Goal: Task Accomplishment & Management: Manage account settings

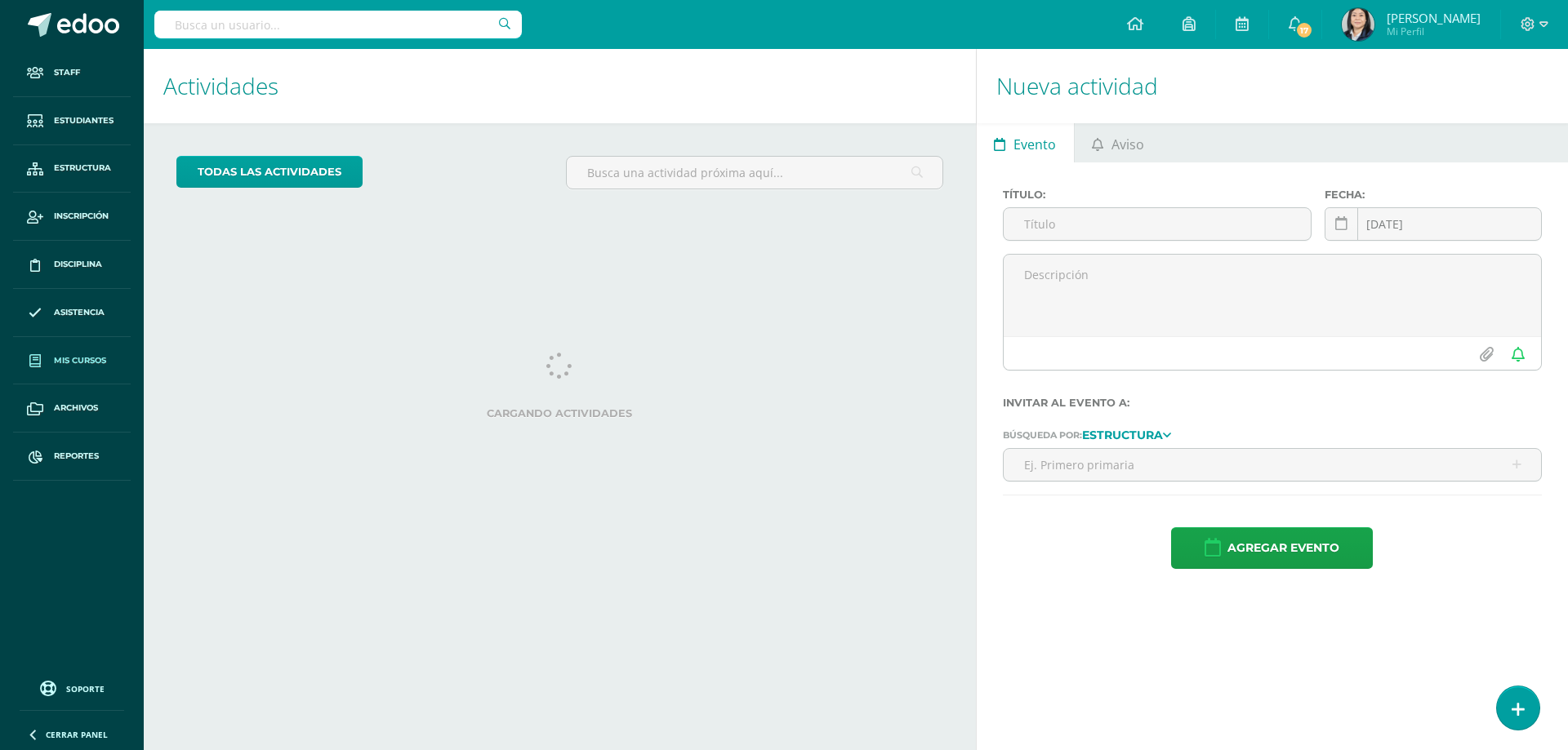
click at [86, 358] on span "Mis cursos" at bounding box center [80, 360] width 52 height 13
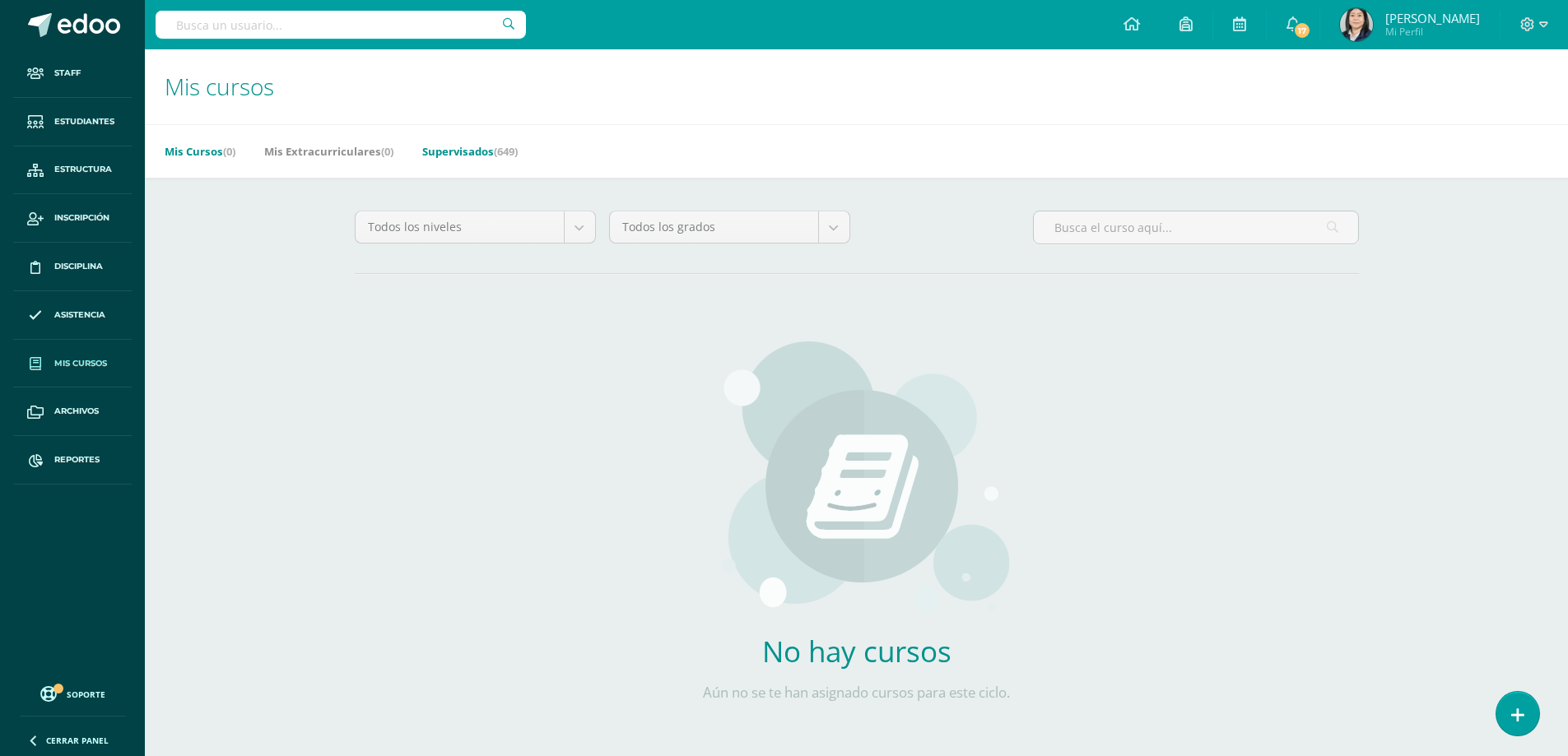
click at [479, 147] on link "Supervisados (649)" at bounding box center [470, 150] width 96 height 26
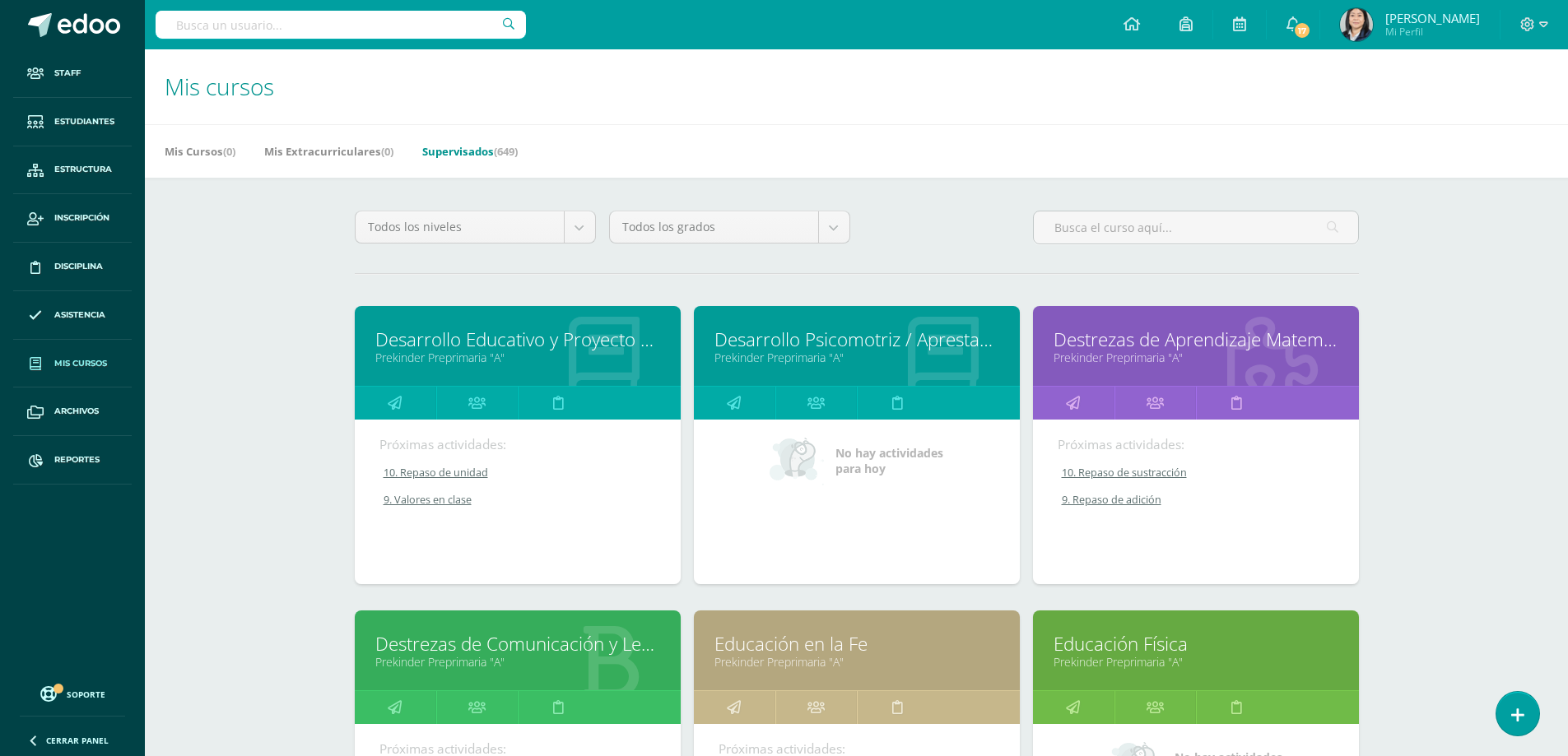
click at [982, 159] on div "Mis Cursos (0) Mis Extracurriculares (0) Supervisados (649)" at bounding box center [876, 150] width 1463 height 53
click at [1101, 241] on input "text" at bounding box center [1197, 228] width 325 height 32
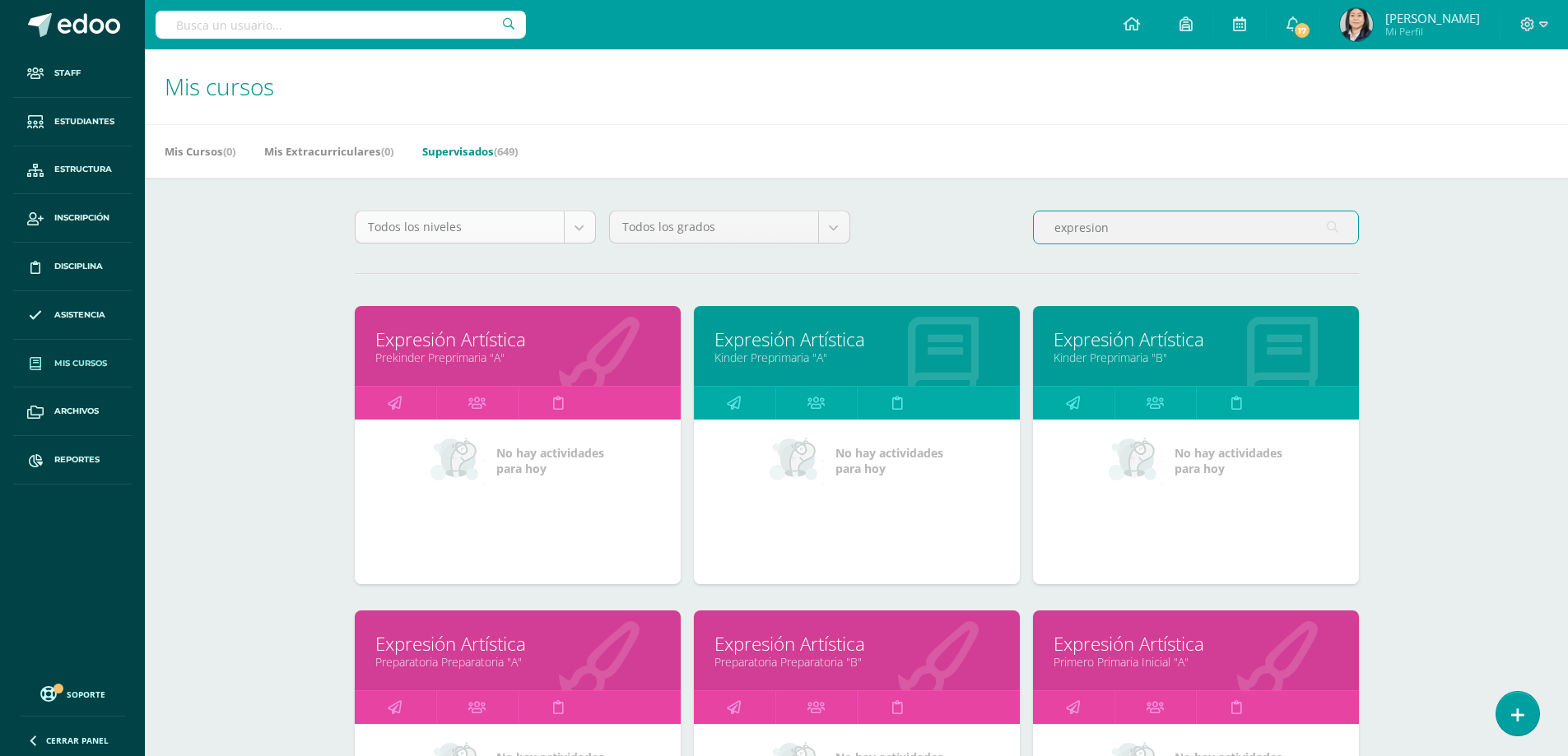
type input "expresion"
click at [570, 226] on body "Staff Estudiantes Estructura Inscripción Disciplina Asistencia Mis cursos Archi…" at bounding box center [784, 661] width 1568 height 1323
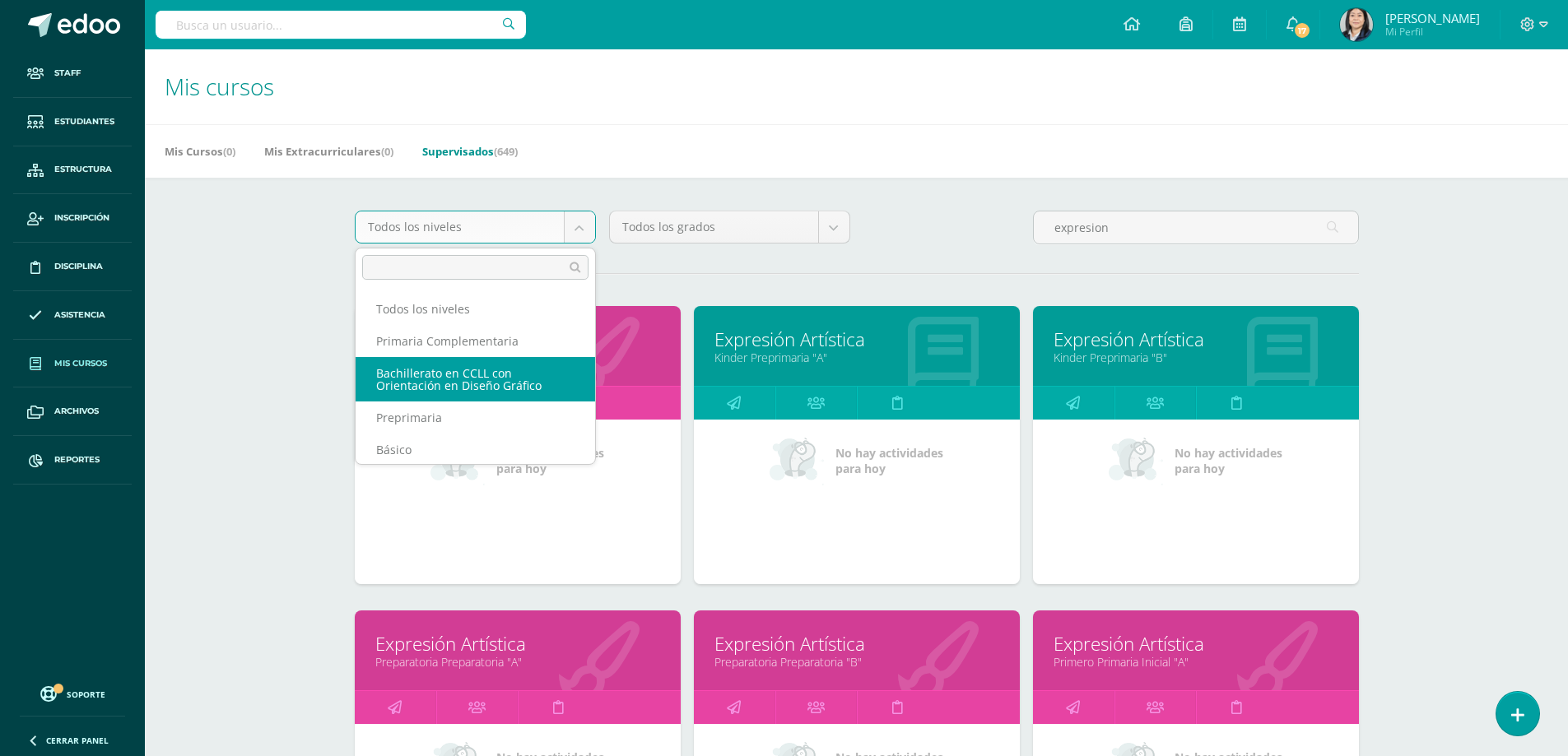
scroll to position [117, 0]
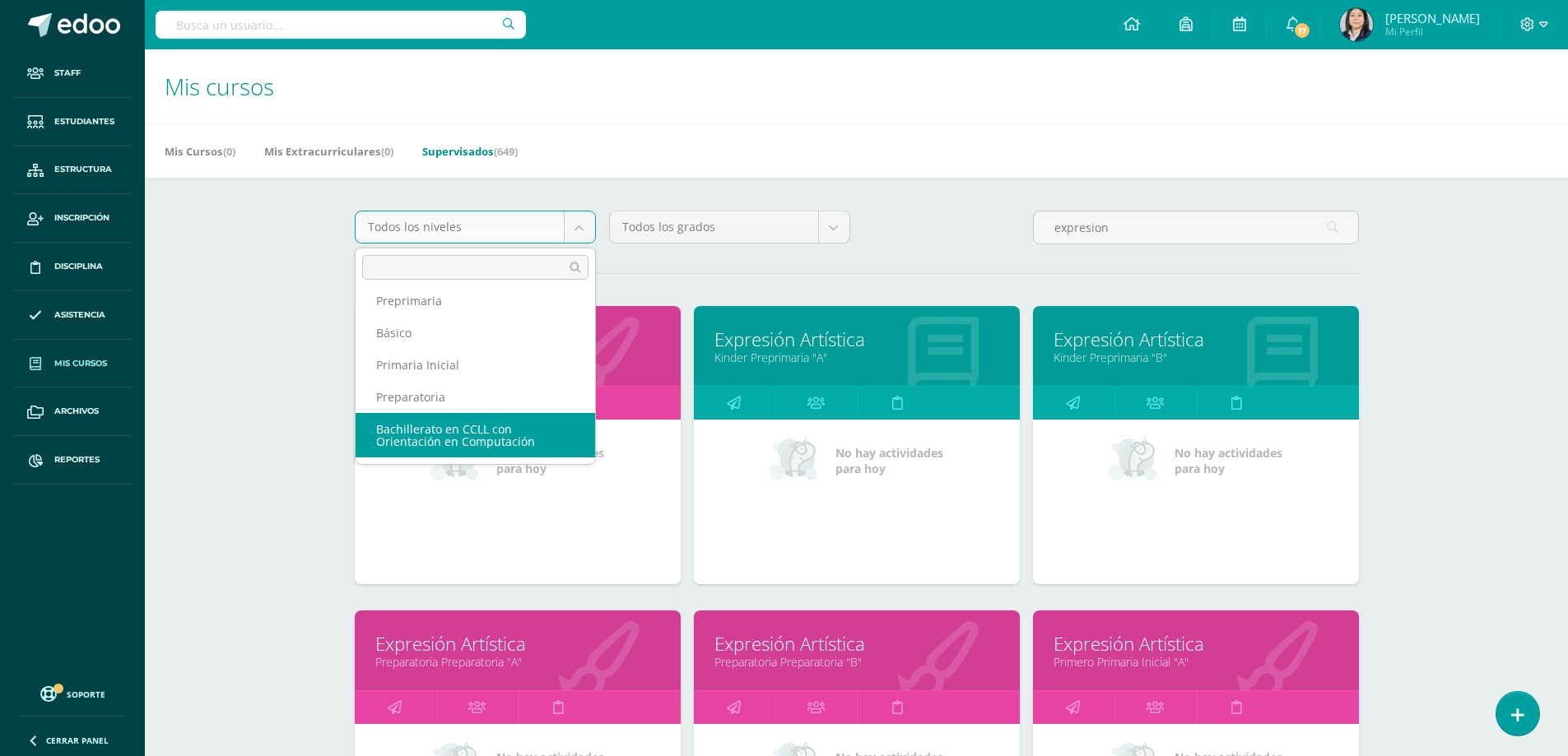
select select "5"
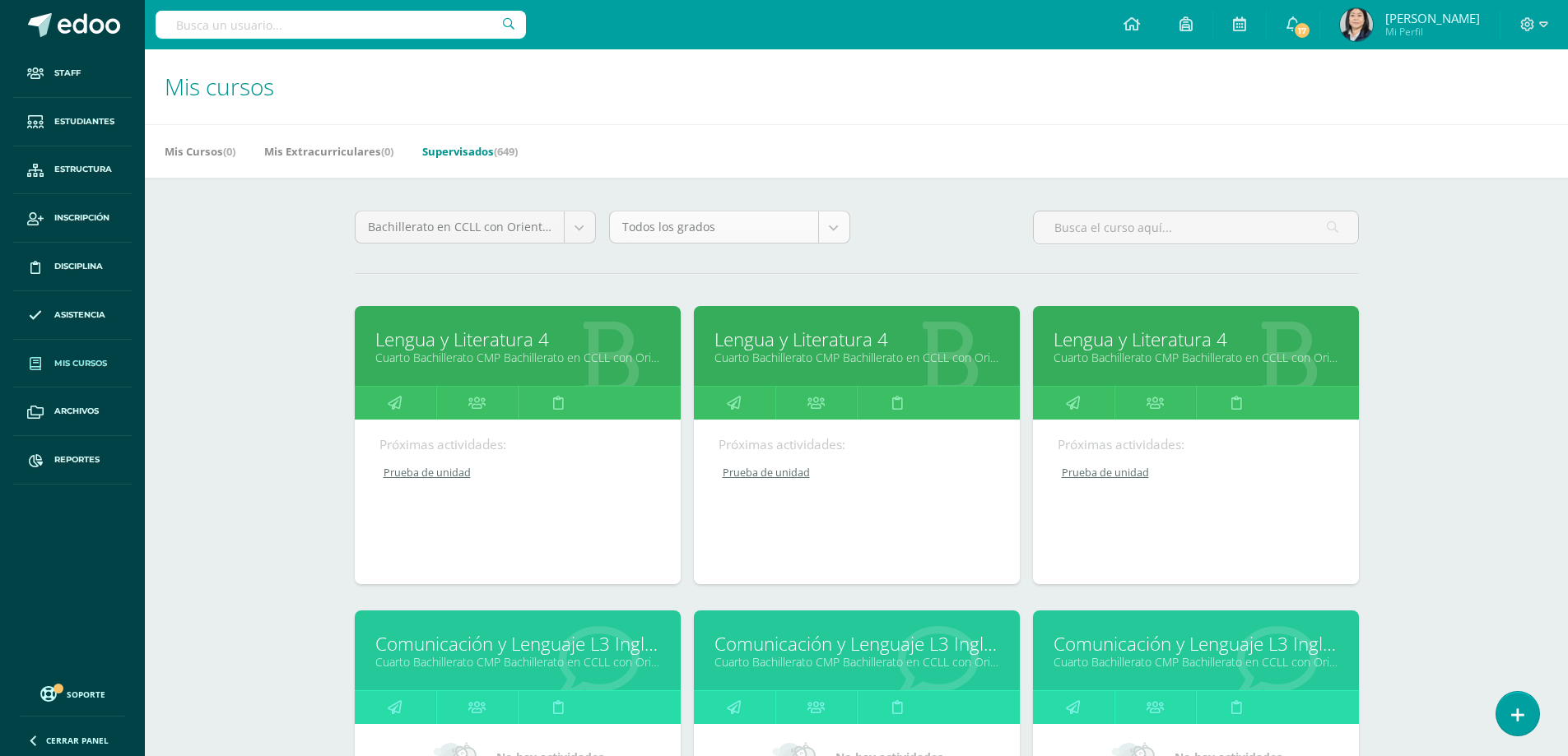
click at [841, 225] on body "Staff Estudiantes Estructura Inscripción Disciplina Asistencia Mis cursos Archi…" at bounding box center [784, 661] width 1568 height 1323
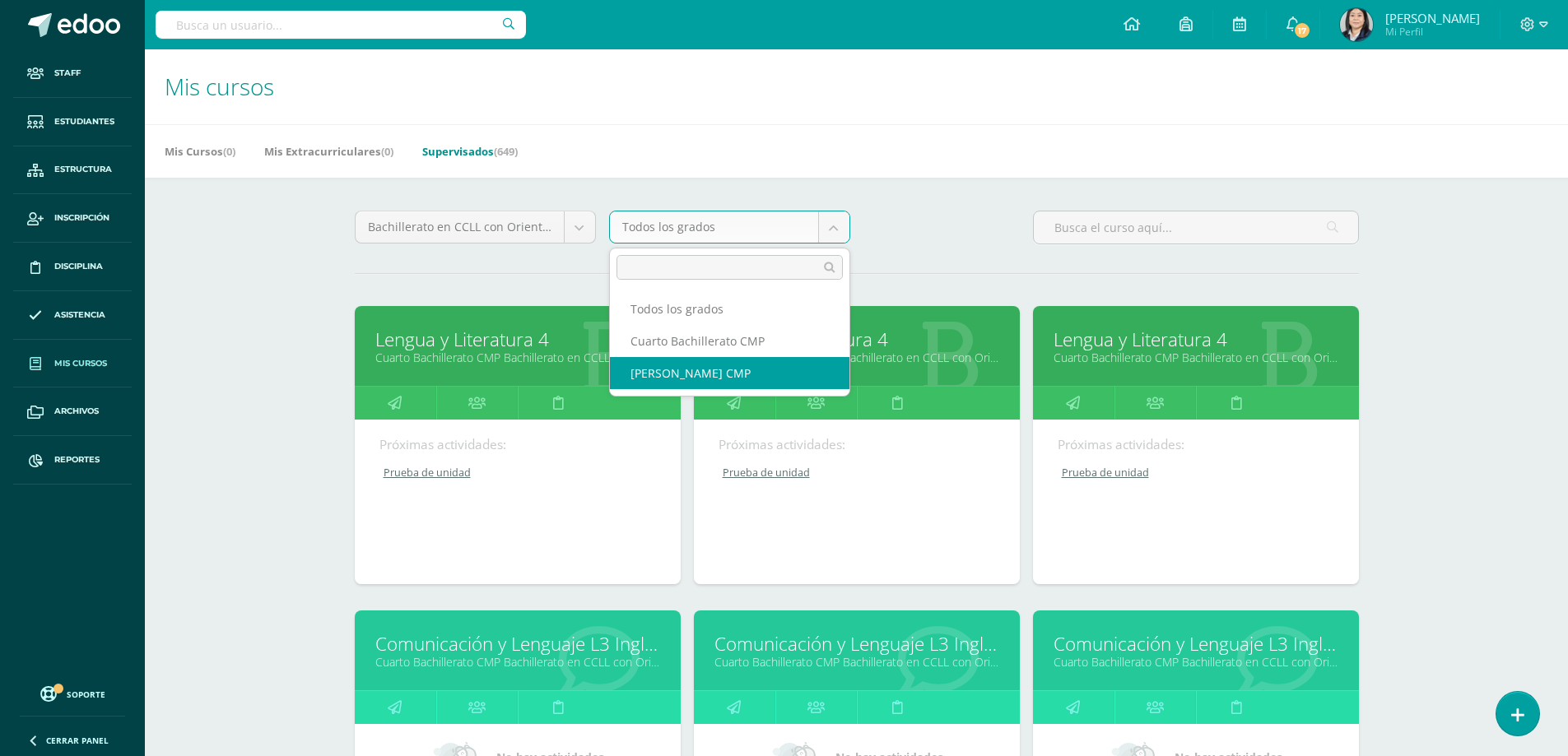
select select "14"
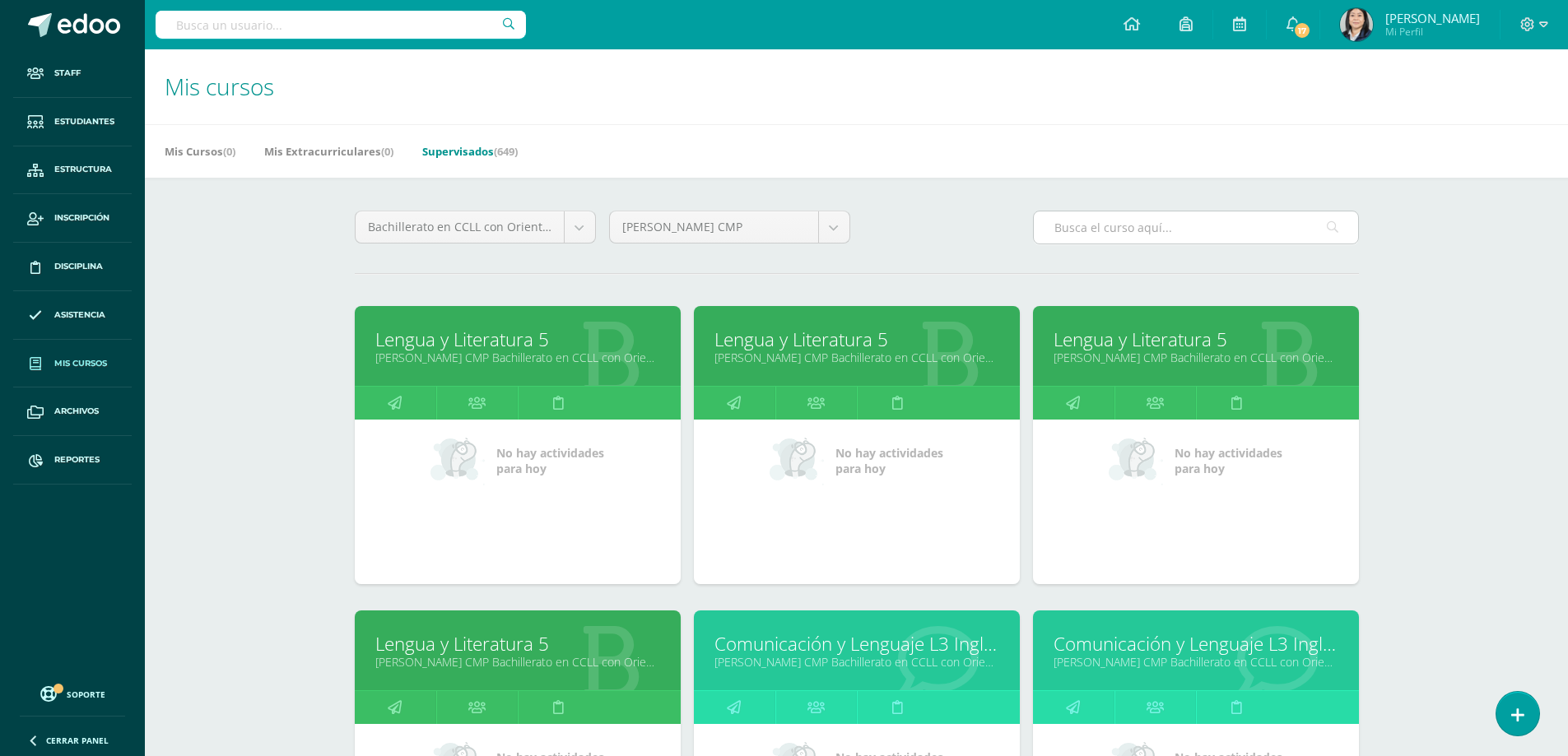
click at [1105, 225] on input "text" at bounding box center [1197, 228] width 325 height 32
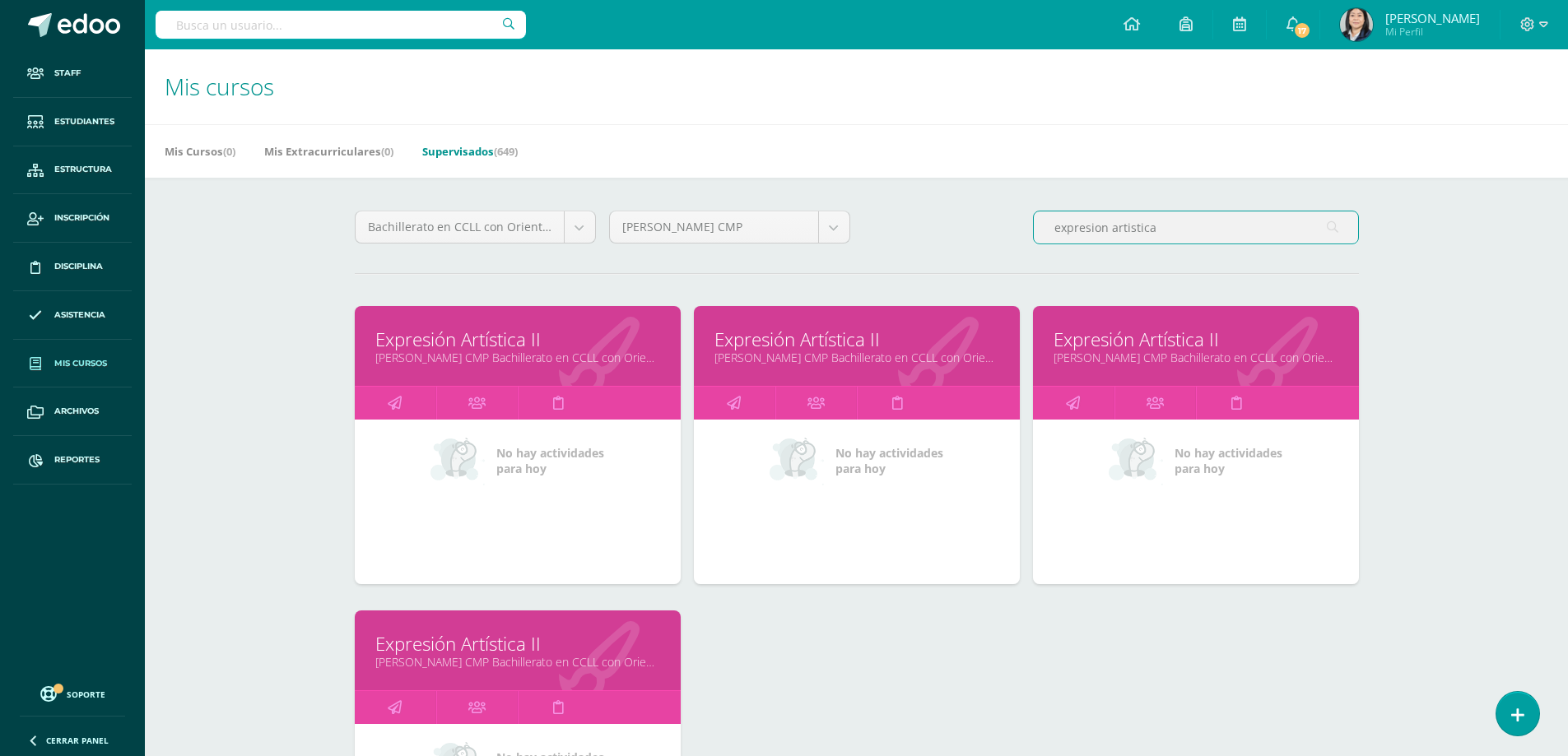
type input "expresion artistica"
click at [802, 342] on link "Expresión Artística II" at bounding box center [857, 339] width 285 height 25
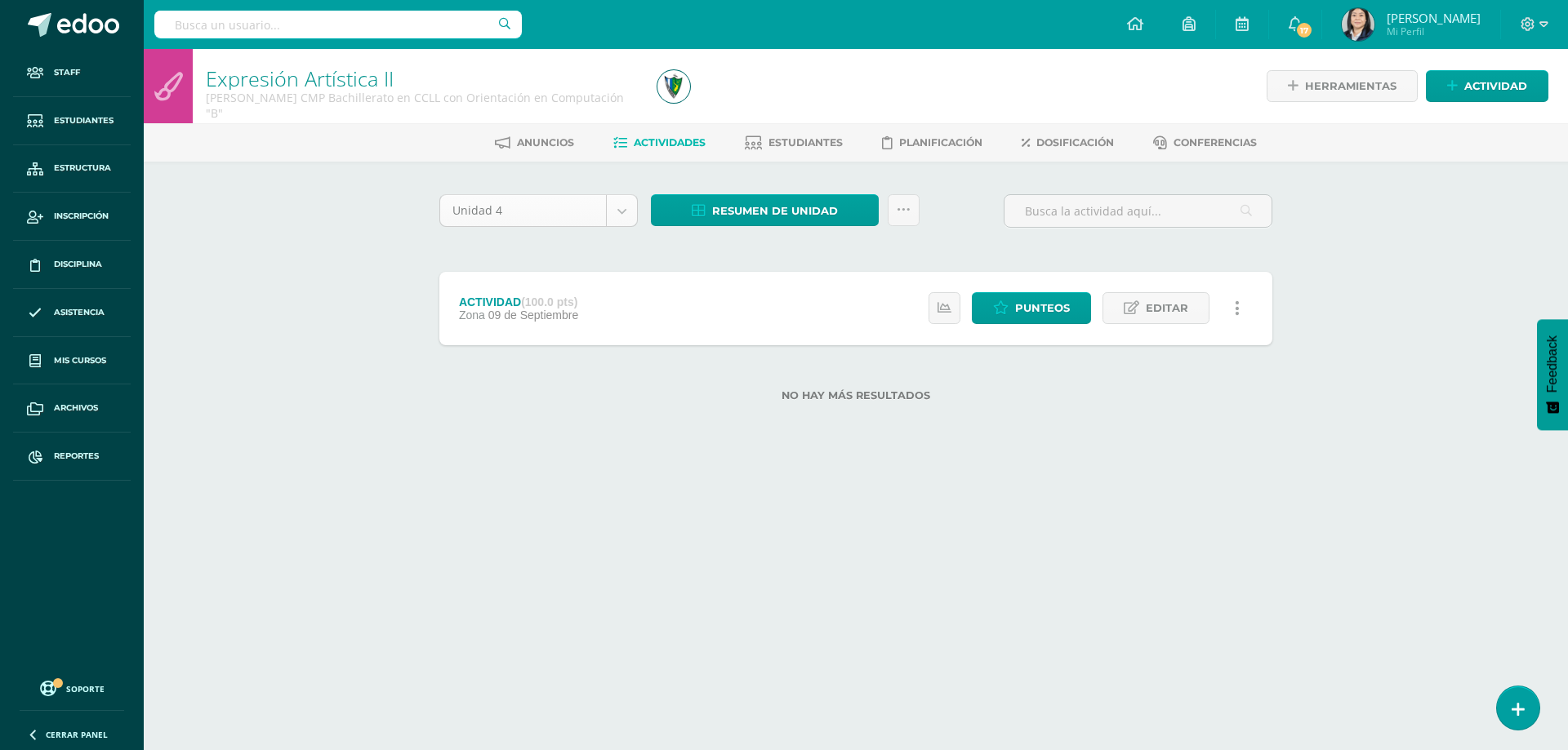
click at [609, 209] on body "Staff Estudiantes Estructura Inscripción Disciplina Asistencia Mis cursos Archi…" at bounding box center [784, 227] width 1568 height 454
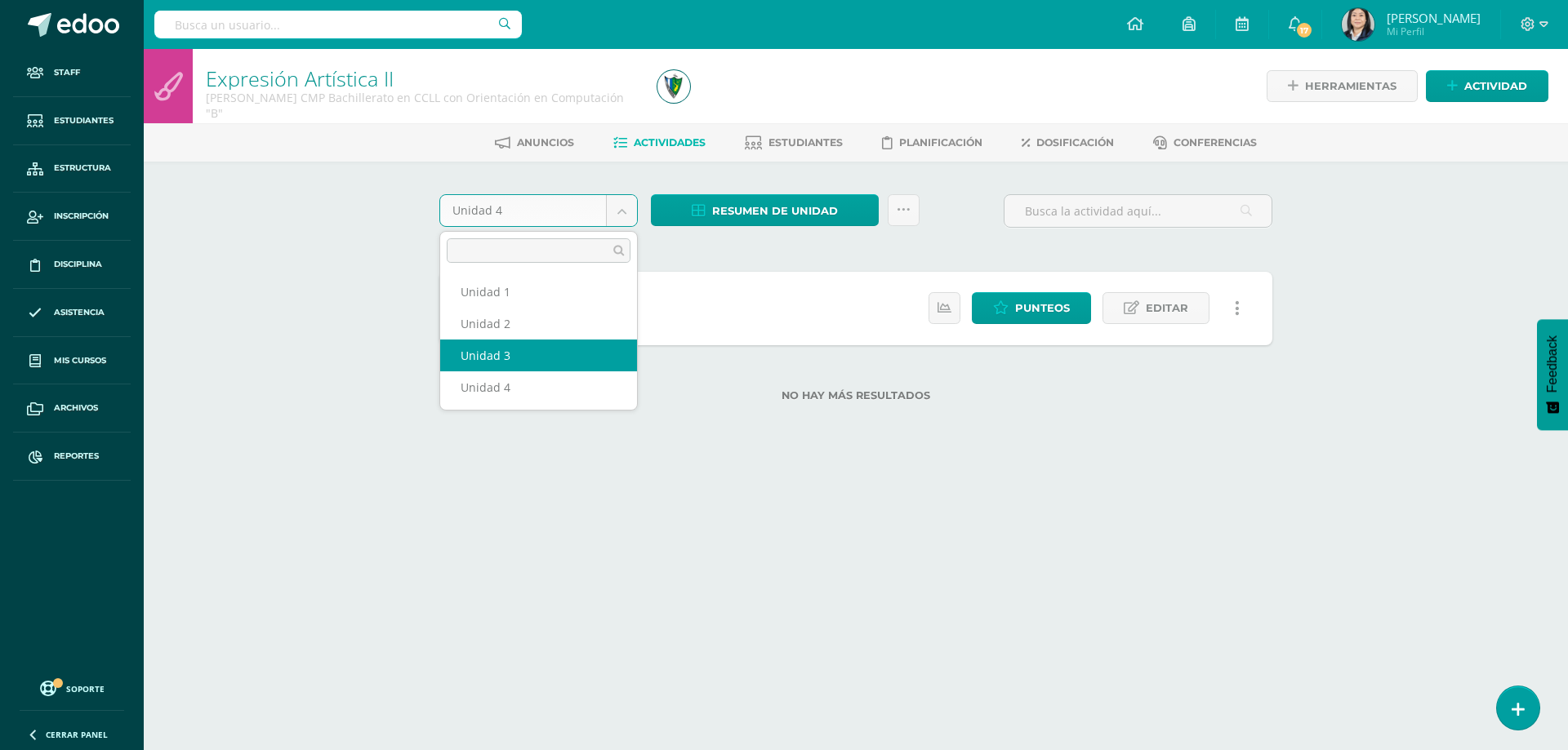
select select "Unidad 3"
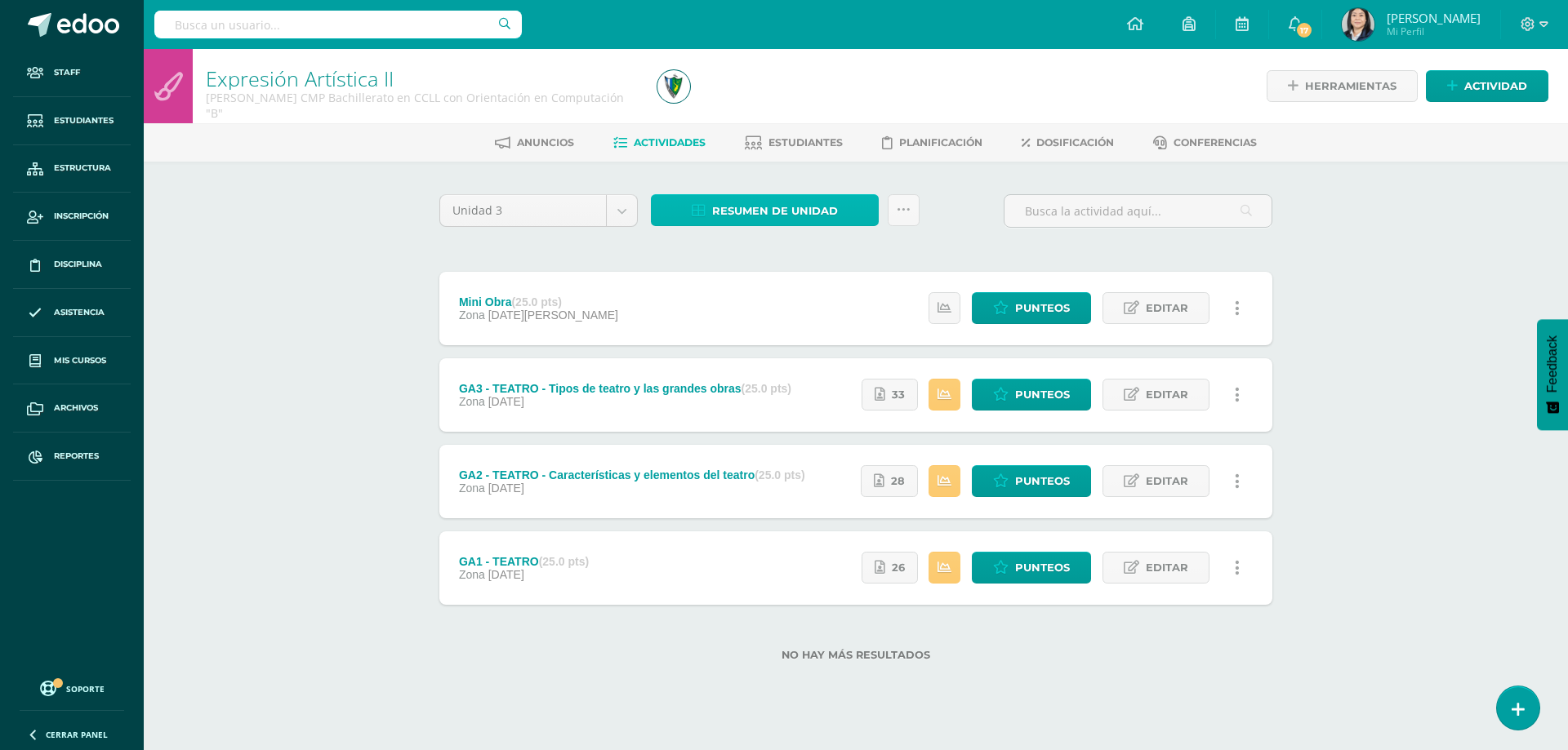
click at [730, 200] on span "Resumen de unidad" at bounding box center [775, 211] width 126 height 30
click at [757, 102] on link "Descargar como HTML" at bounding box center [765, 105] width 174 height 25
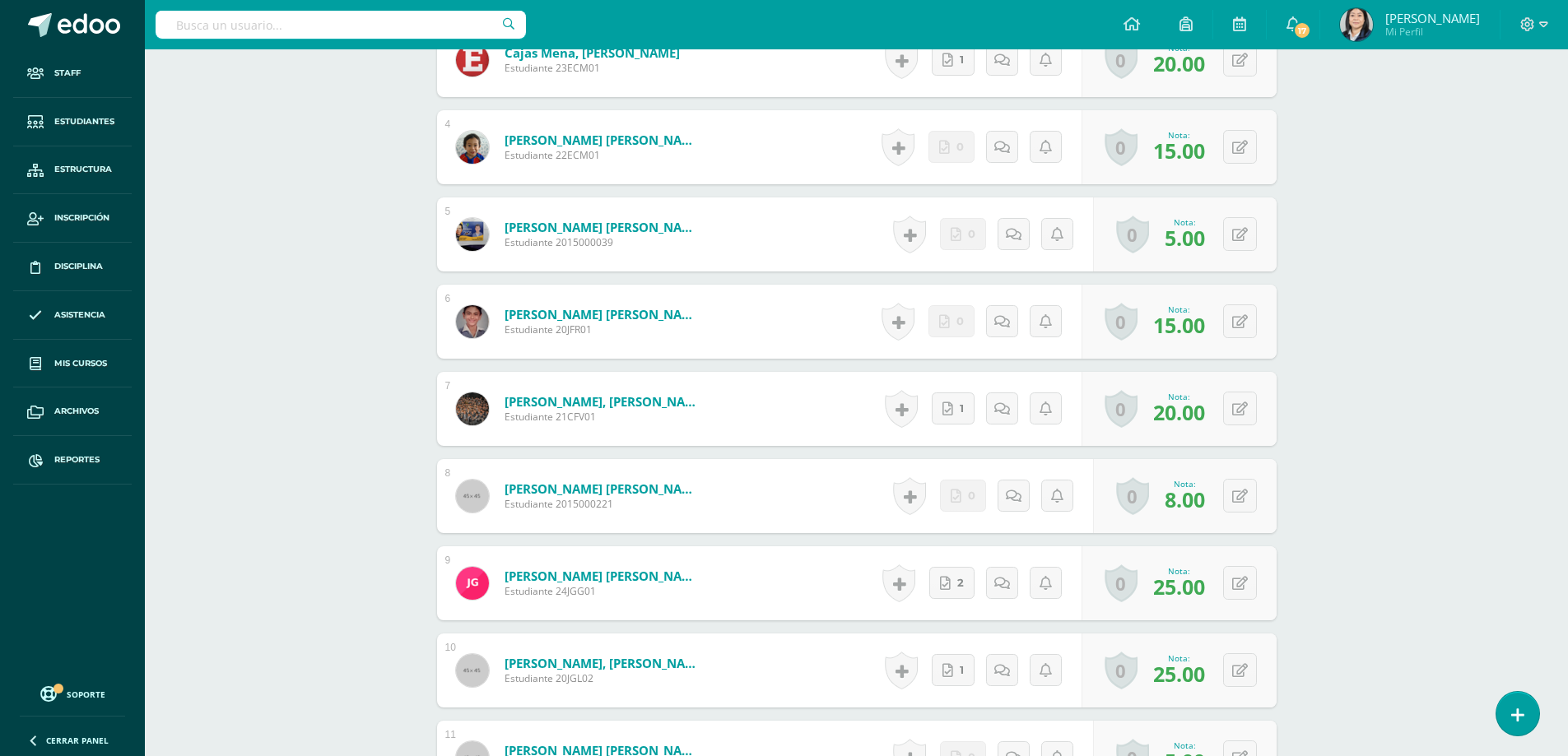
scroll to position [1294, 0]
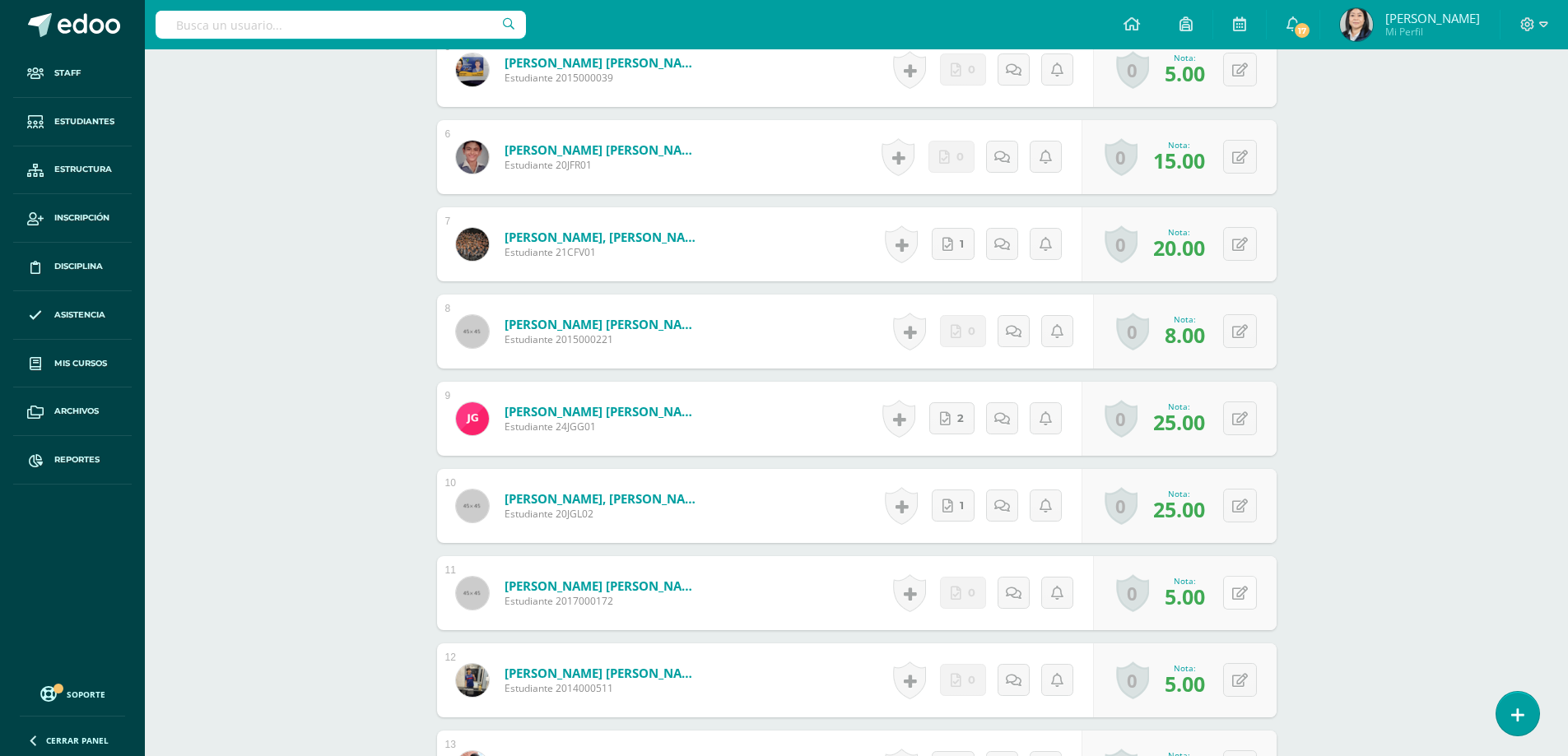
click at [1239, 579] on button at bounding box center [1240, 592] width 33 height 33
type input "15"
click at [1210, 591] on icon at bounding box center [1207, 598] width 14 height 14
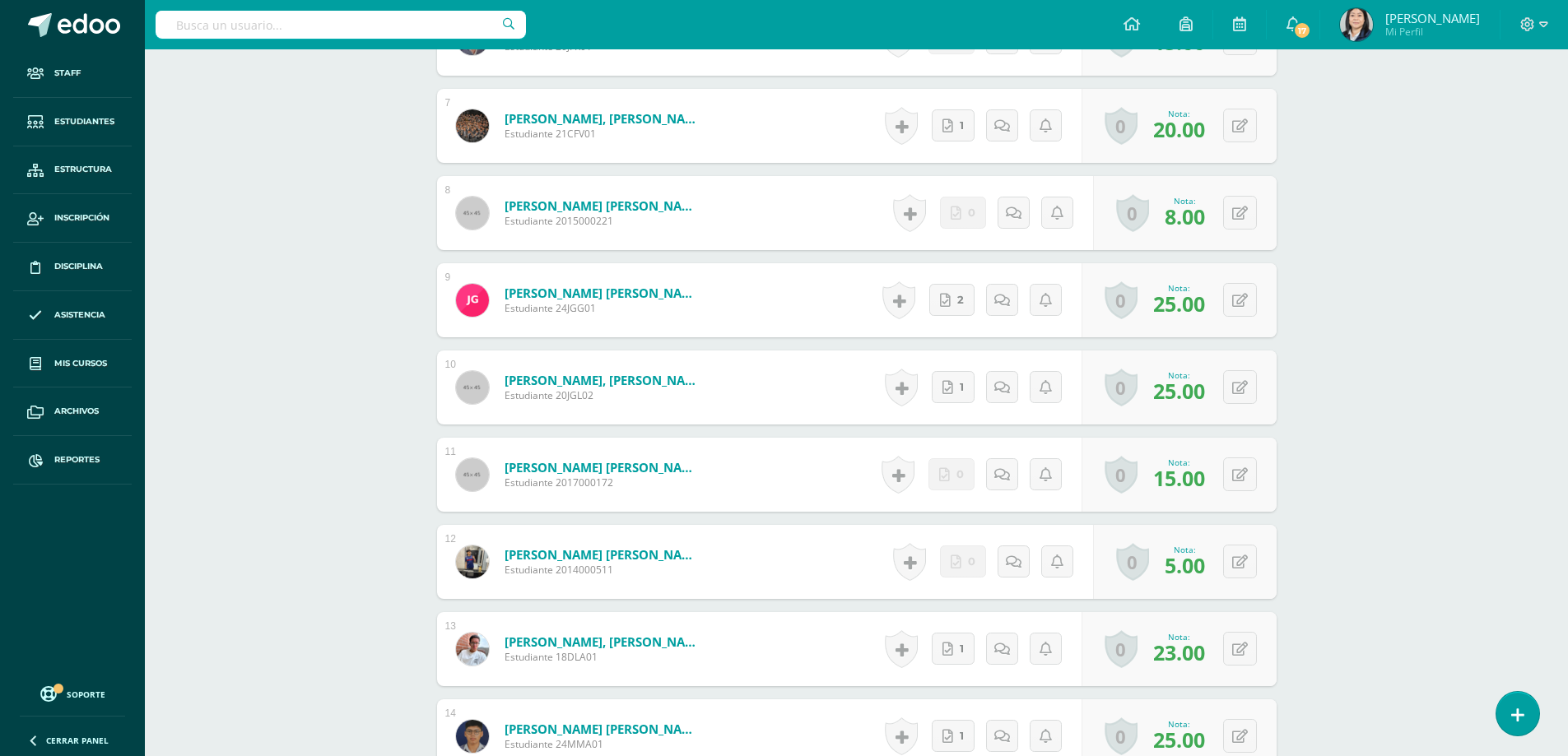
scroll to position [1495, 0]
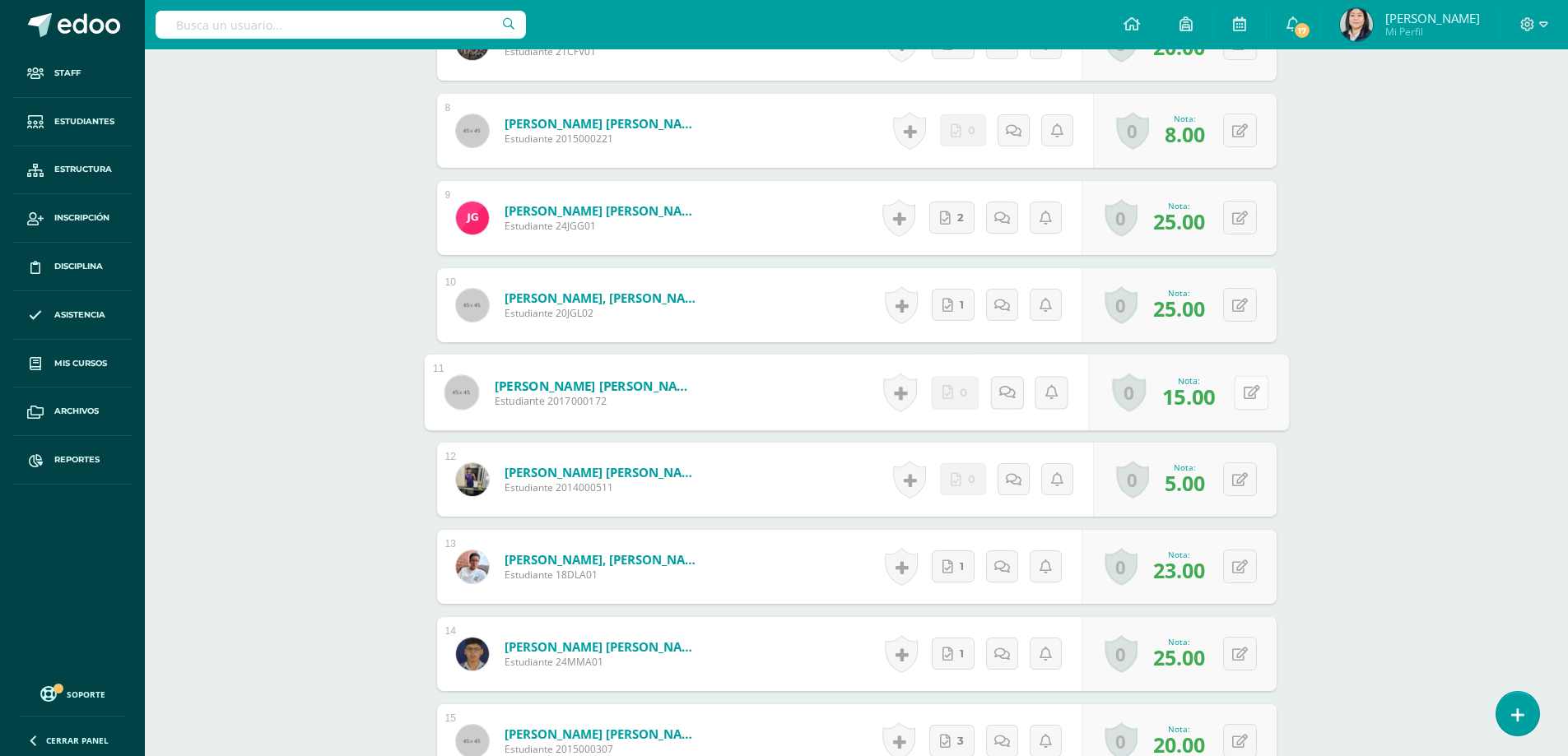
click at [1243, 385] on icon at bounding box center [1252, 392] width 16 height 14
type input "22"
click at [1206, 391] on icon at bounding box center [1207, 398] width 14 height 14
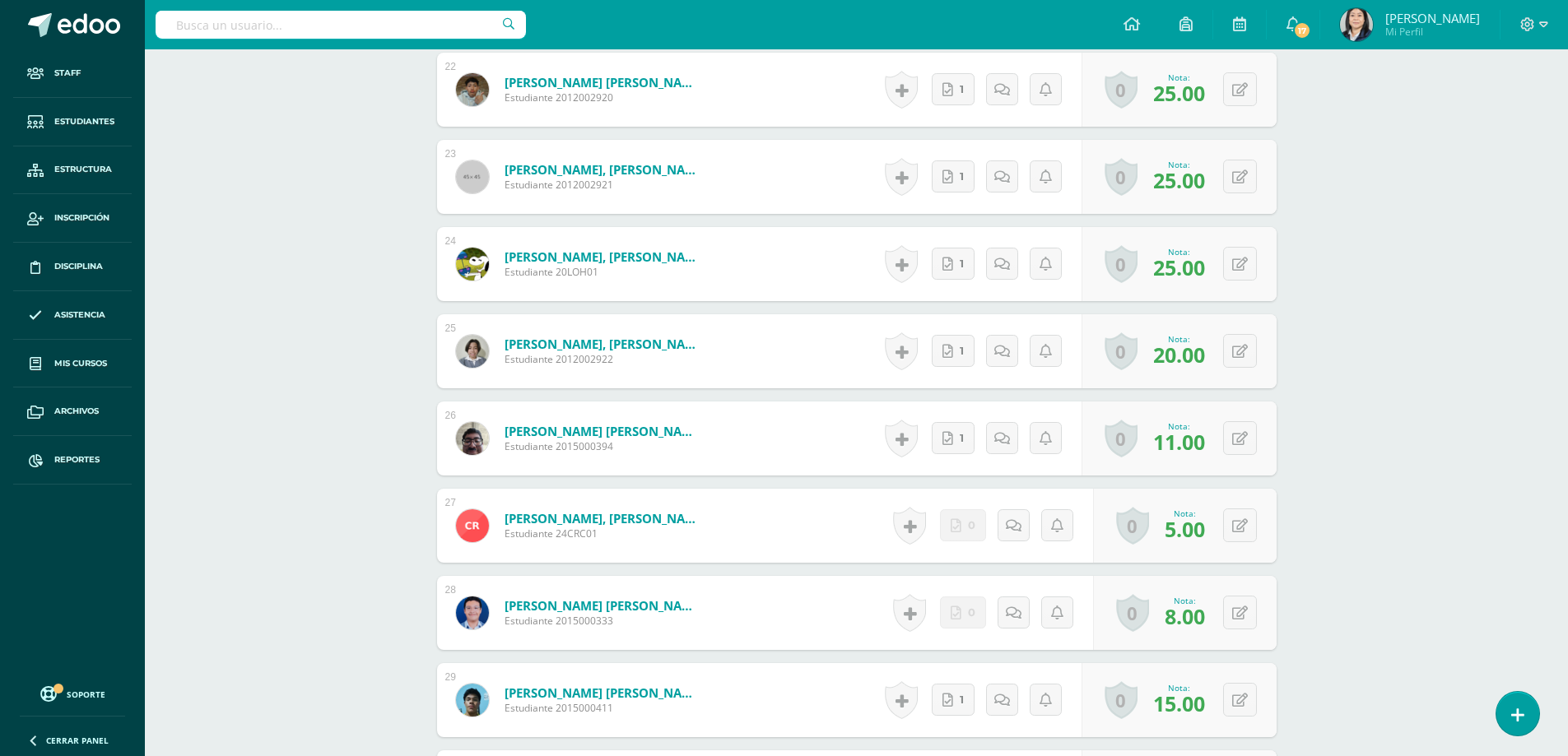
scroll to position [2921, 0]
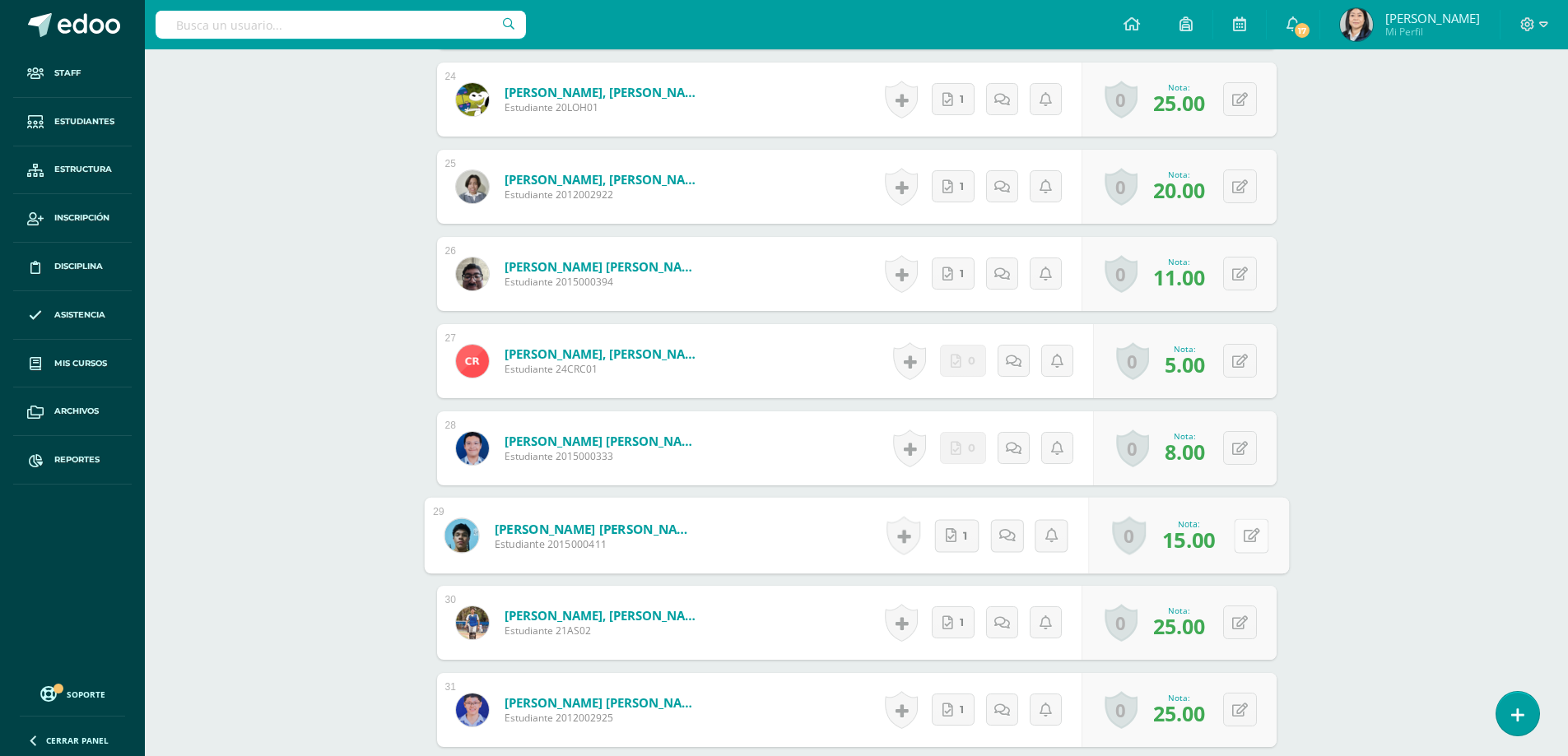
click at [1245, 528] on icon at bounding box center [1252, 535] width 16 height 14
type input "22.0"
click at [1216, 525] on link at bounding box center [1207, 542] width 33 height 33
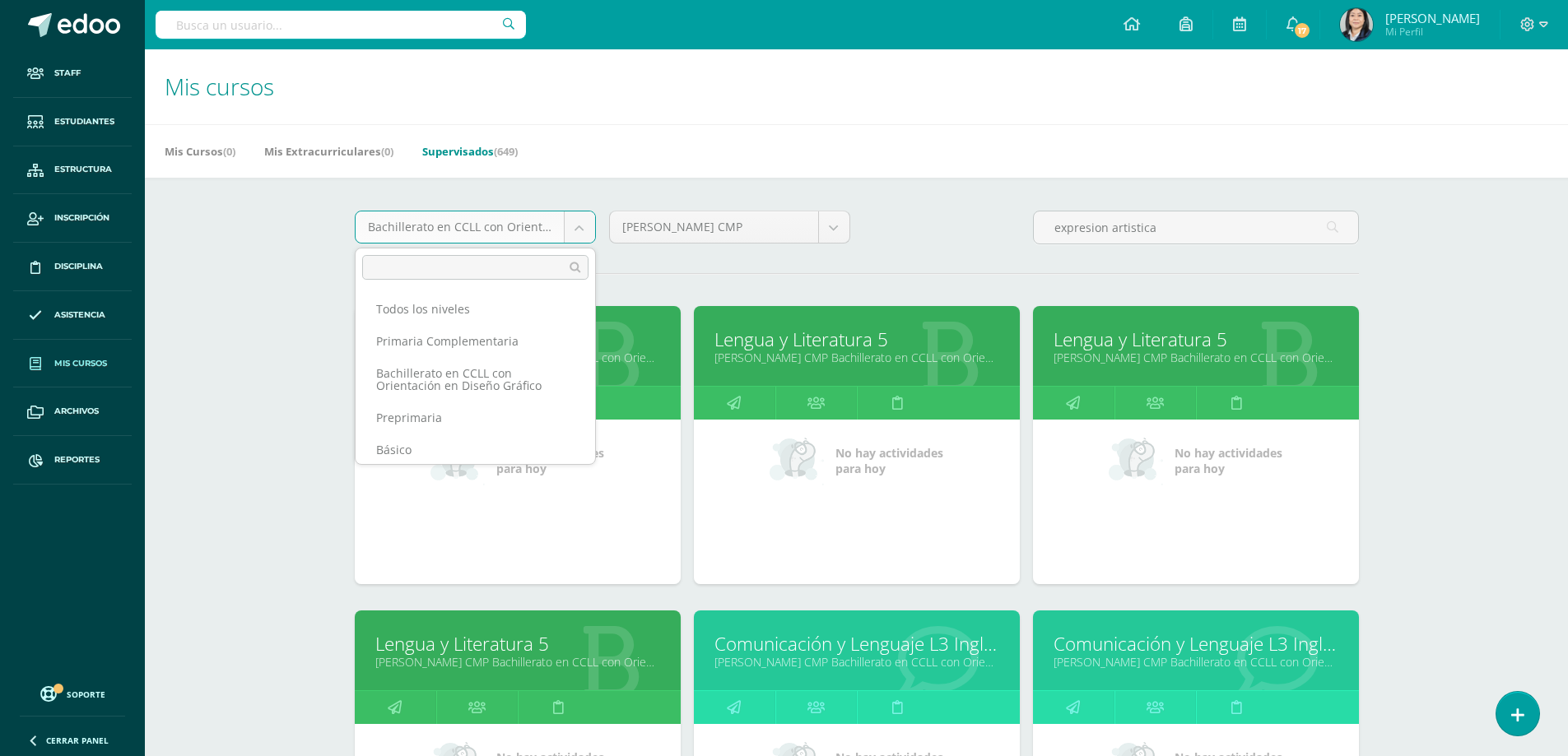
click at [581, 232] on body "Staff Estudiantes Estructura Inscripción Disciplina Asistencia Mis cursos Archi…" at bounding box center [784, 661] width 1568 height 1323
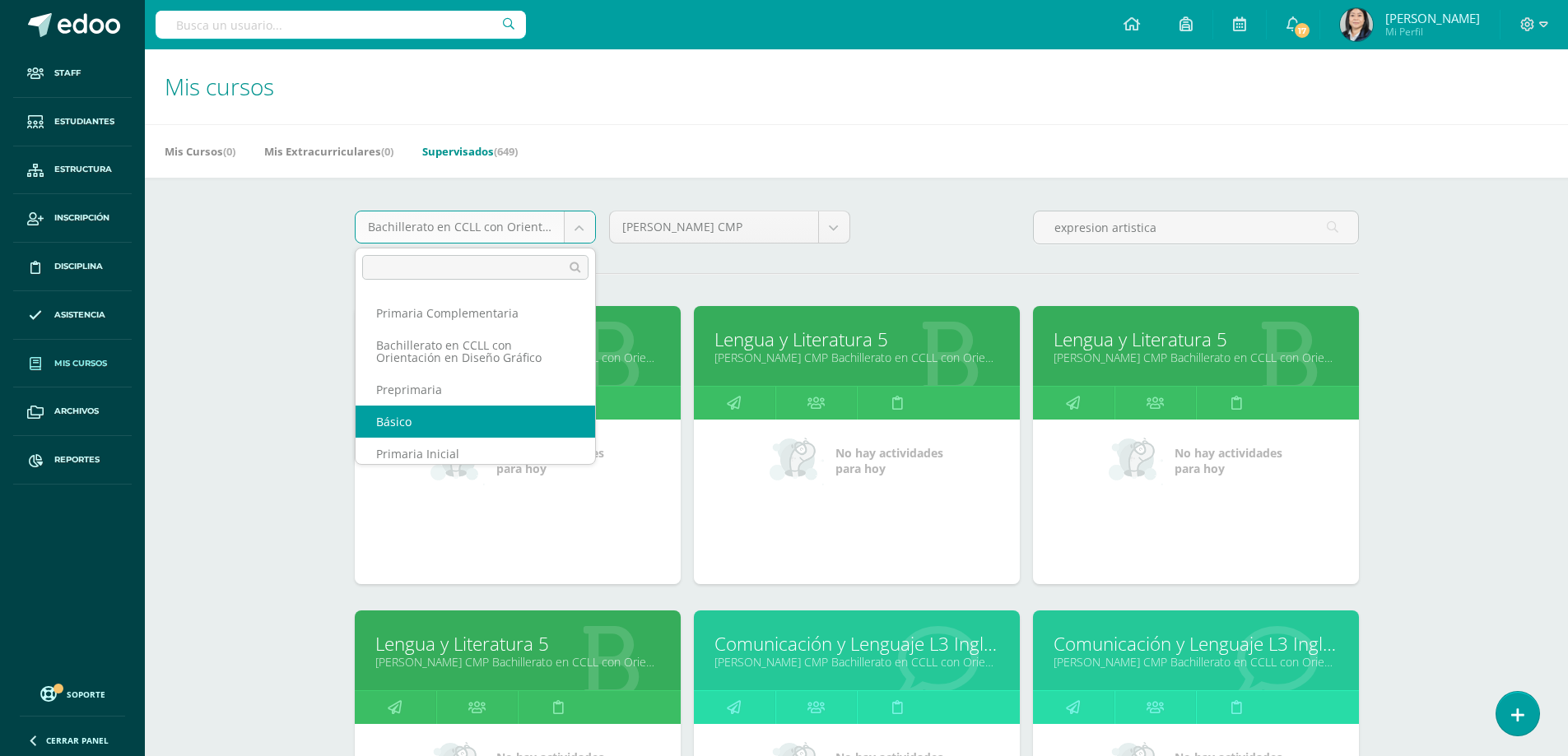
scroll to position [33, 0]
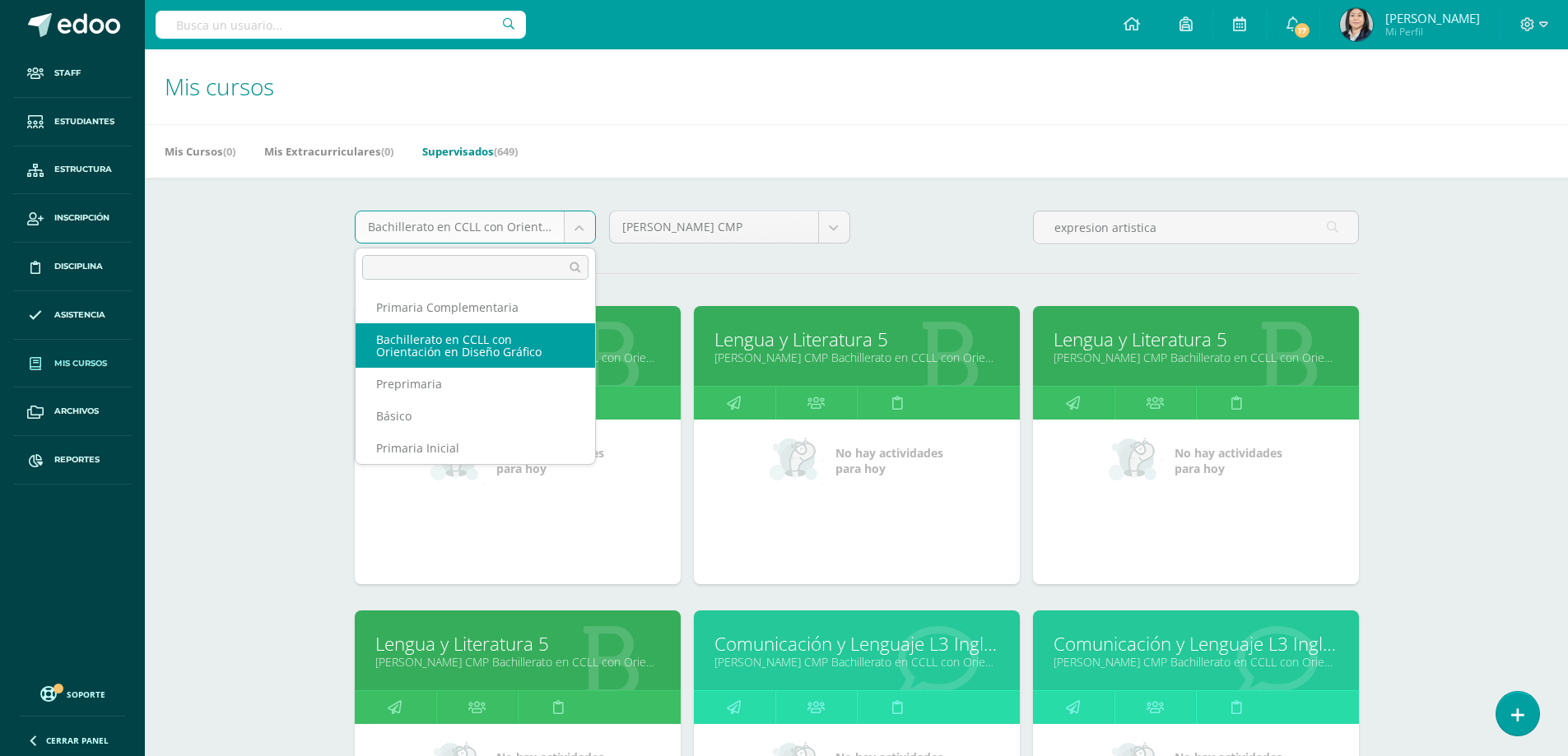
select select "8"
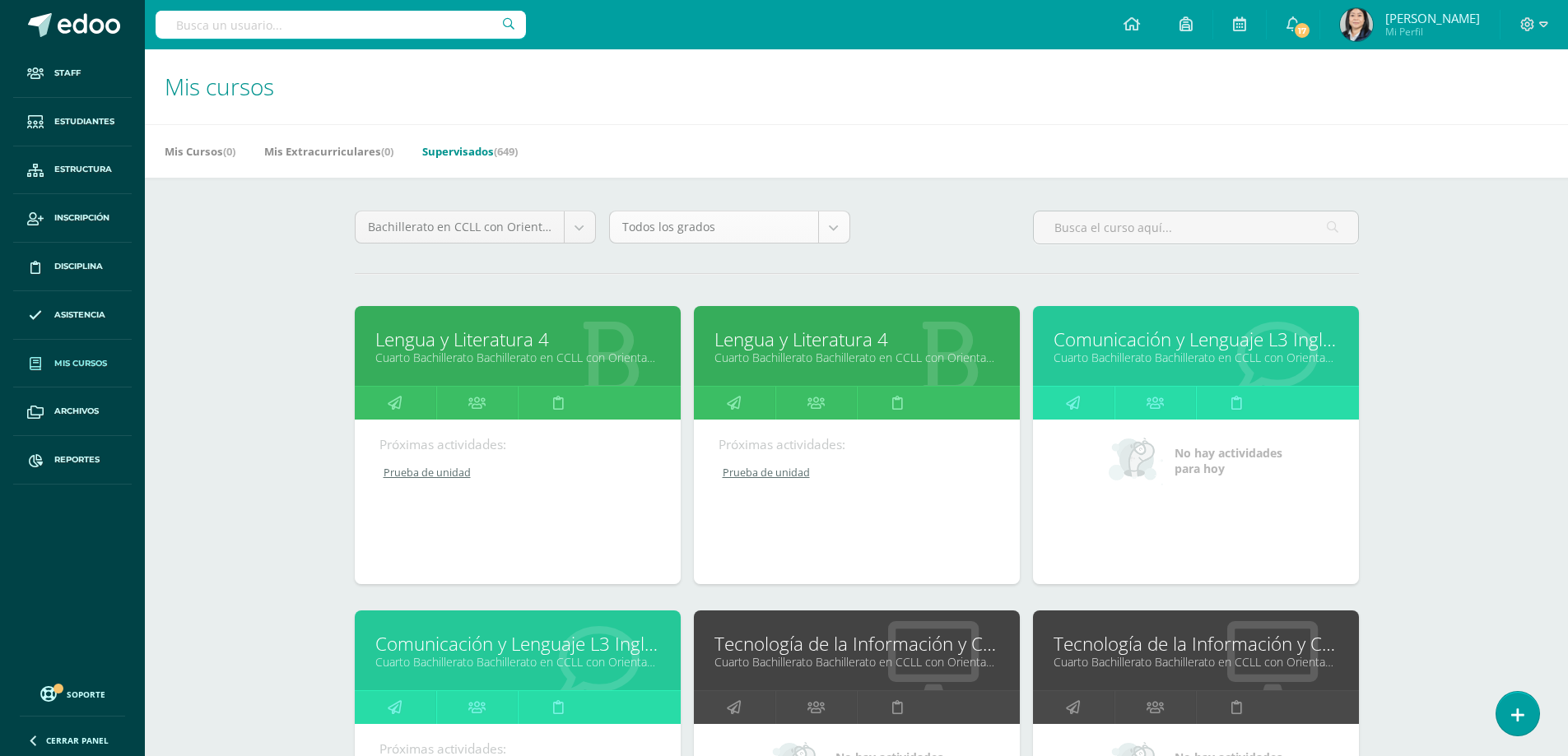
click at [833, 222] on body "Staff Estudiantes Estructura Inscripción Disciplina Asistencia Mis cursos Archi…" at bounding box center [784, 661] width 1568 height 1323
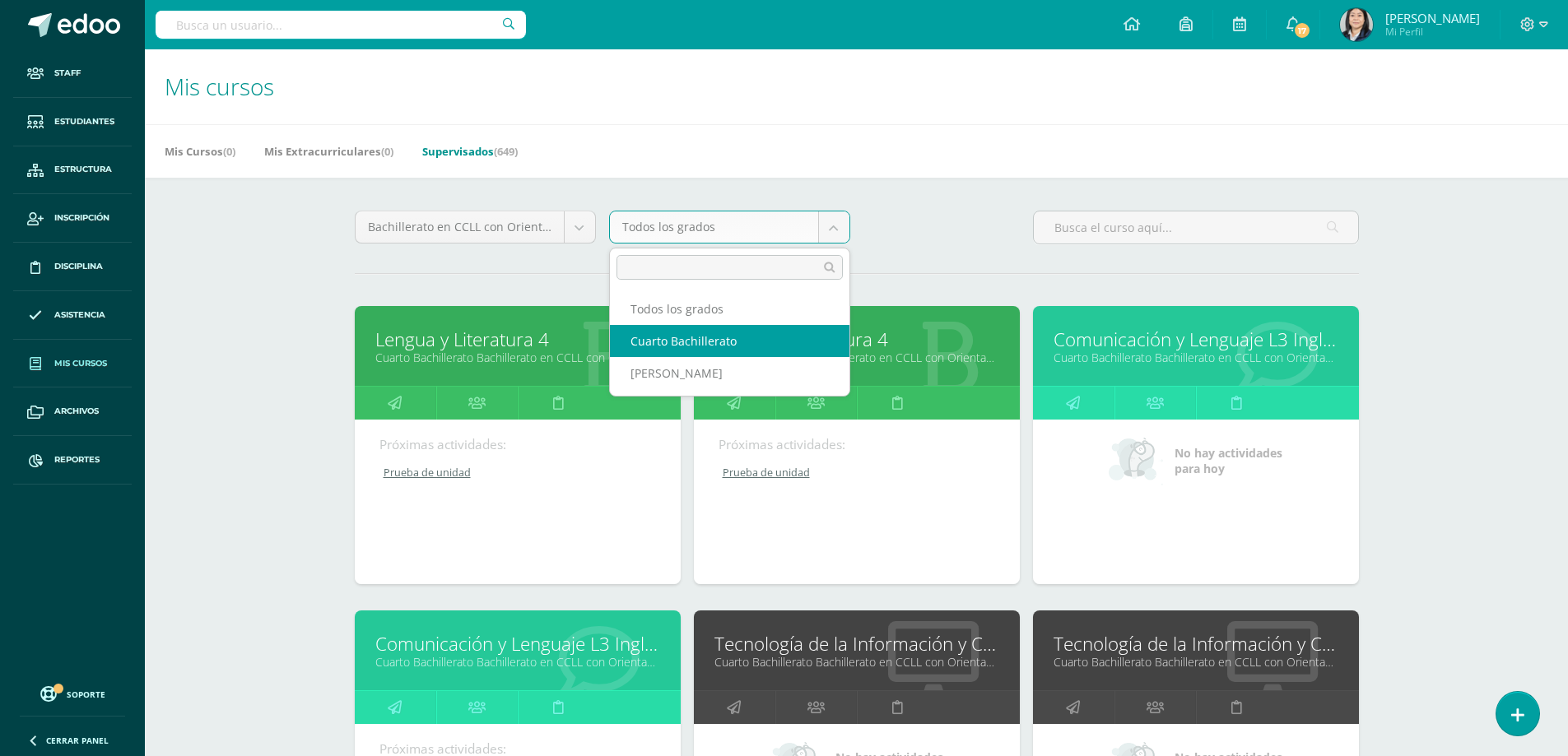
select select "18"
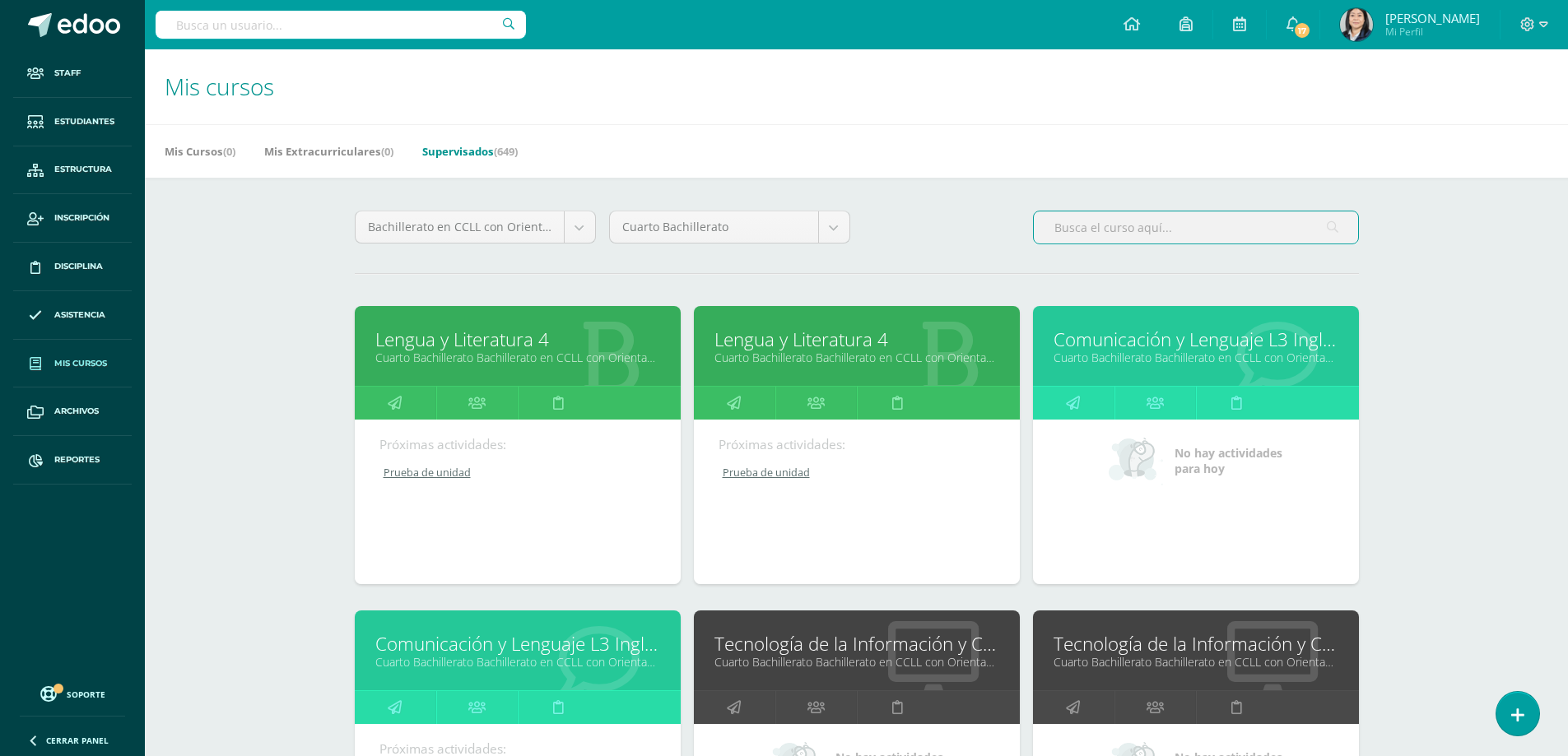
click at [1061, 236] on input "text" at bounding box center [1197, 228] width 325 height 32
click at [496, 649] on link "Comunicación y Lenguaje L3 Inglés" at bounding box center [518, 643] width 285 height 25
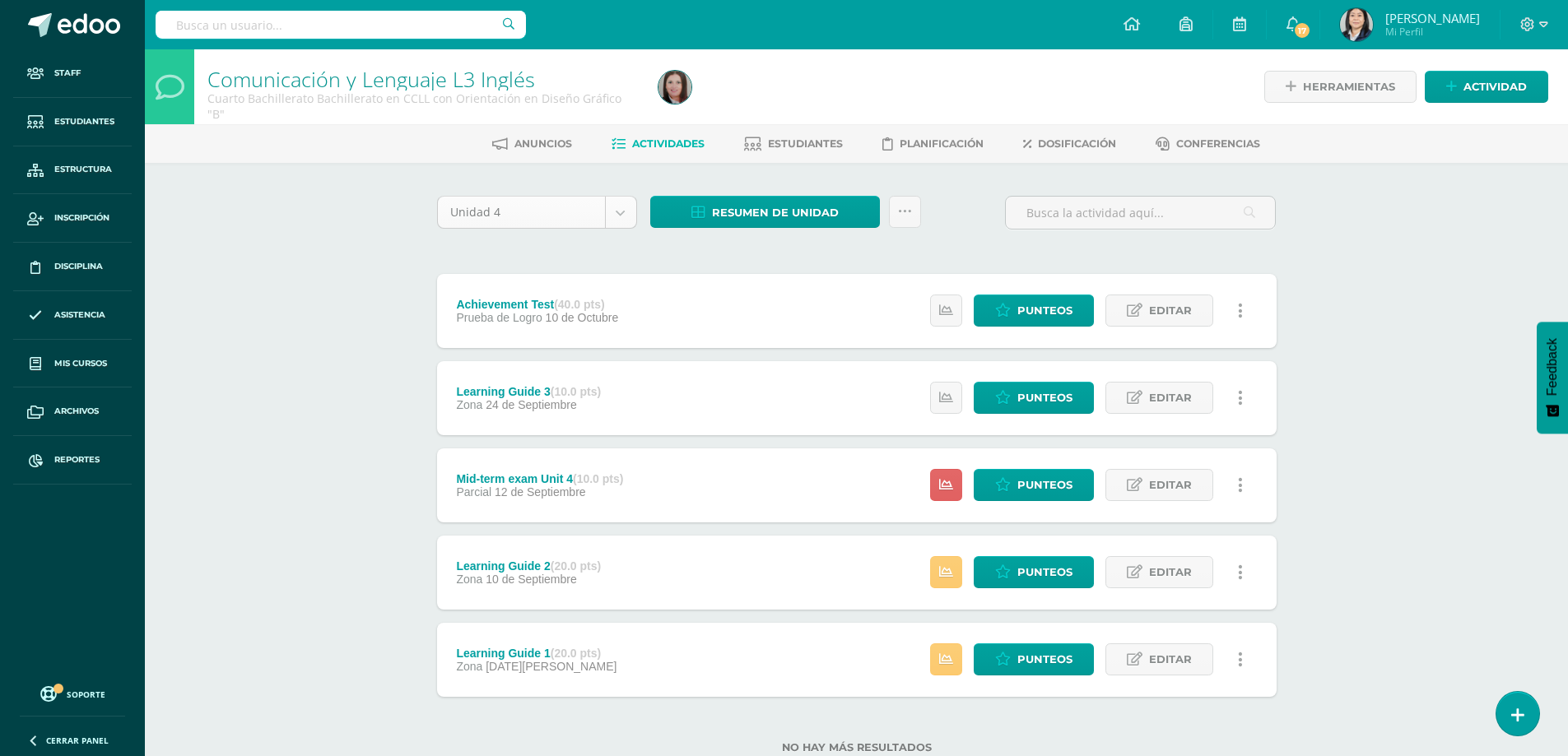
click at [629, 213] on body "Staff Estudiantes Estructura Inscripción Disciplina Asistencia Mis cursos Archi…" at bounding box center [784, 403] width 1568 height 806
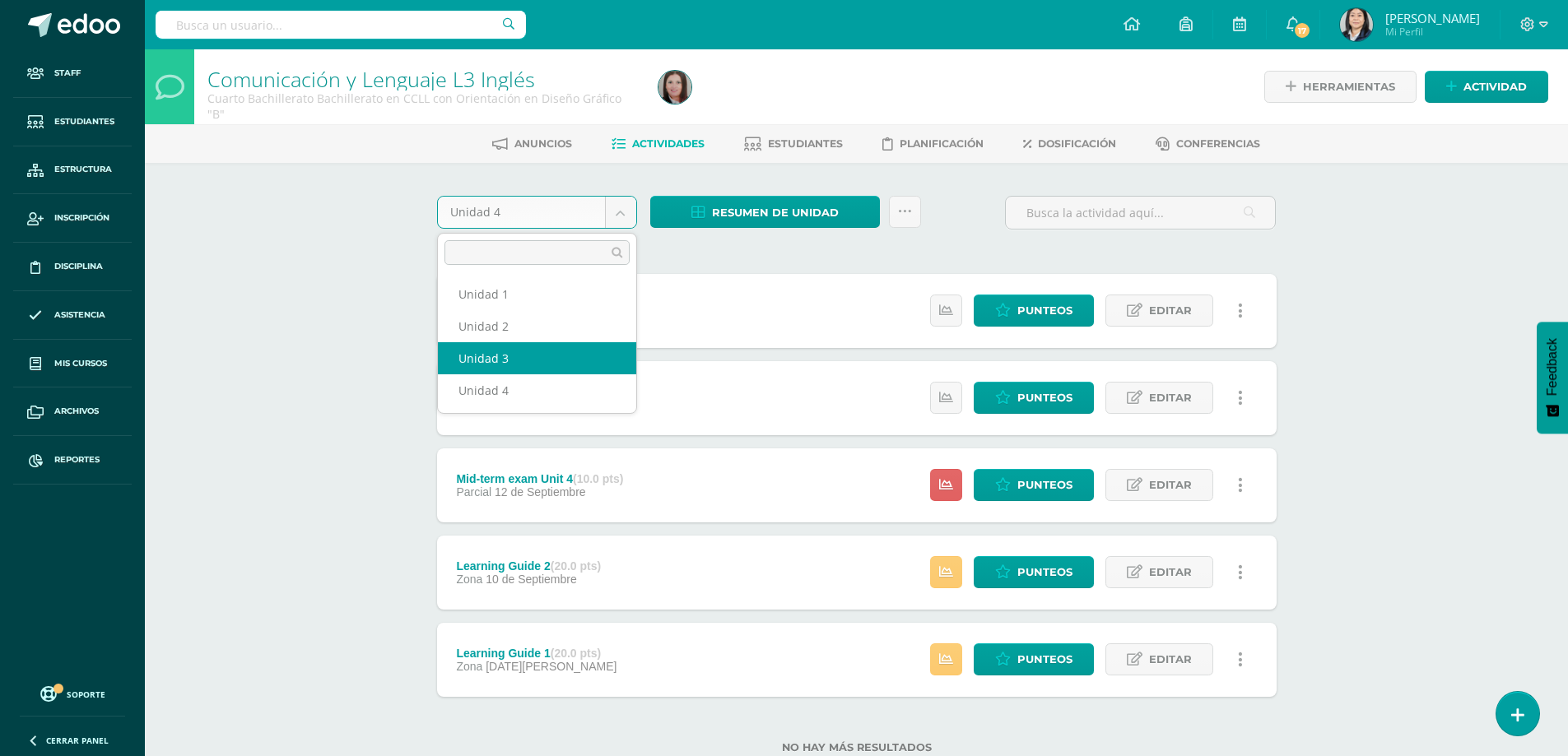
select select "Unidad 3"
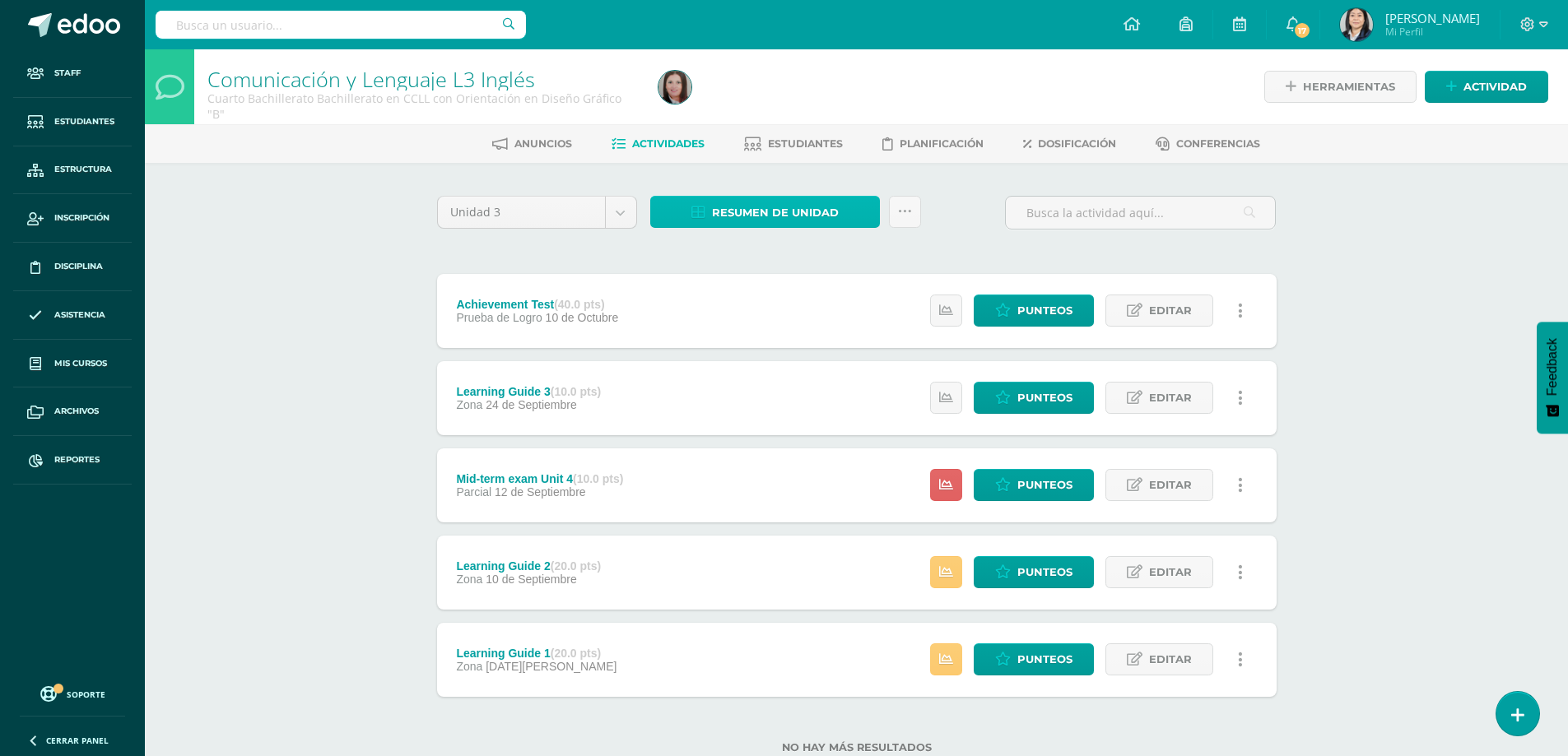
click at [786, 213] on span "Resumen de unidad" at bounding box center [775, 213] width 127 height 31
click at [772, 208] on span "Resumen de unidad" at bounding box center [775, 213] width 127 height 31
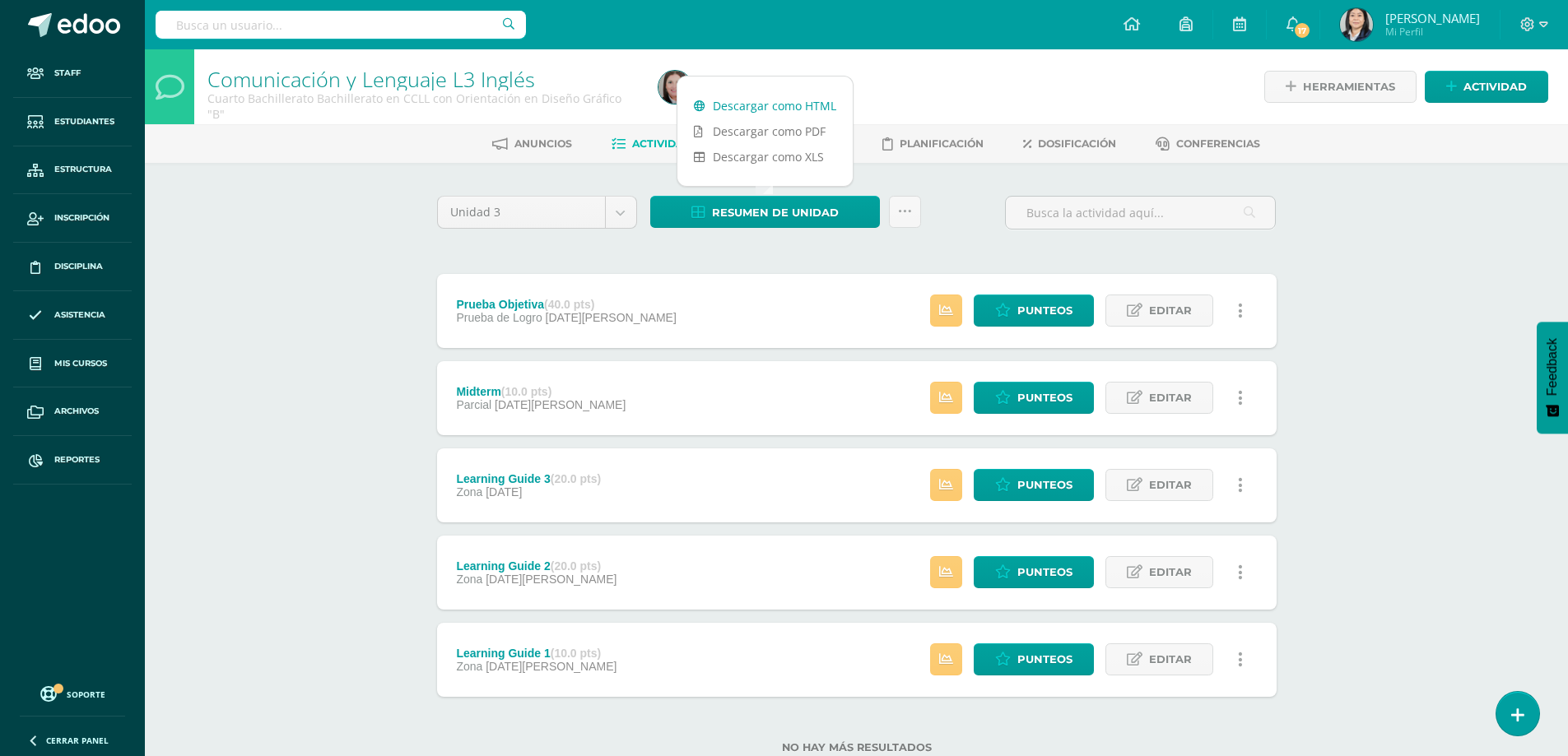
click at [763, 105] on link "Descargar como HTML" at bounding box center [765, 105] width 175 height 25
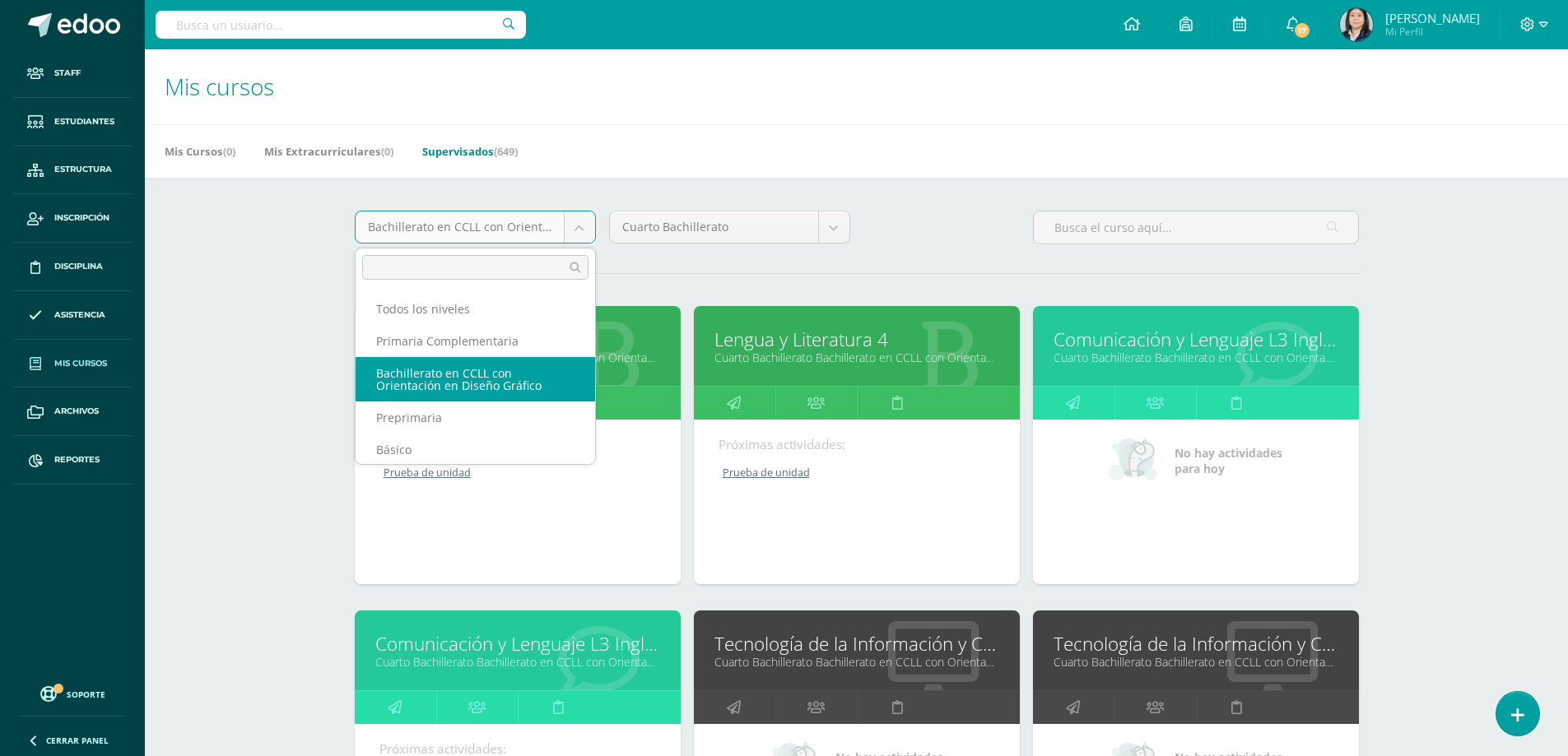
click at [578, 227] on body "Staff Estudiantes Estructura Inscripción Disciplina Asistencia Mis cursos Archi…" at bounding box center [784, 661] width 1568 height 1323
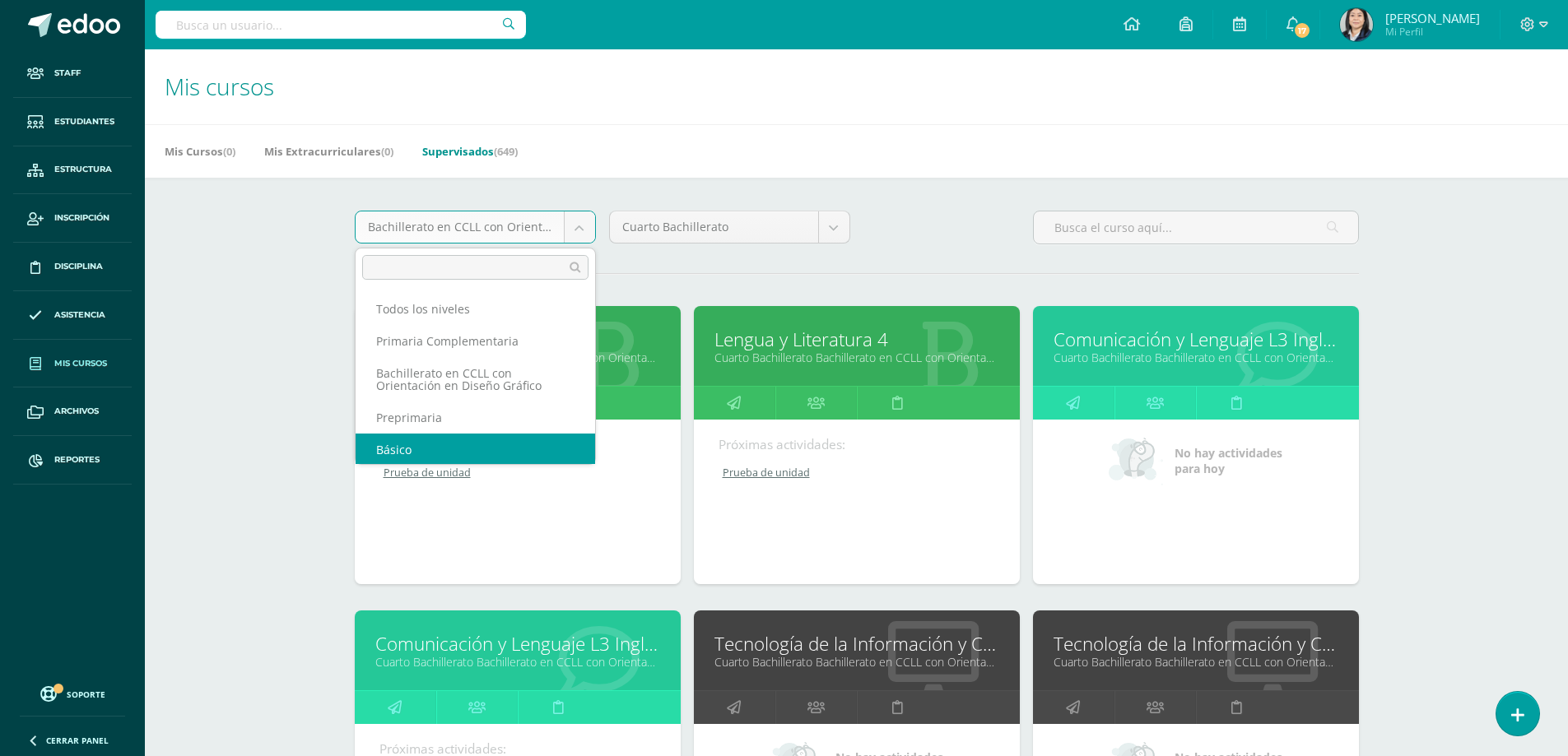
scroll to position [2, 0]
select select "4"
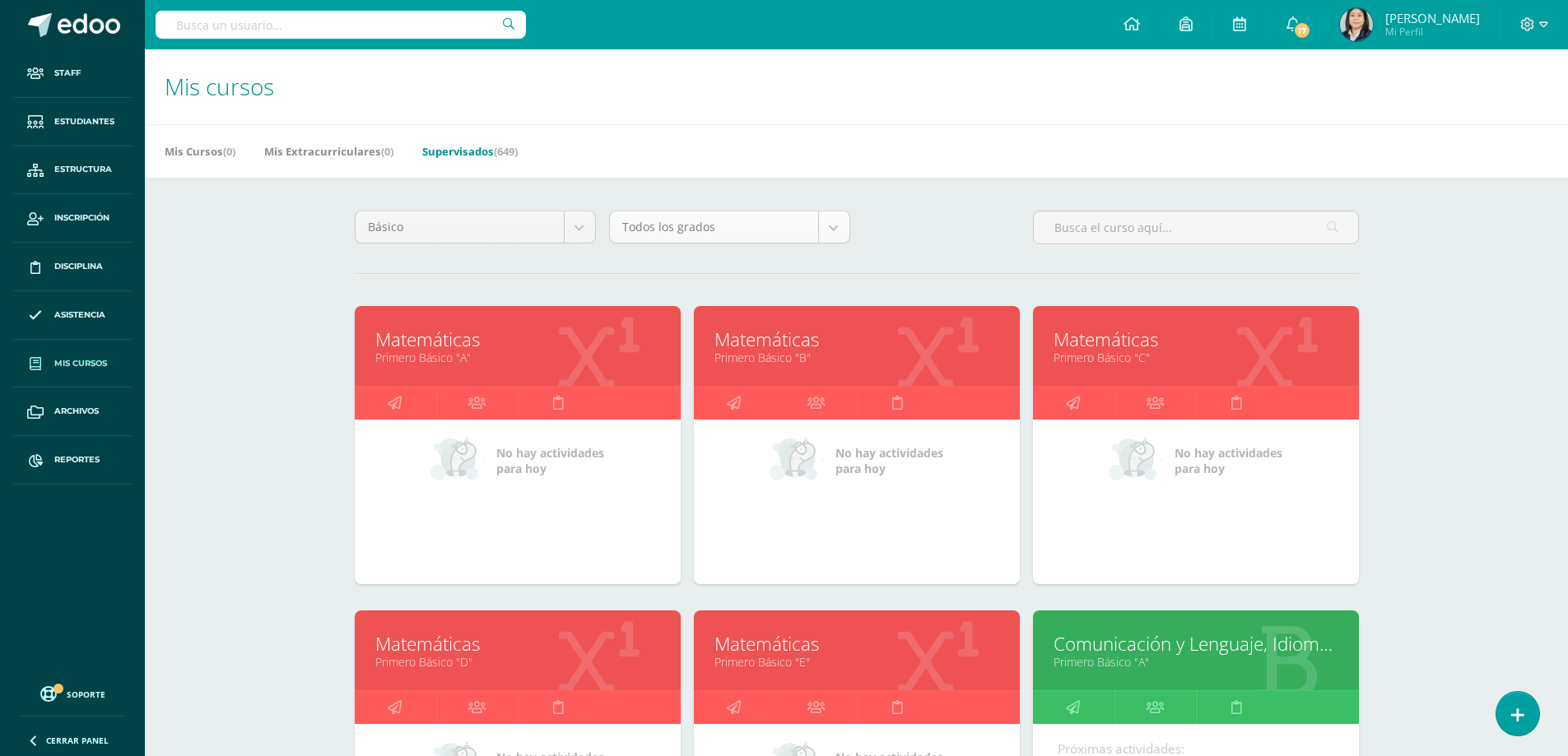
click at [847, 230] on body "Staff Estudiantes Estructura Inscripción Disciplina Asistencia Mis cursos Archi…" at bounding box center [784, 661] width 1568 height 1323
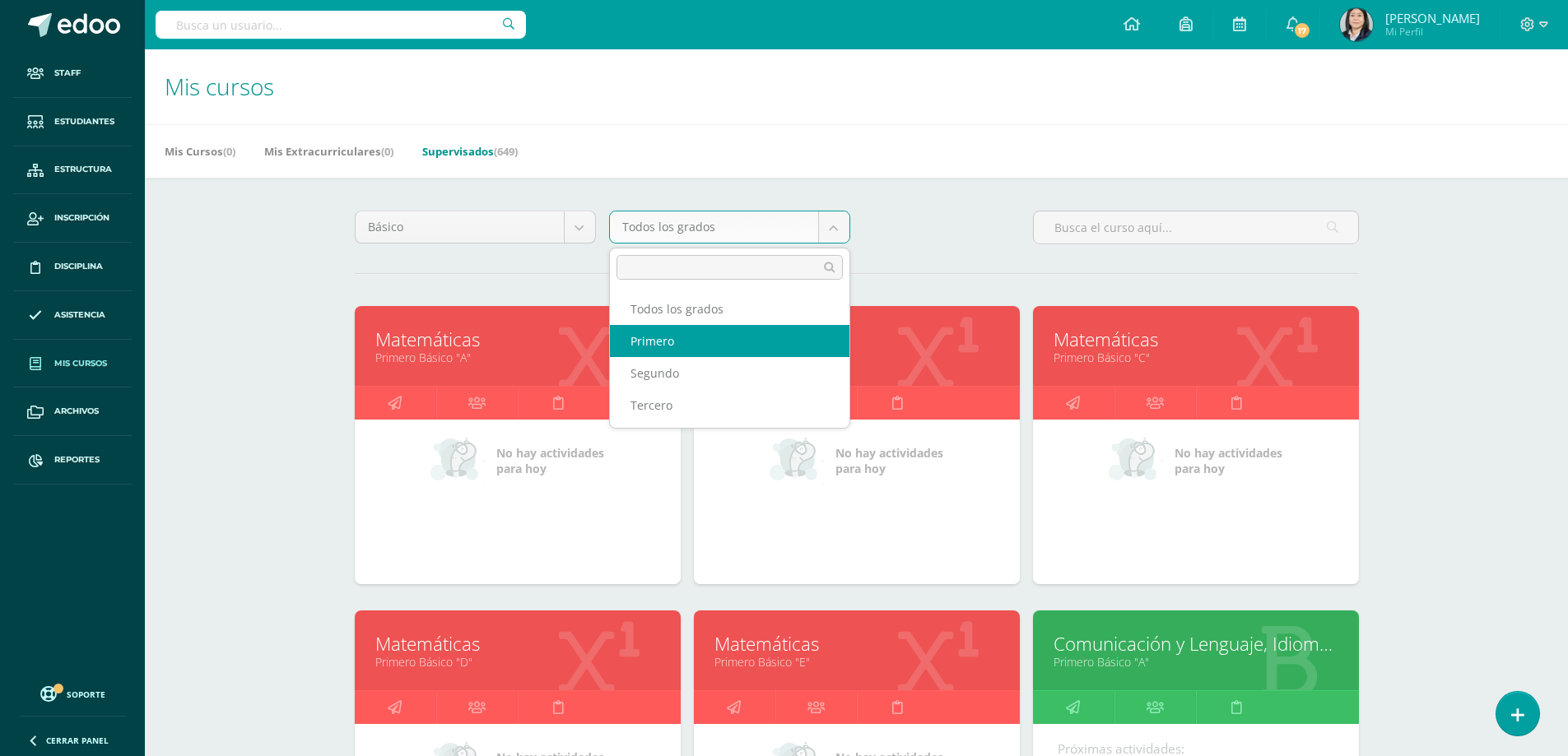
select select "10"
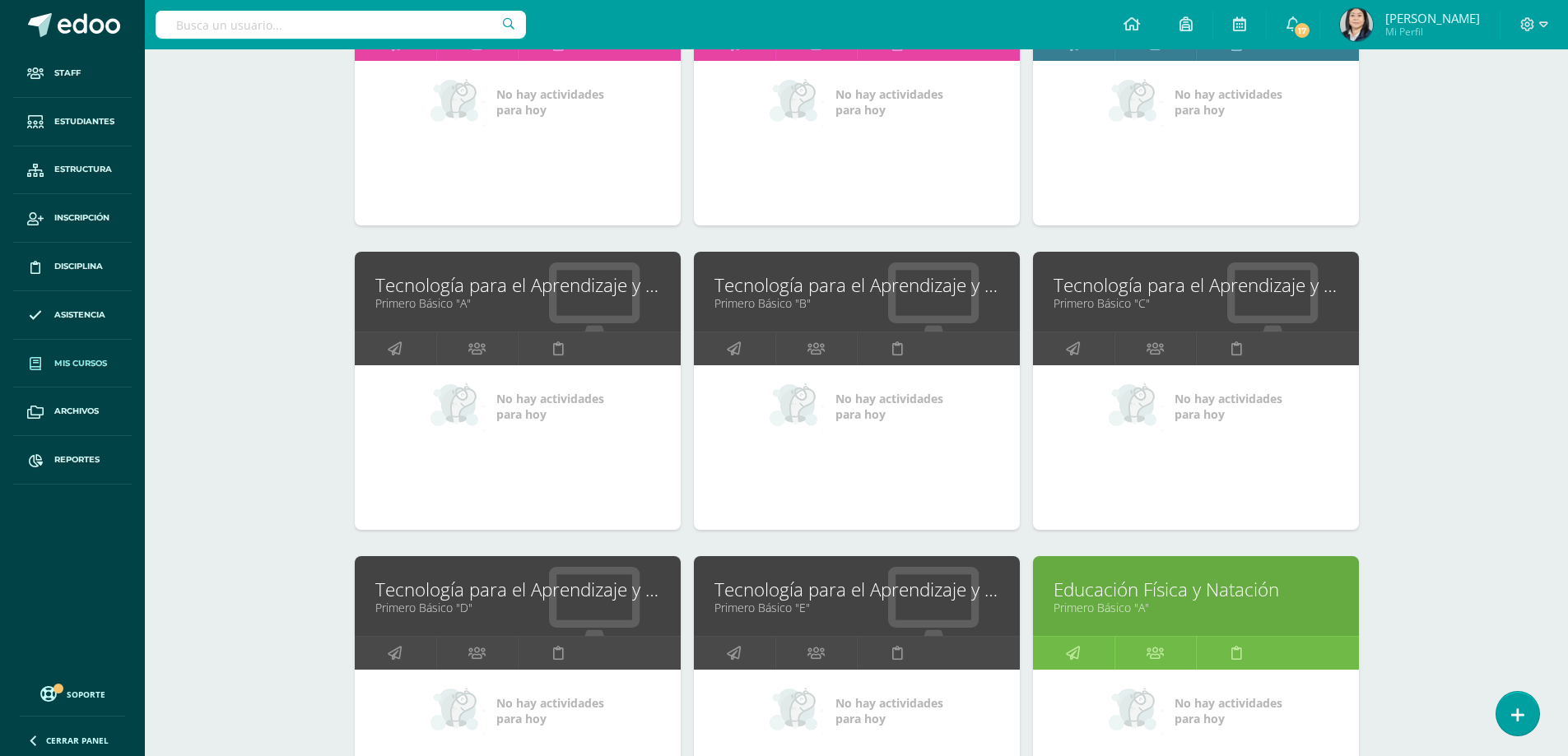
scroll to position [3542, 0]
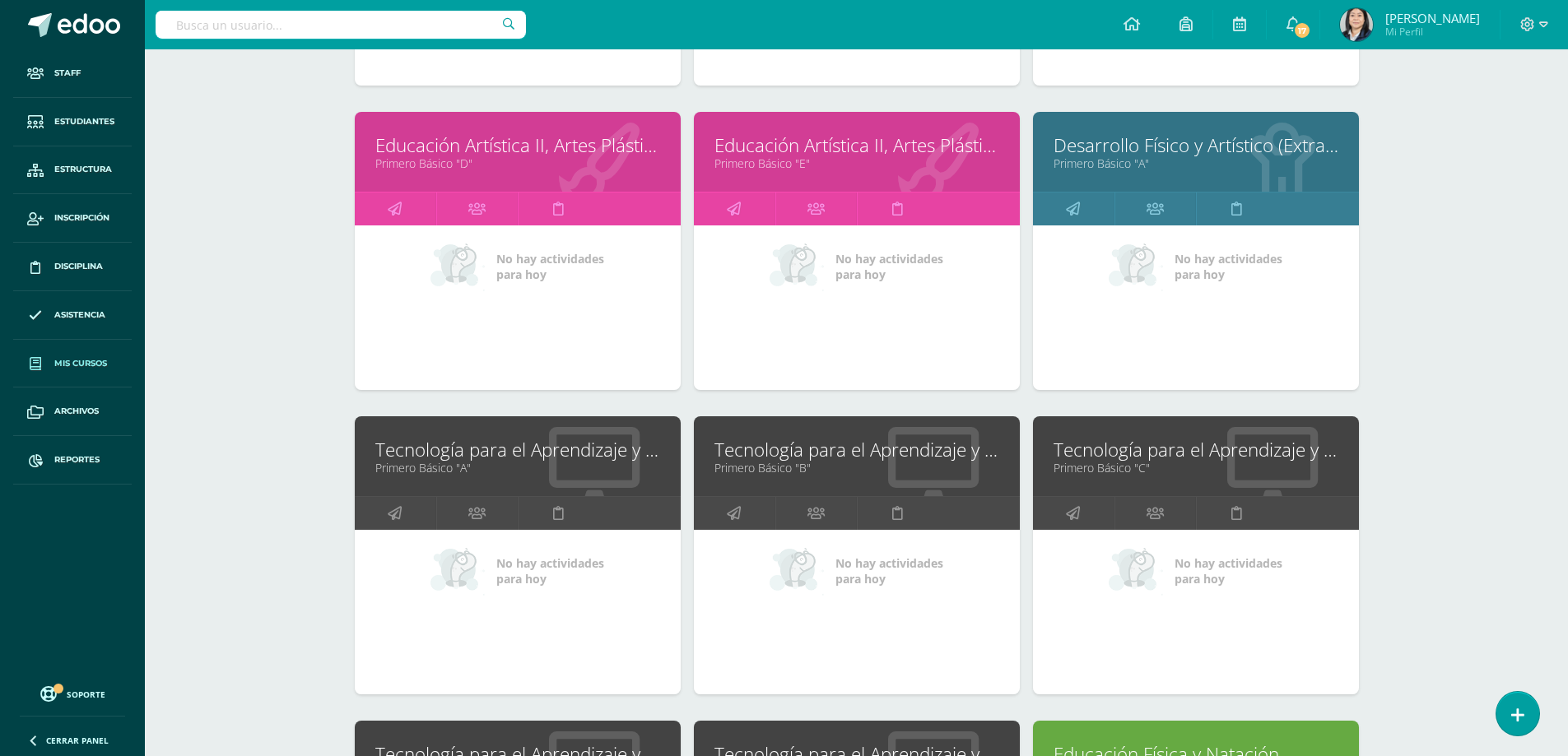
click at [806, 456] on link "Tecnología para el Aprendizaje y la Comunicación (Informática)" at bounding box center [857, 450] width 285 height 25
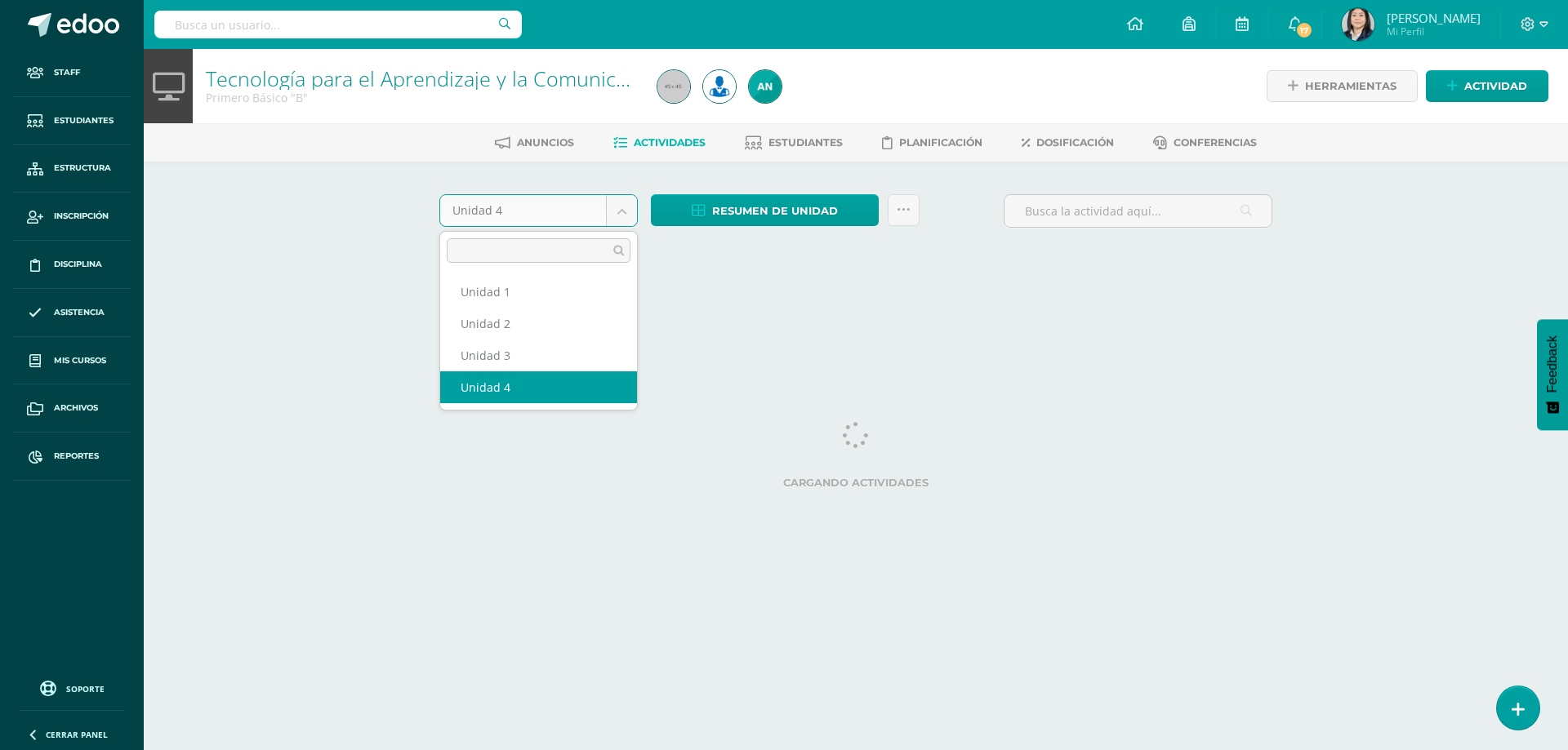
click at [625, 220] on body "Staff Estudiantes Estructura Inscripción Disciplina Asistencia Mis cursos Archi…" at bounding box center [784, 152] width 1568 height 305
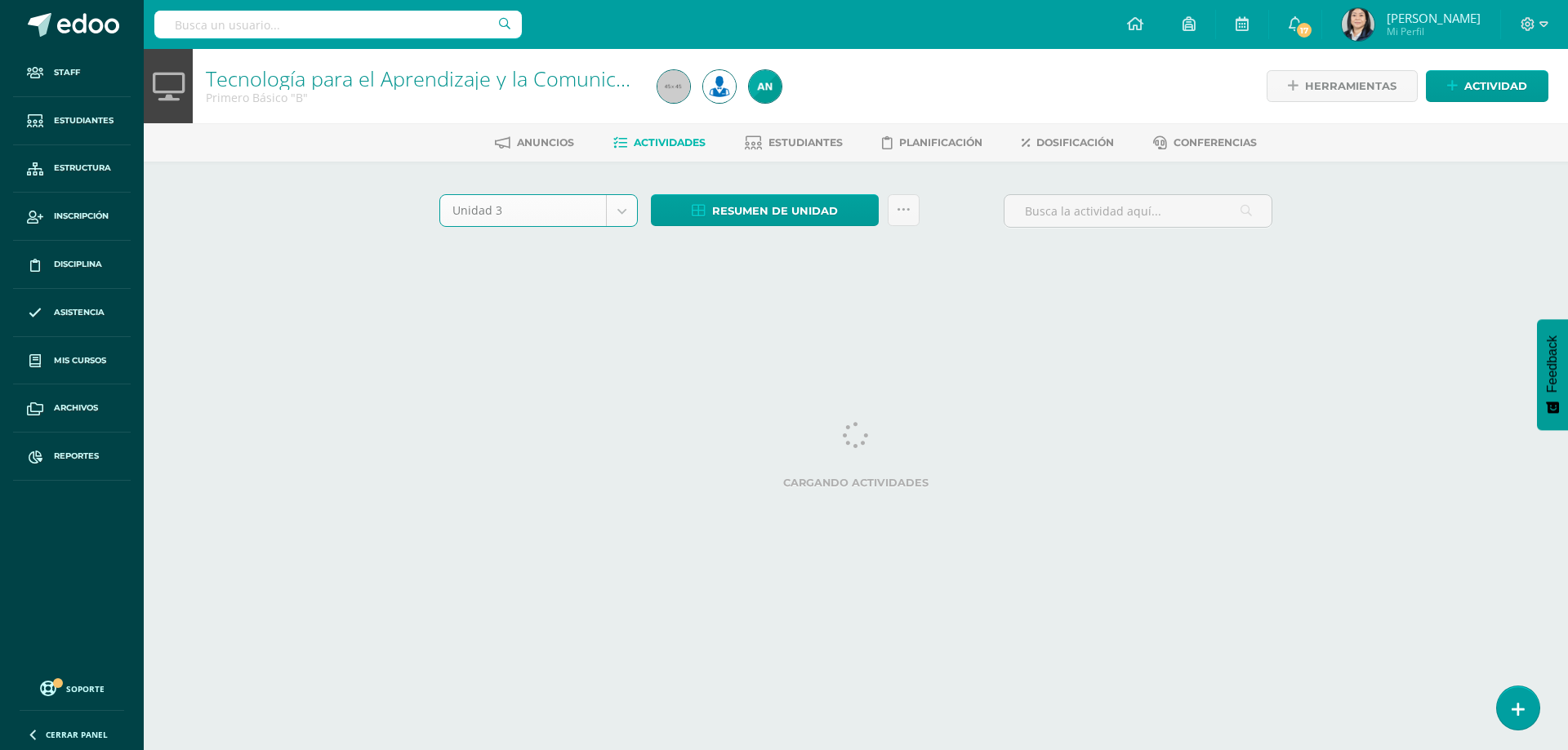
select select "Unidad 3"
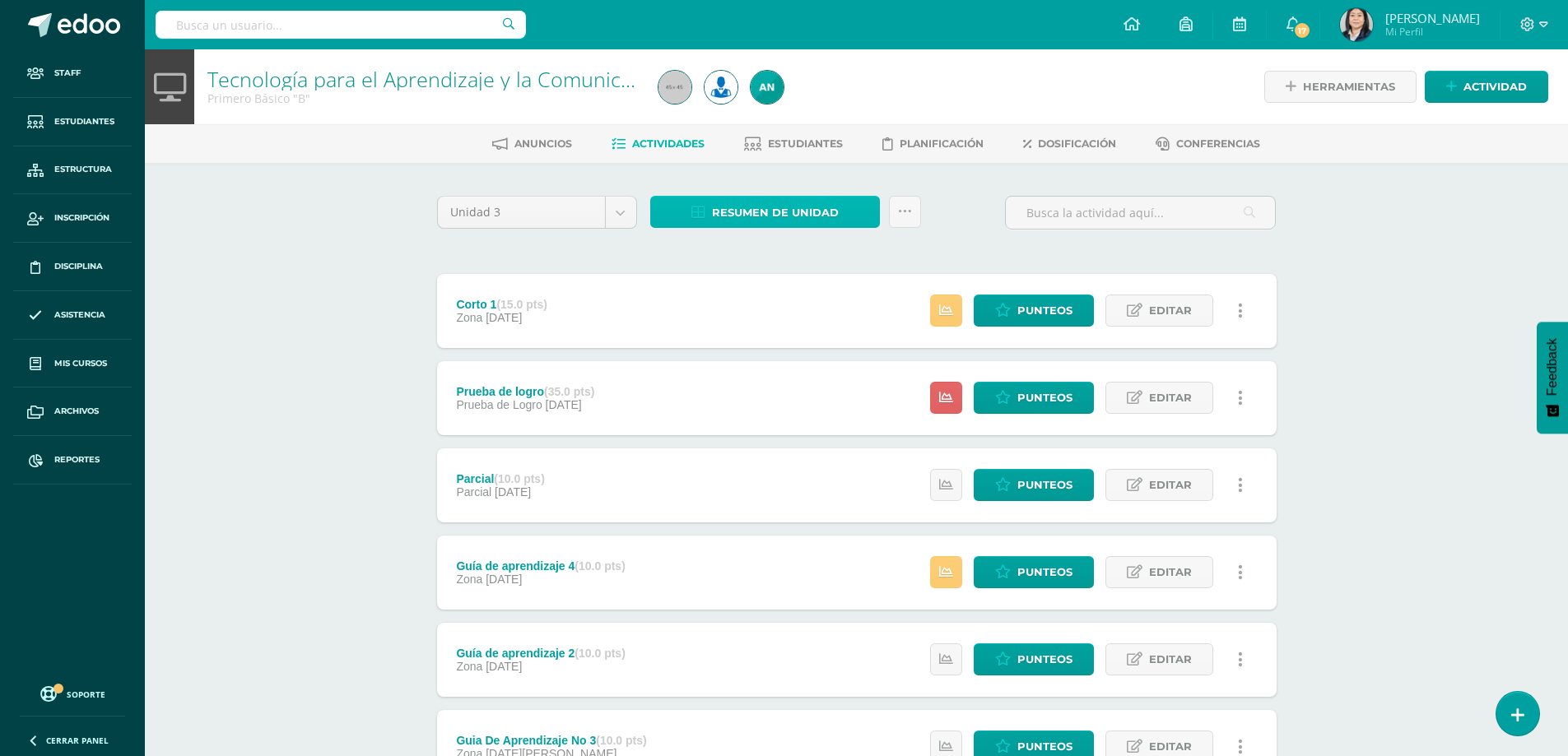
click at [756, 208] on span "Resumen de unidad" at bounding box center [775, 213] width 127 height 31
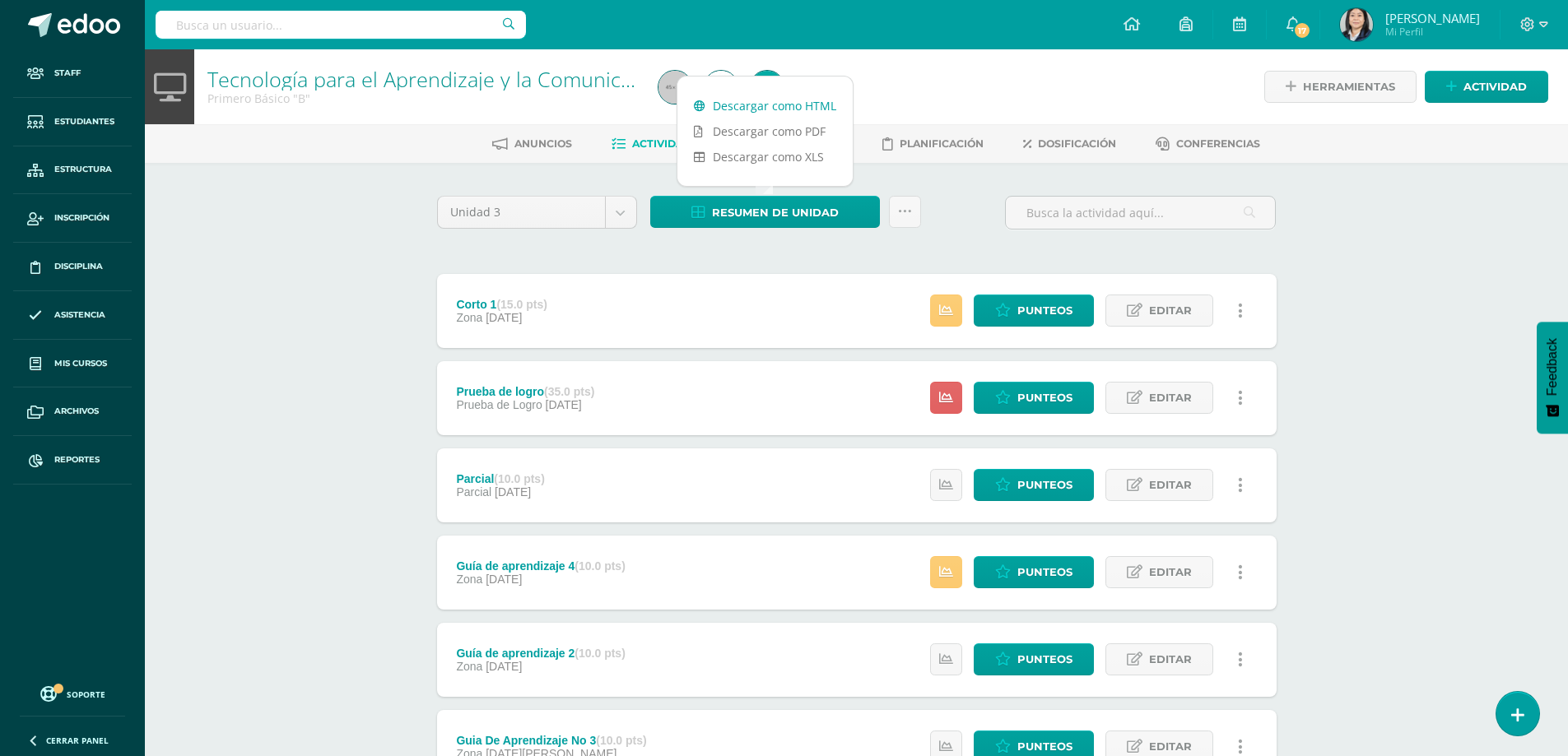
click at [751, 109] on link "Descargar como HTML" at bounding box center [765, 105] width 175 height 25
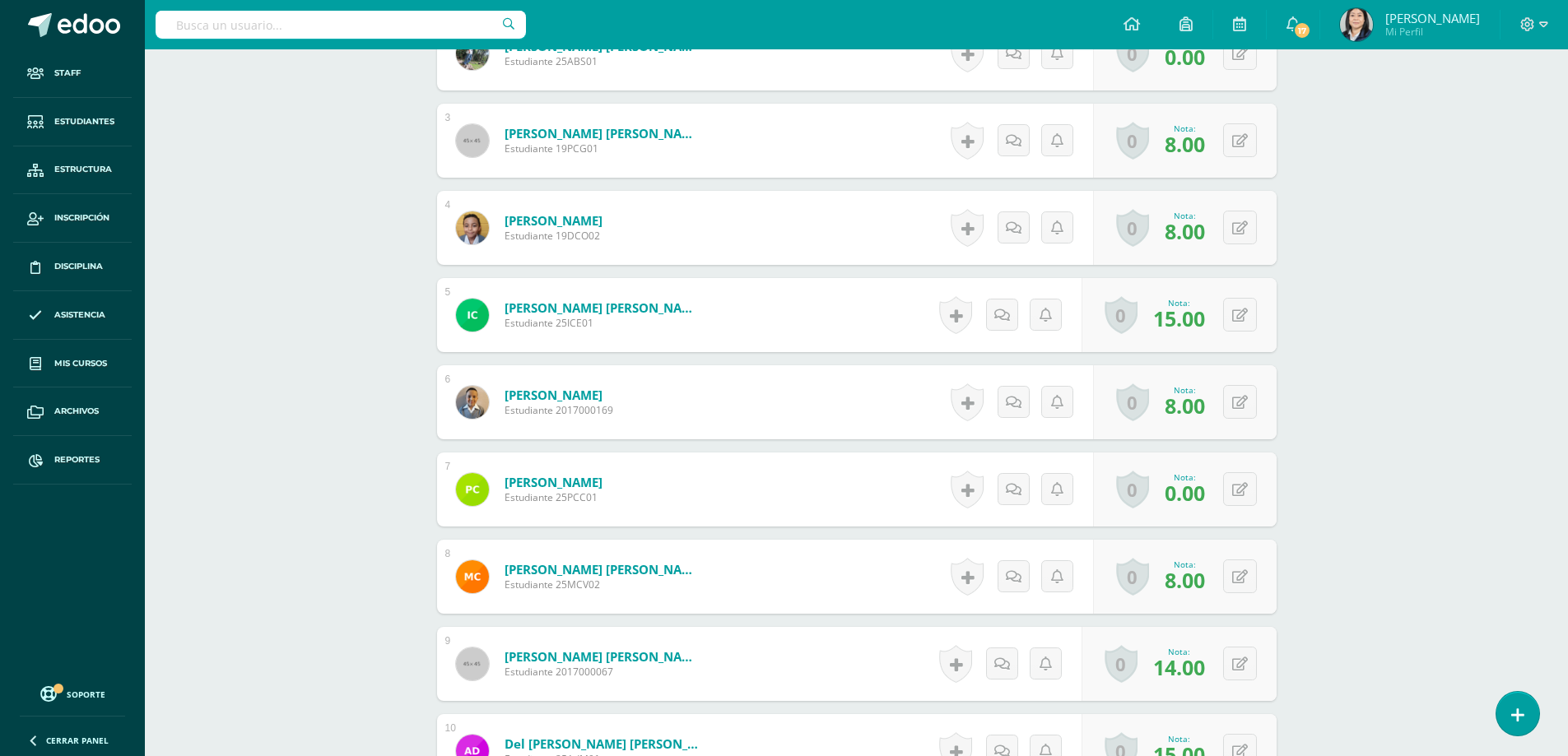
scroll to position [823, 0]
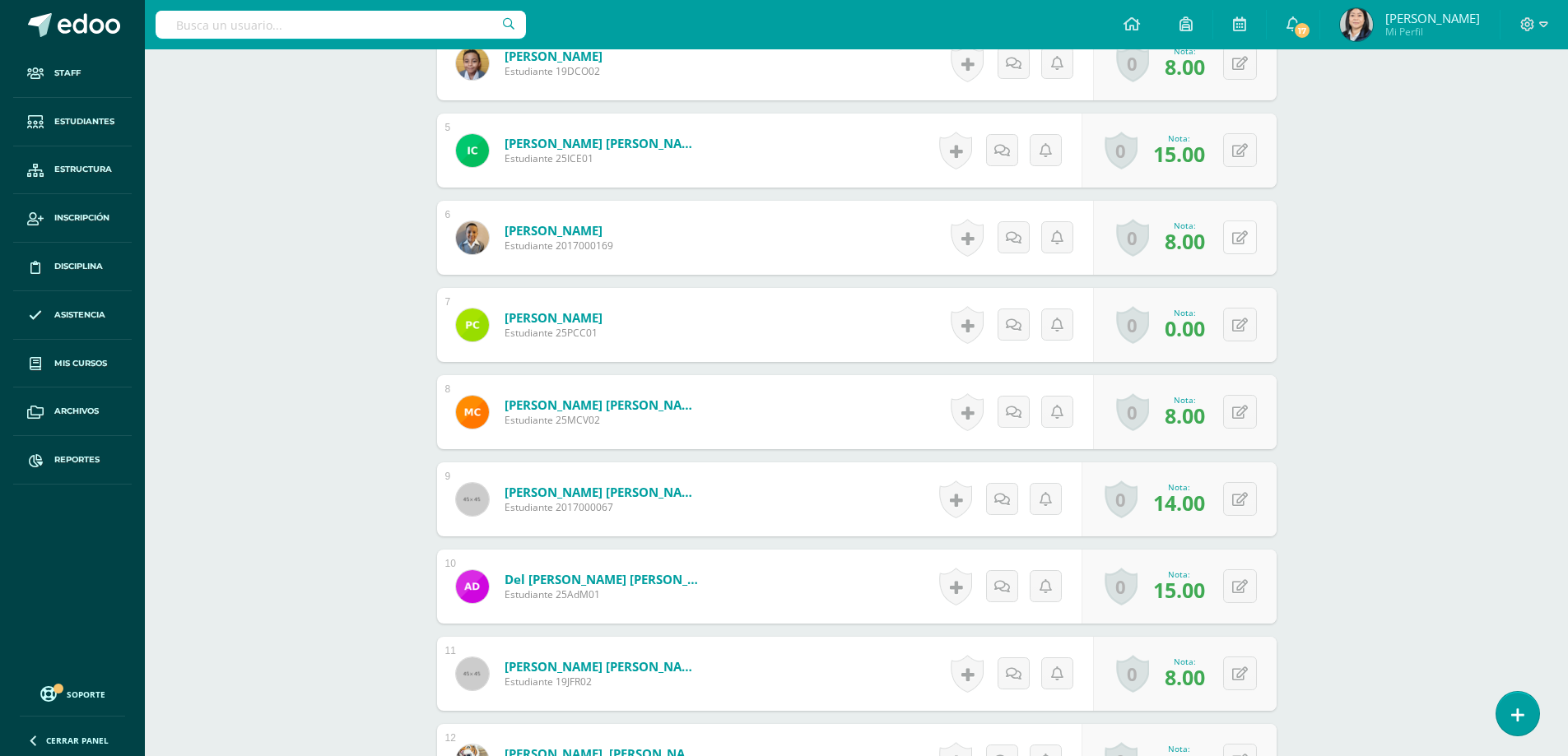
click at [1244, 241] on icon at bounding box center [1240, 239] width 15 height 14
type input "20"
click at [1202, 248] on icon at bounding box center [1207, 243] width 14 height 14
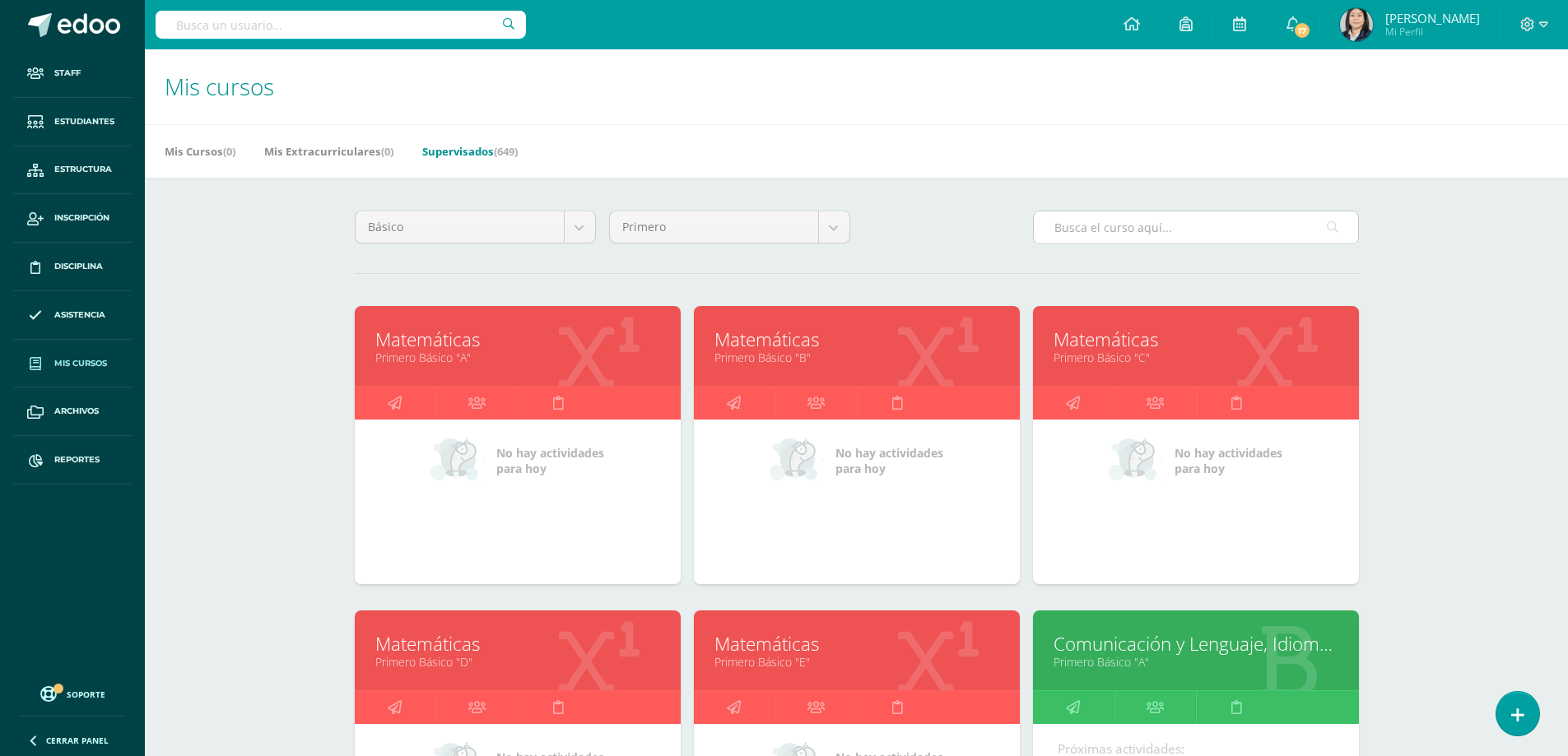
click at [1070, 223] on input "text" at bounding box center [1197, 228] width 325 height 32
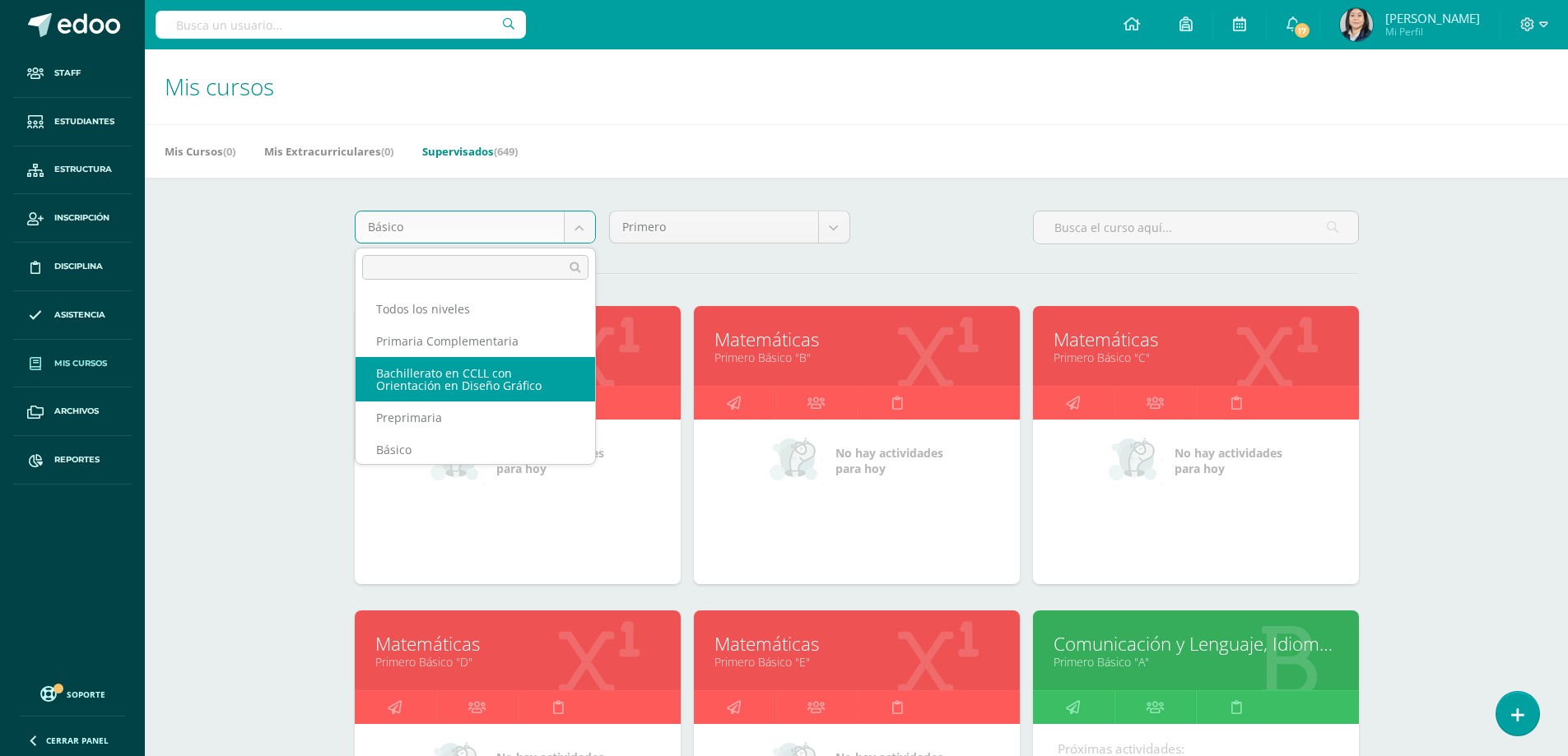
scroll to position [117, 0]
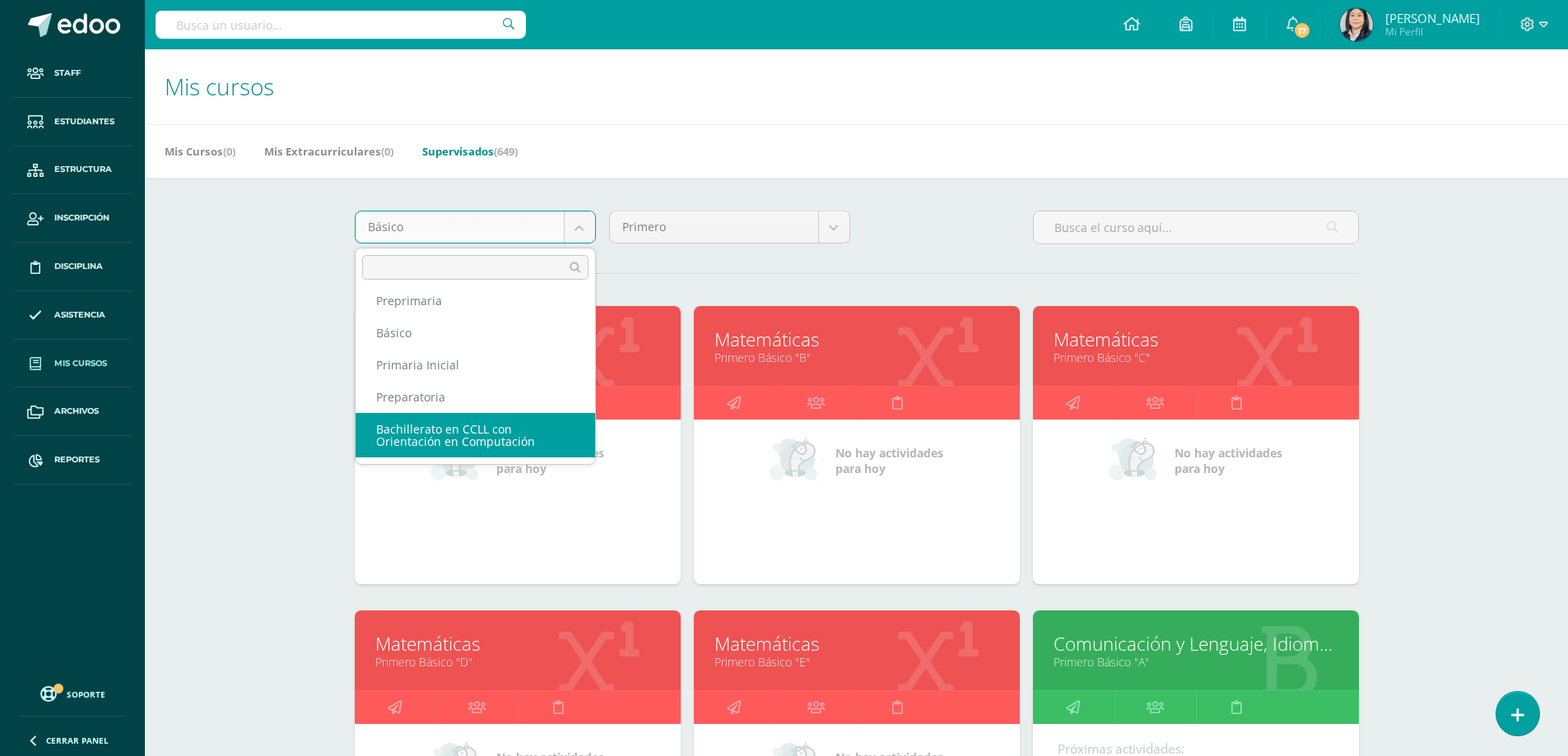
select select "5"
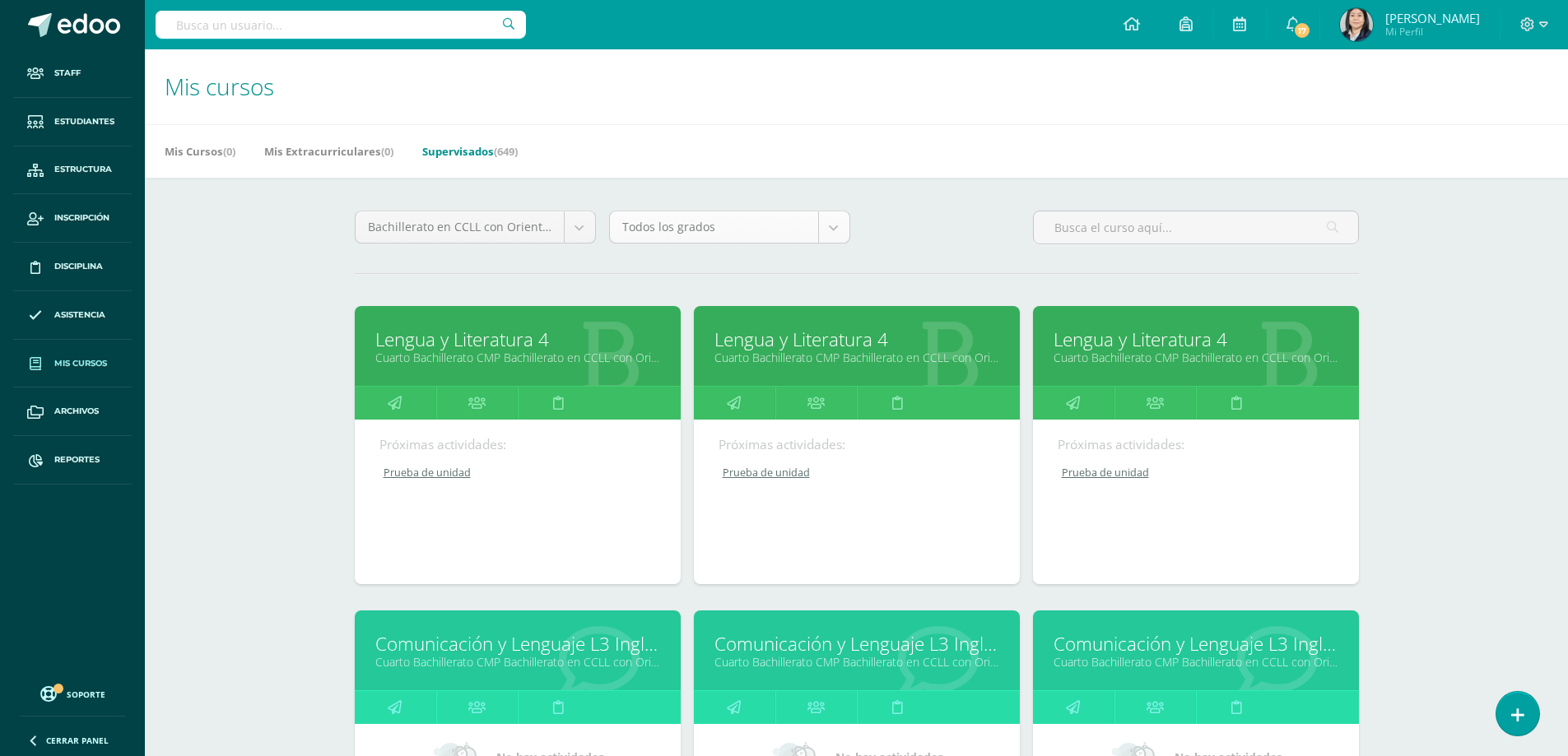
click at [829, 237] on body "Staff Estudiantes Estructura Inscripción Disciplina Asistencia Mis cursos Archi…" at bounding box center [784, 661] width 1568 height 1323
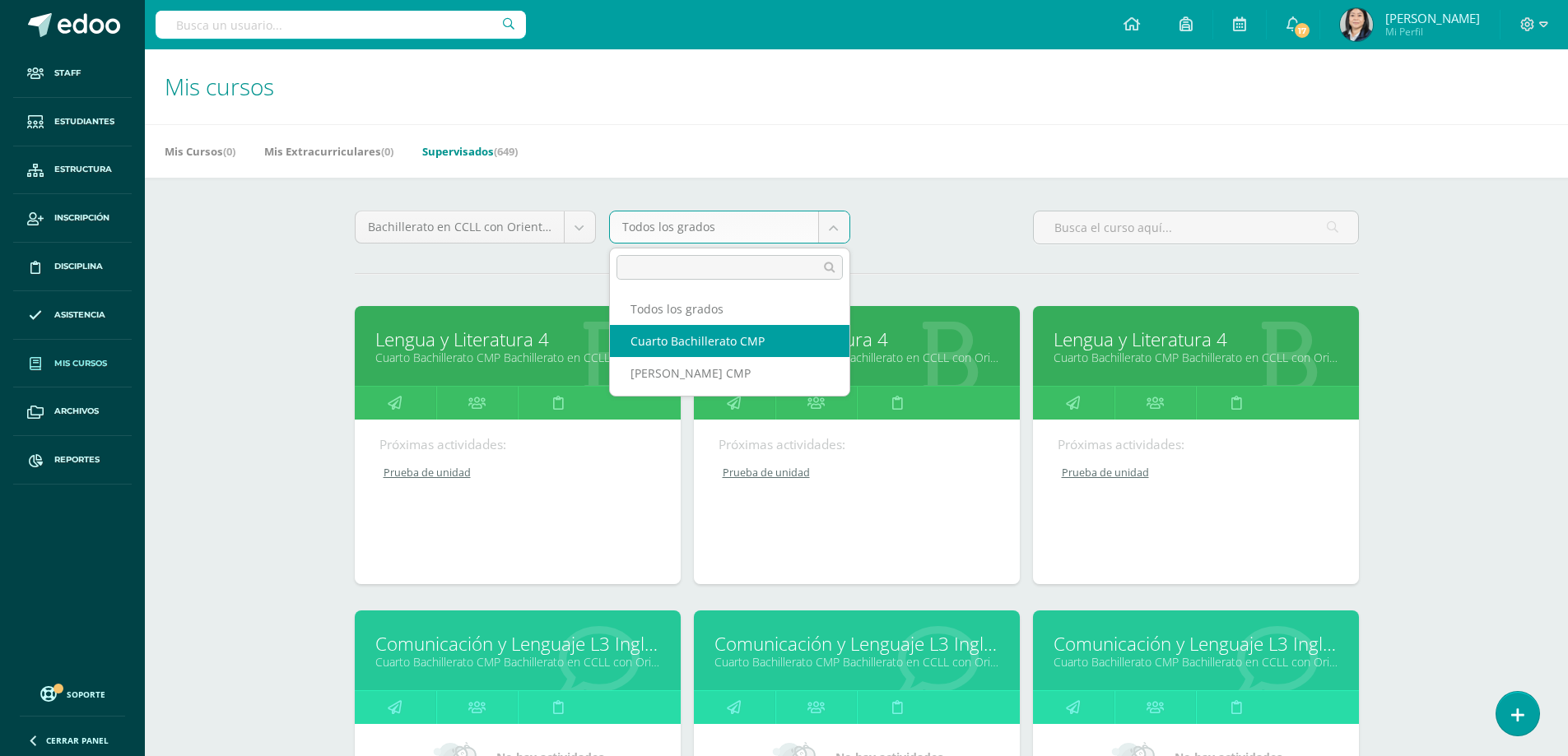
select select "13"
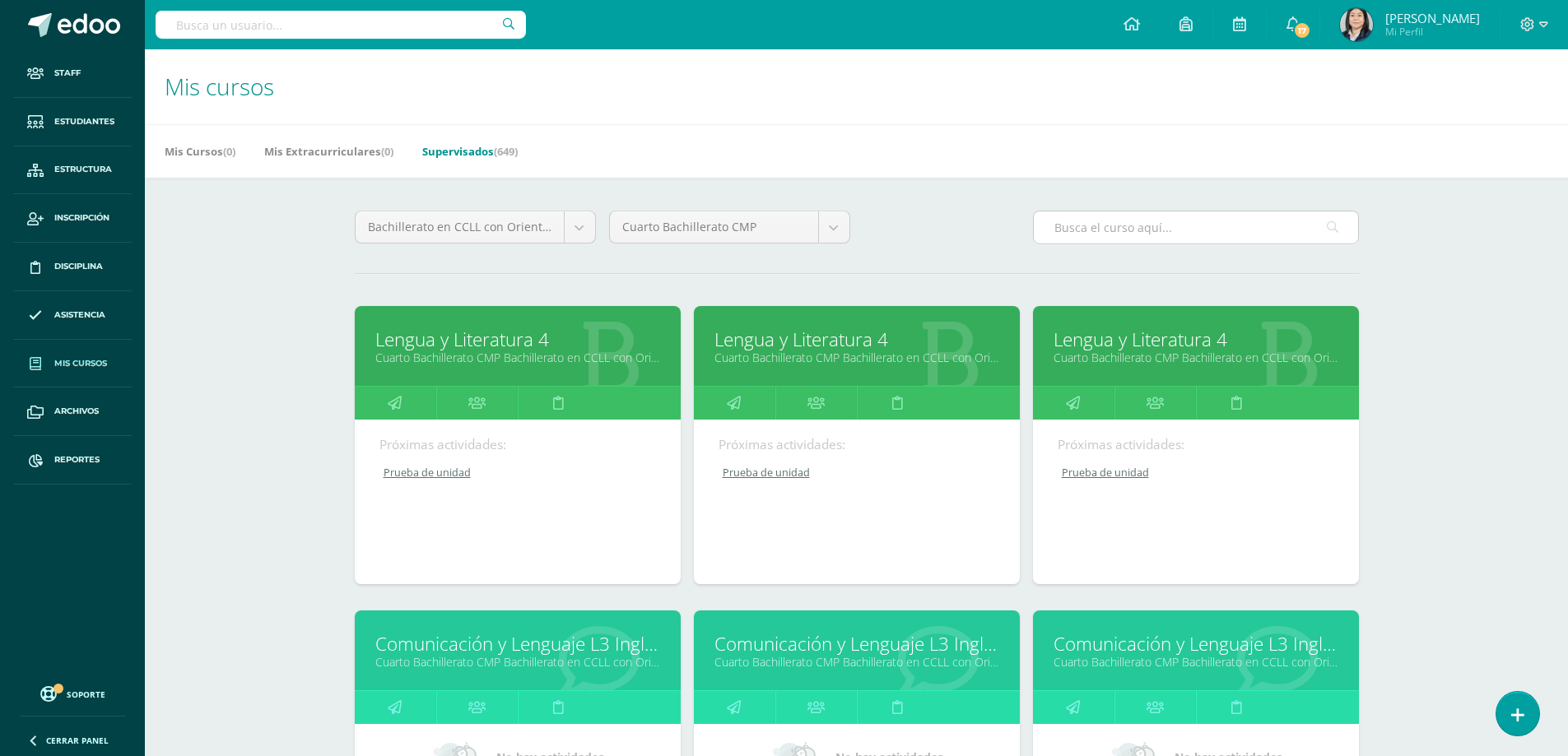
click at [1073, 225] on input "text" at bounding box center [1197, 228] width 325 height 32
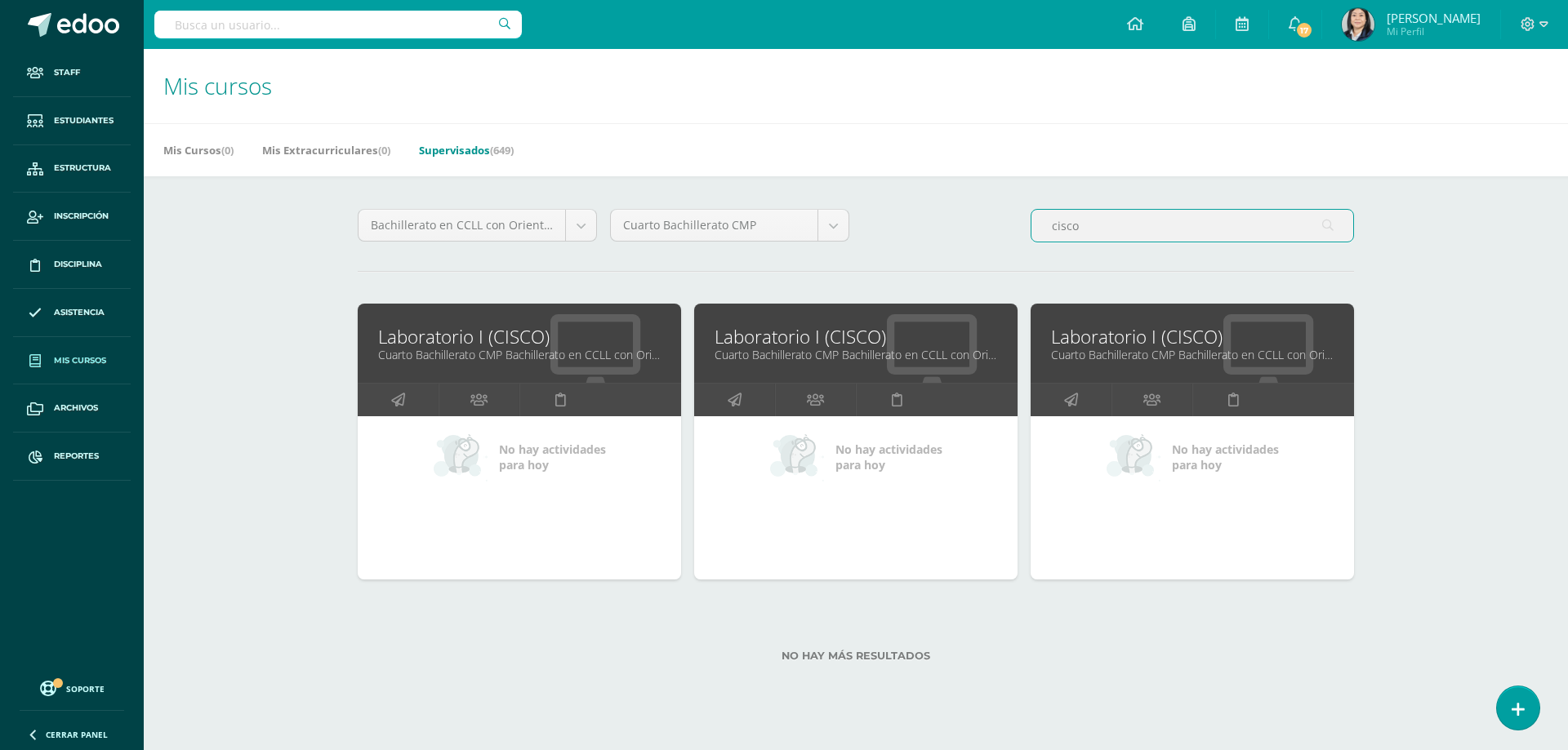
type input "cisco"
click at [848, 340] on link "Laboratorio I (CISCO)" at bounding box center [856, 336] width 283 height 25
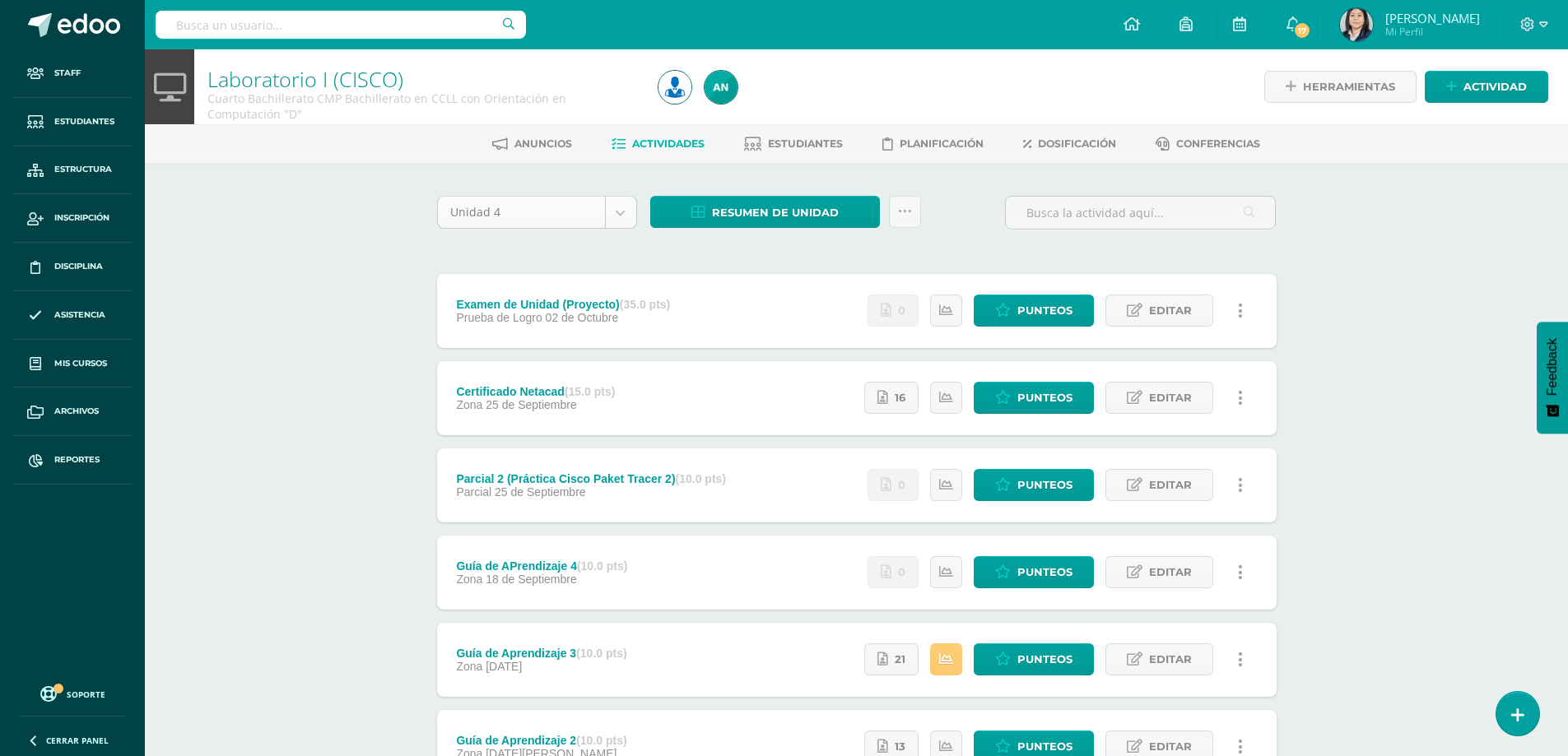
click at [622, 203] on body "Staff Estudiantes Estructura Inscripción Disciplina Asistencia Mis cursos Archi…" at bounding box center [784, 490] width 1568 height 980
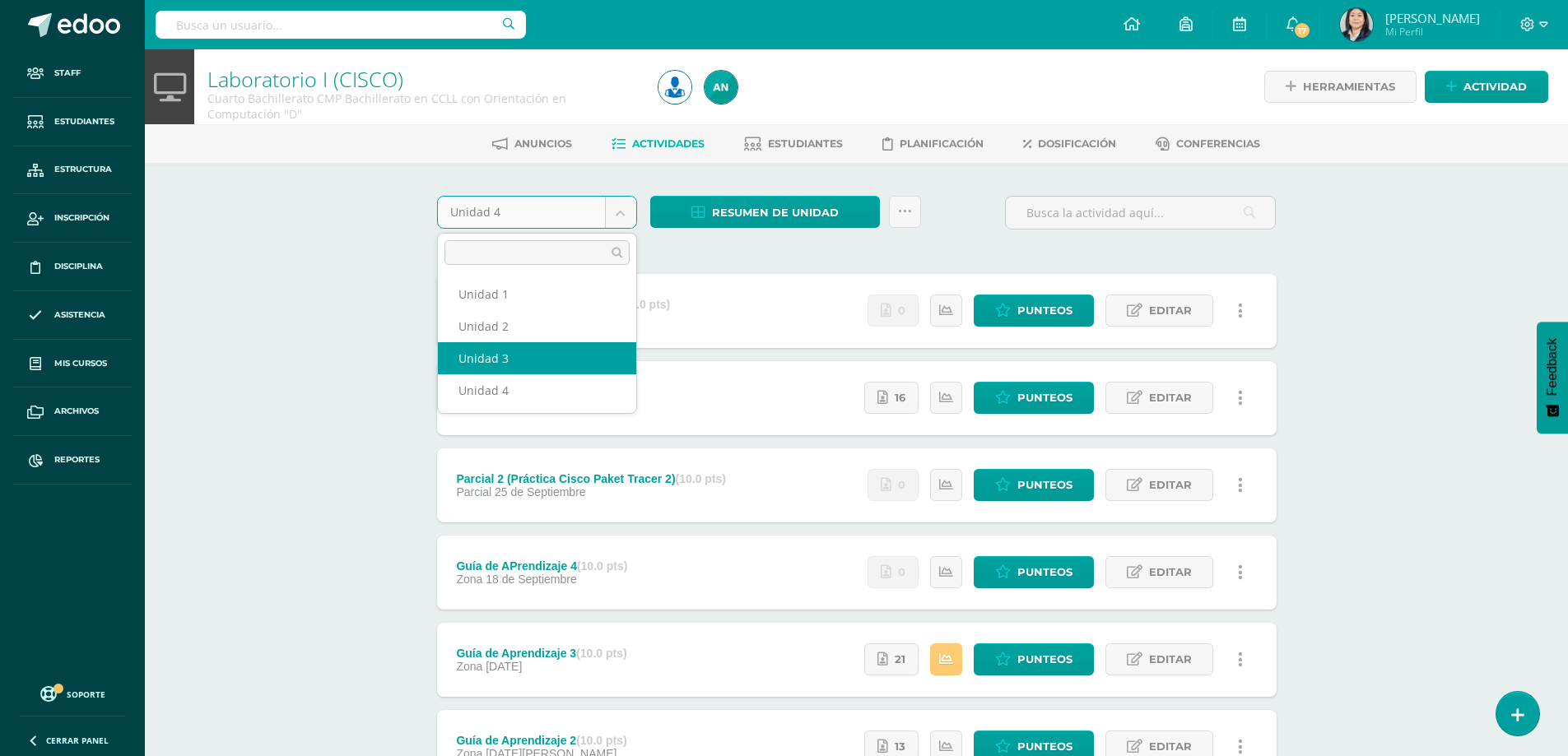
select select "Unidad 3"
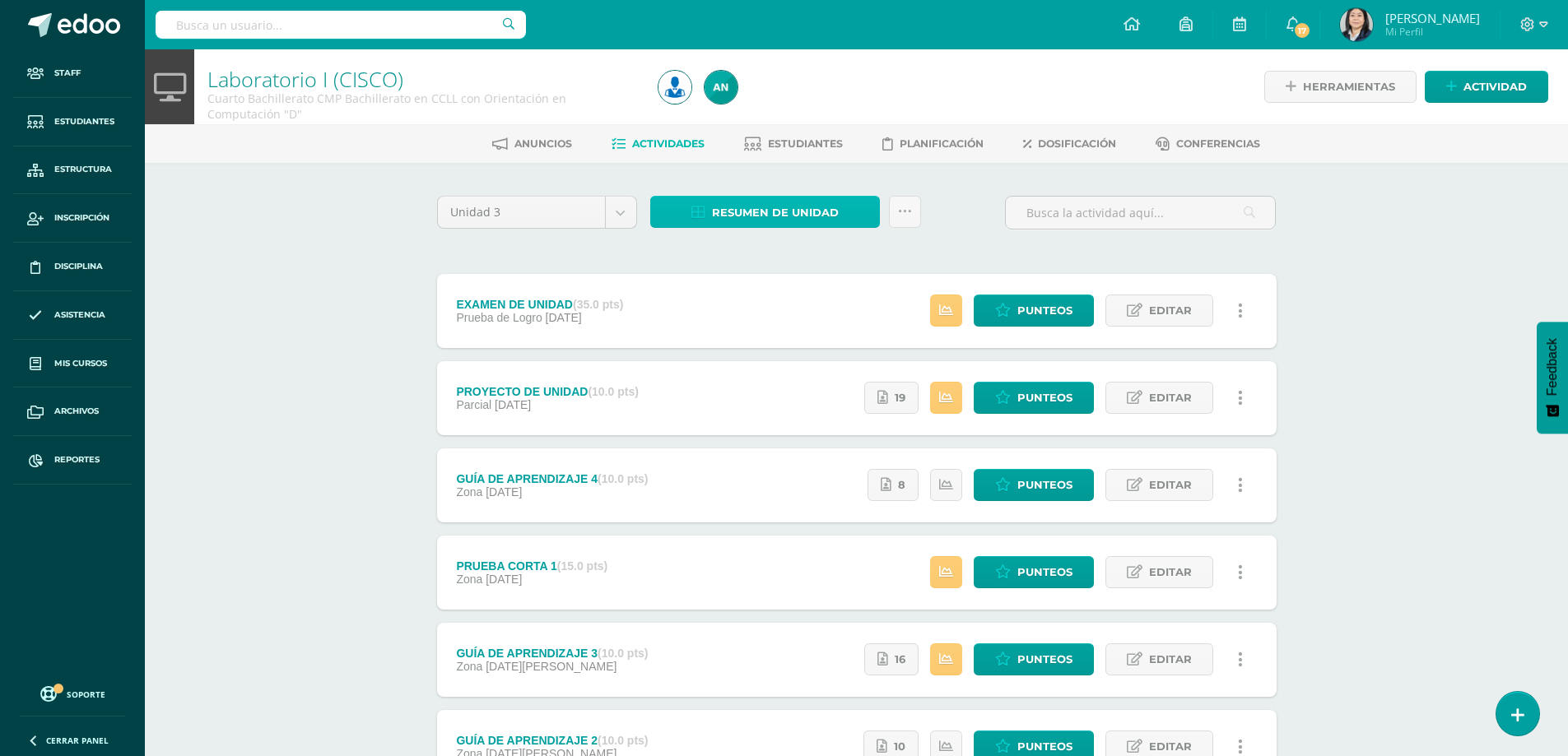
click at [756, 215] on span "Resumen de unidad" at bounding box center [775, 213] width 127 height 31
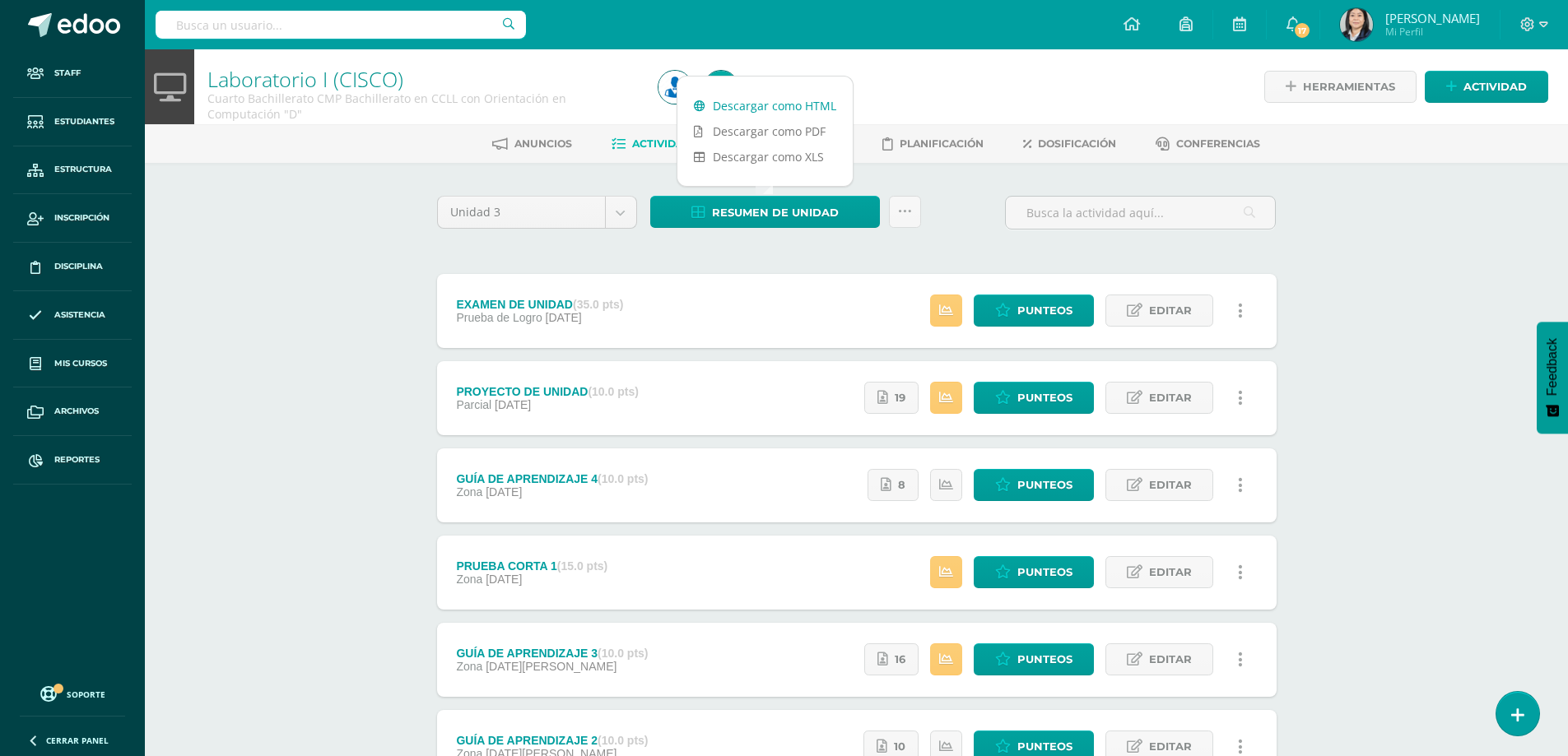
click at [768, 103] on link "Descargar como HTML" at bounding box center [765, 105] width 175 height 25
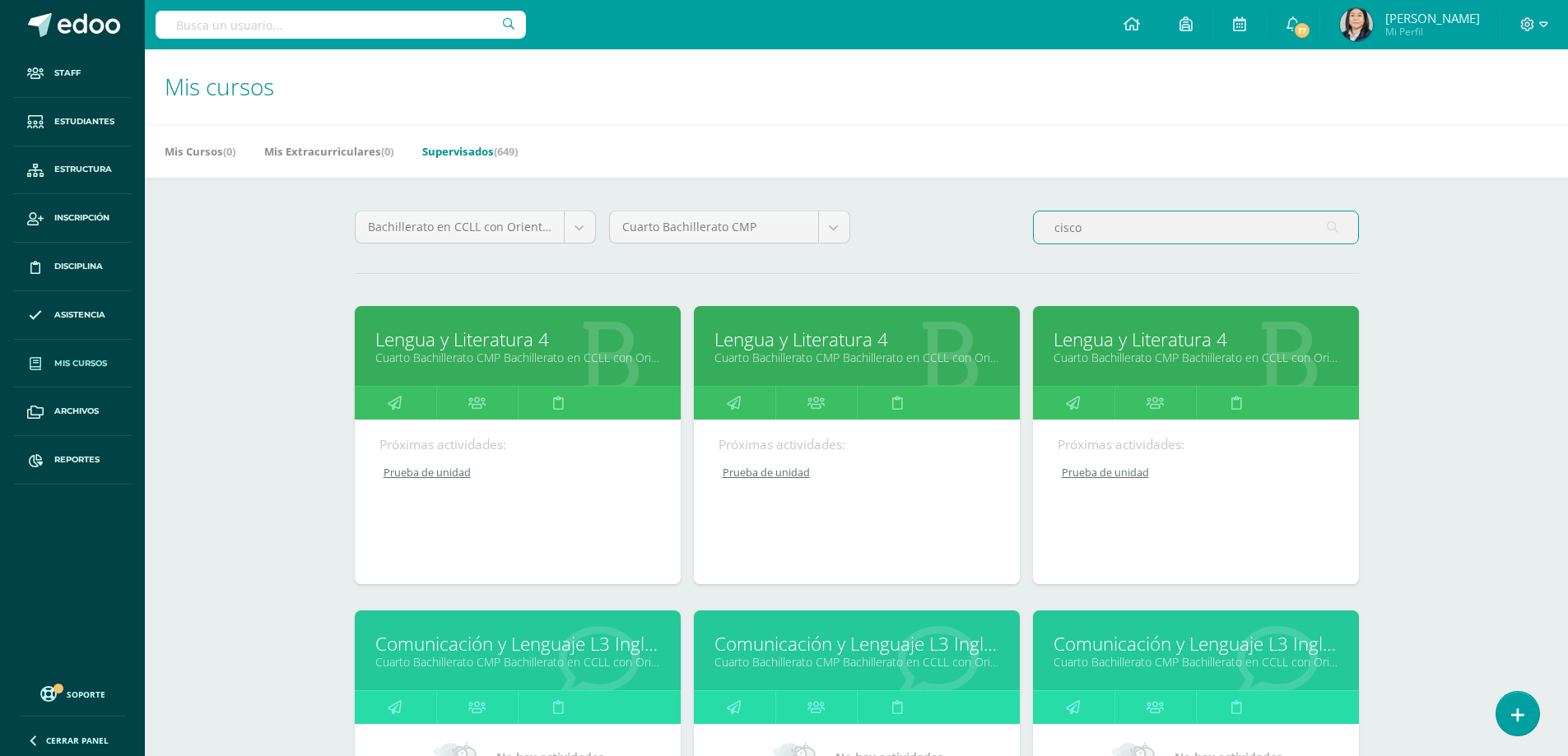
drag, startPoint x: 1132, startPoint y: 223, endPoint x: 1016, endPoint y: 228, distance: 116.1
click at [1019, 228] on div "Bachillerato en CCLL con Orientación en Computación Todos los niveles Primaria …" at bounding box center [857, 234] width 1018 height 47
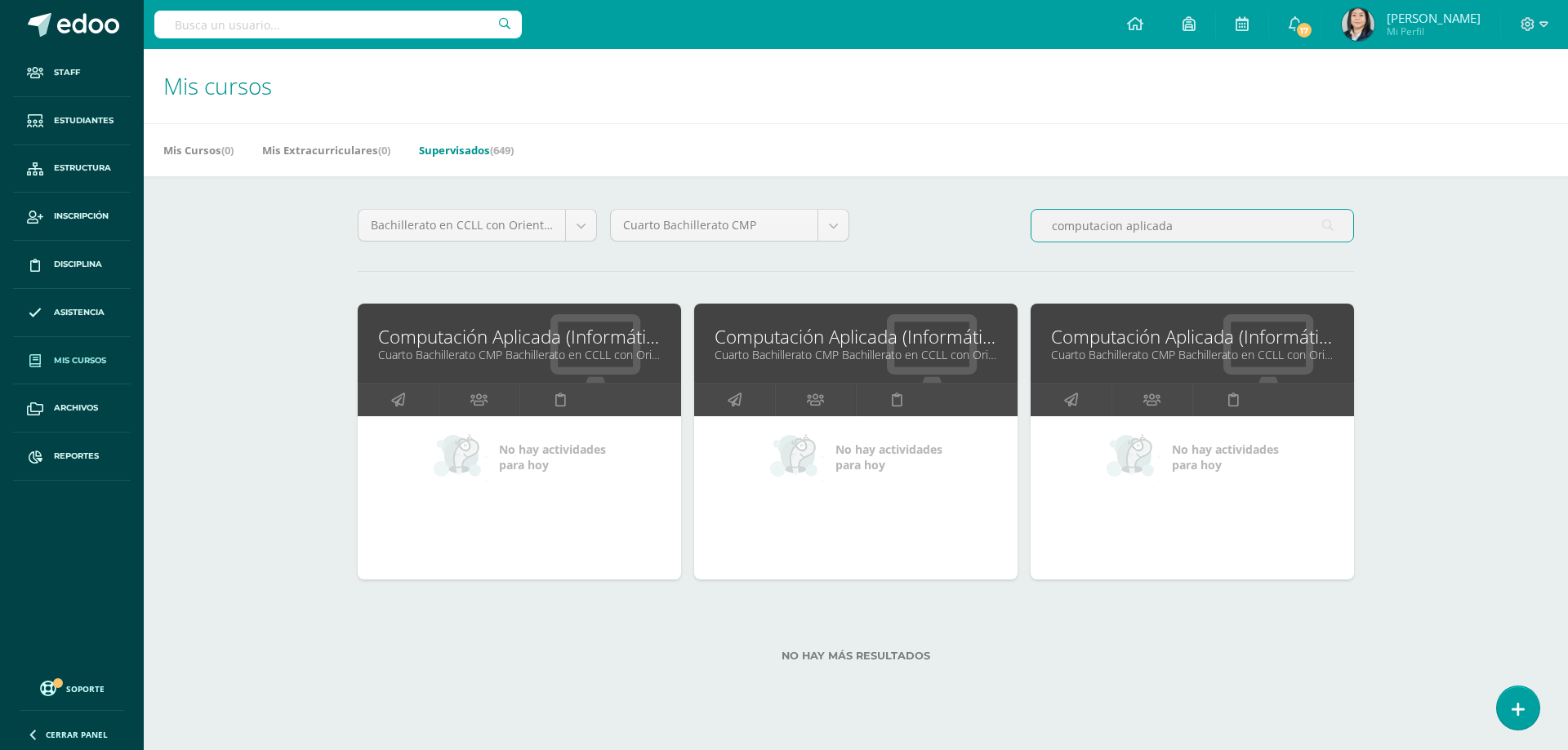
type input "computacion aplicada"
click at [793, 331] on link "Computación Aplicada (Informática)" at bounding box center [856, 336] width 283 height 25
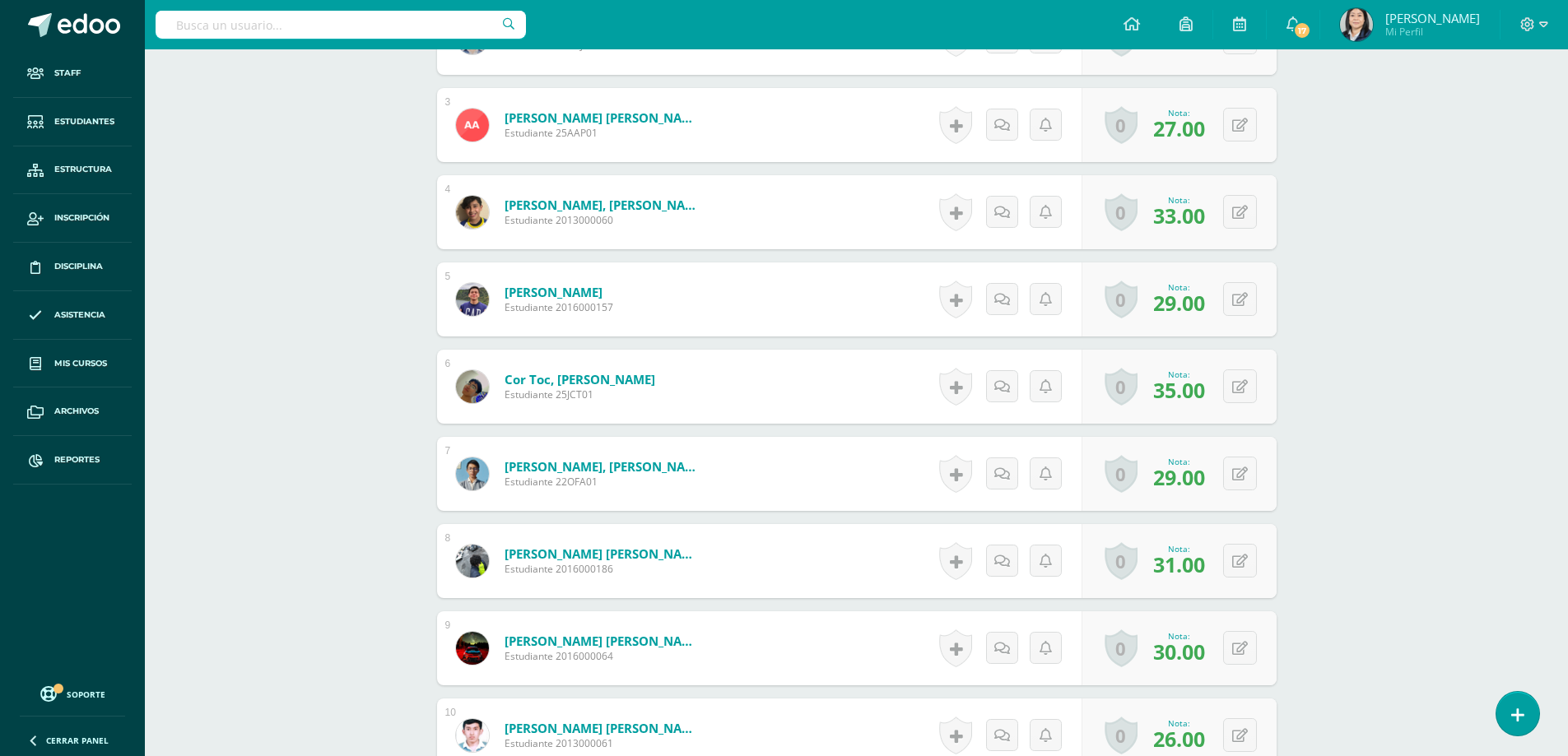
scroll to position [857, 0]
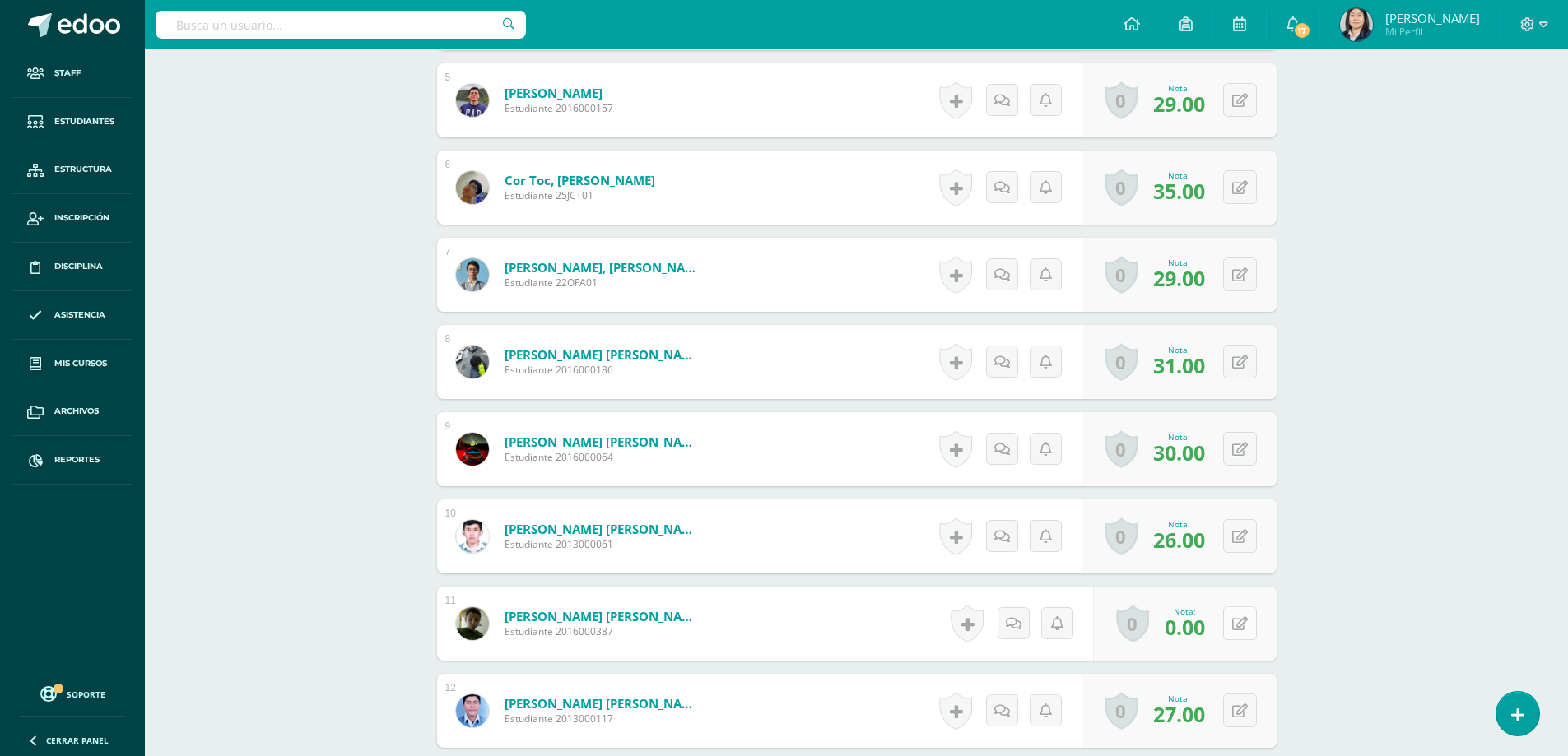
click at [1235, 624] on button at bounding box center [1240, 623] width 33 height 33
type input "35"
click at [1215, 624] on link at bounding box center [1207, 629] width 33 height 33
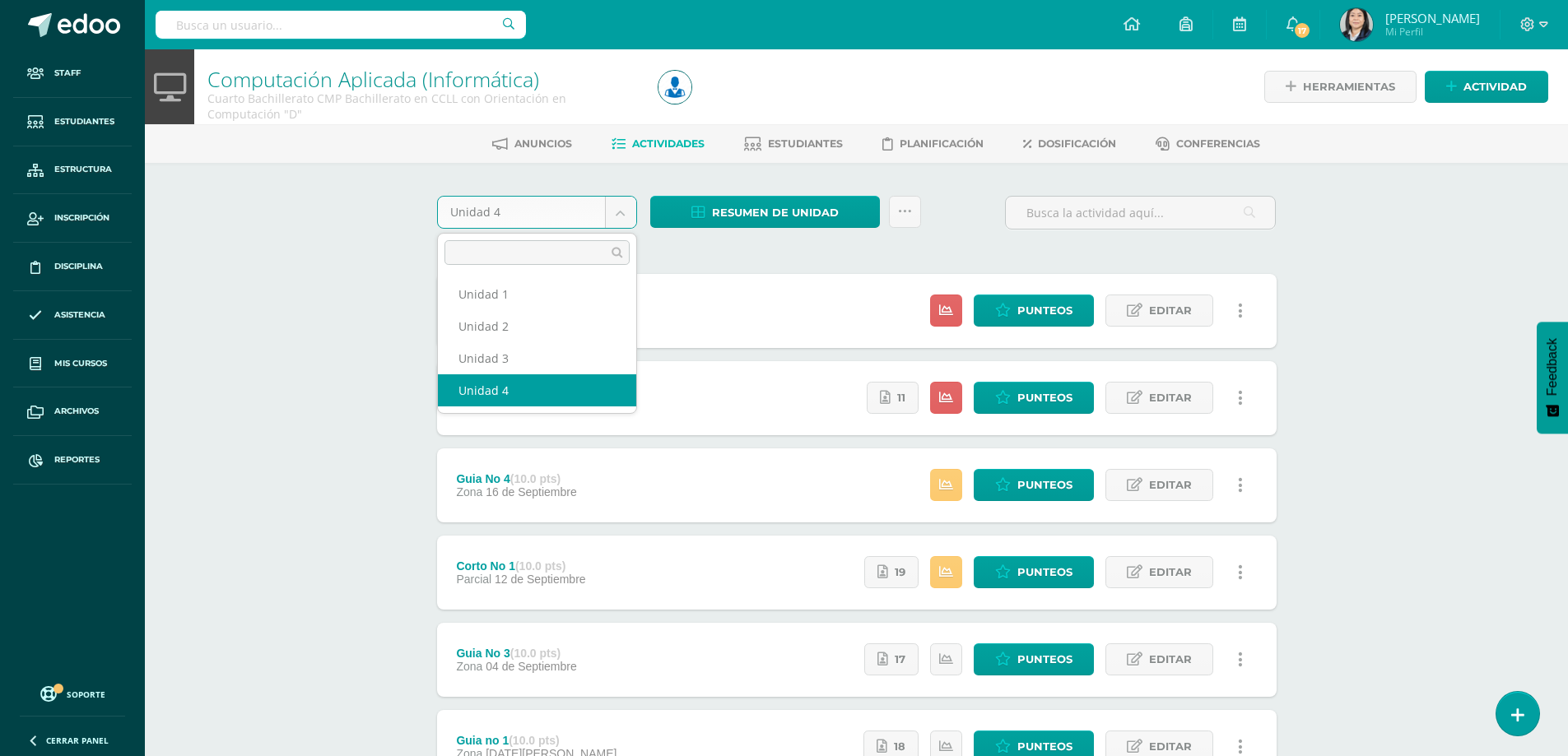
click at [627, 213] on body "Staff Estudiantes Estructura Inscripción Disciplina Asistencia Mis cursos Archi…" at bounding box center [784, 490] width 1568 height 980
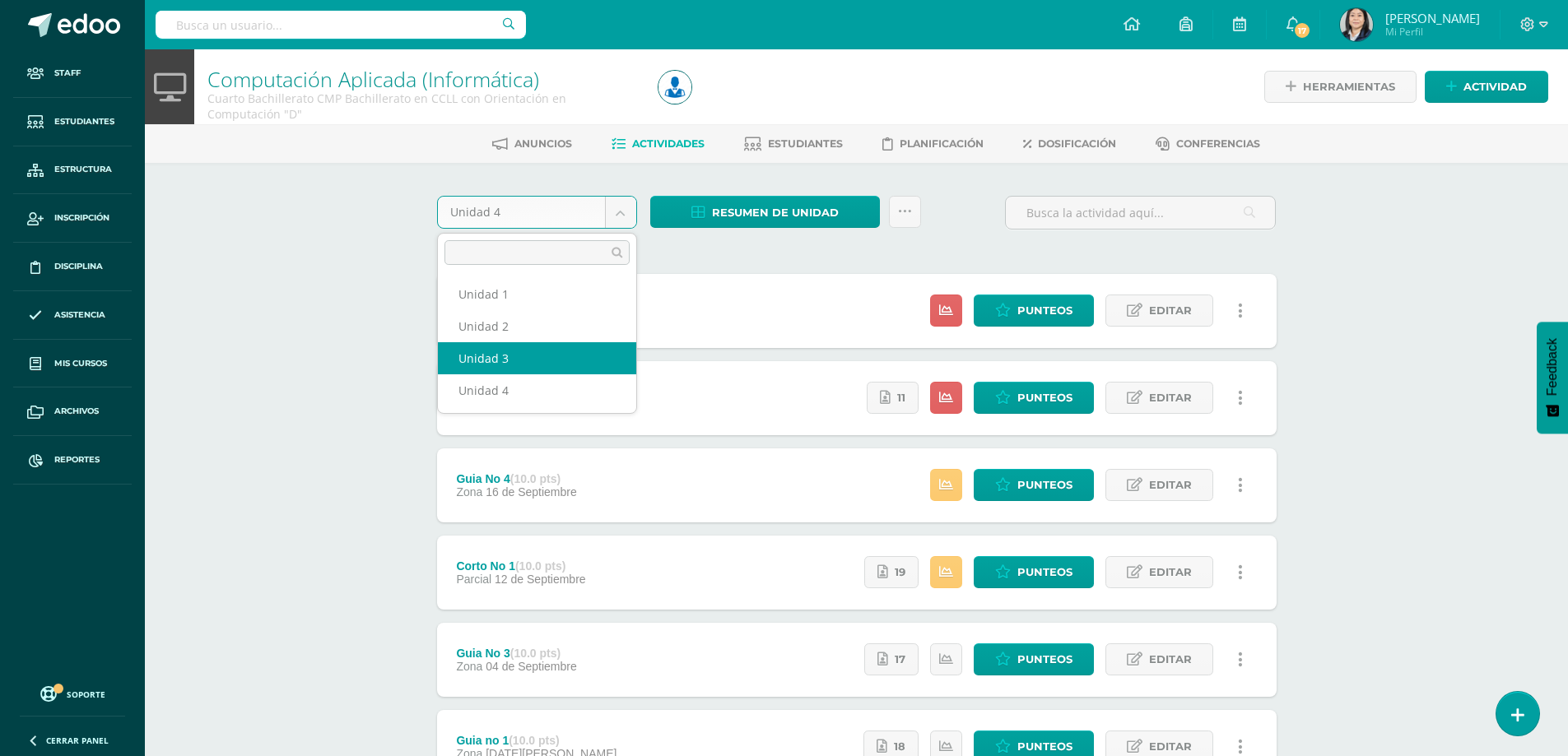
select select "Unidad 3"
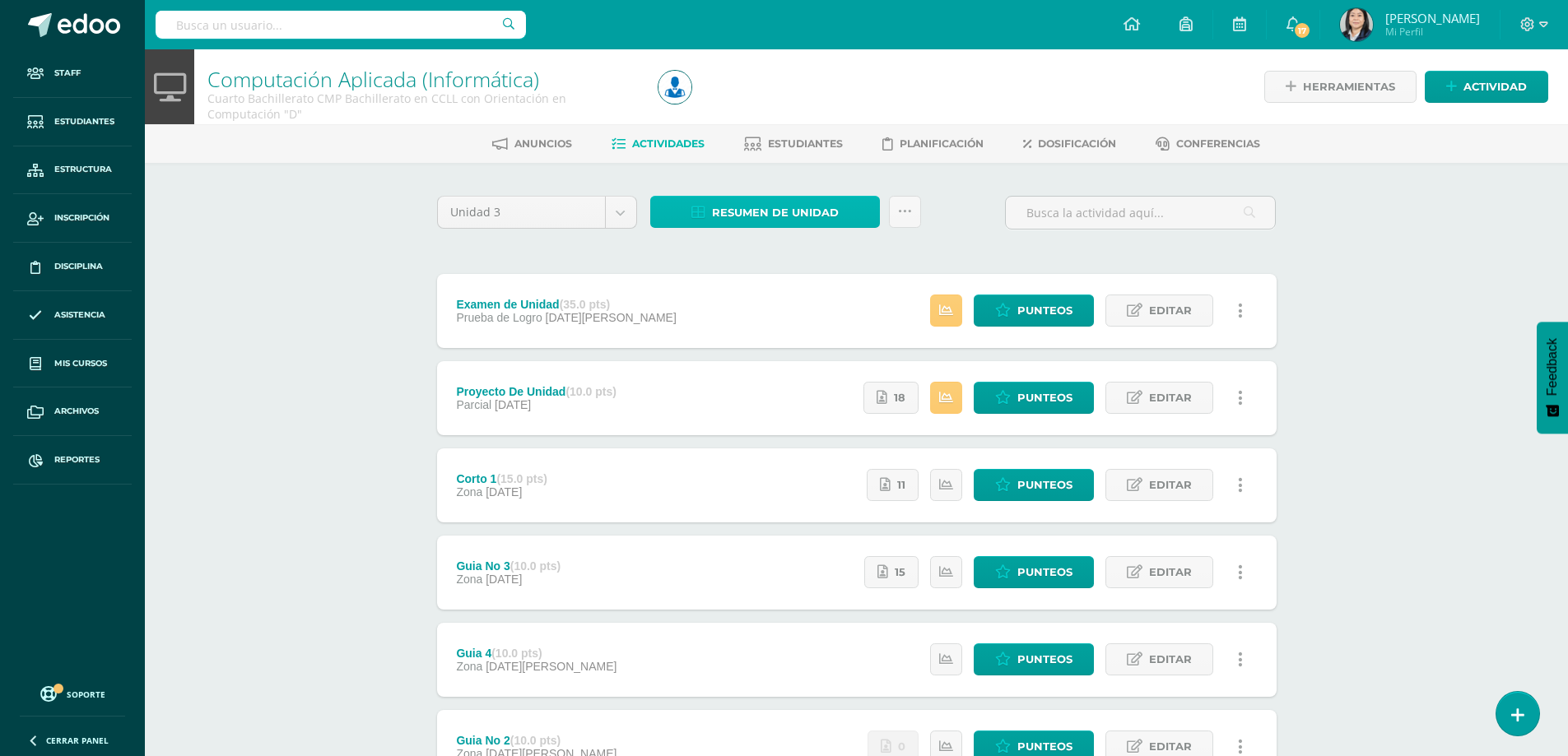
click at [764, 213] on span "Resumen de unidad" at bounding box center [775, 213] width 127 height 31
click at [776, 105] on link "Descargar como HTML" at bounding box center [765, 105] width 175 height 25
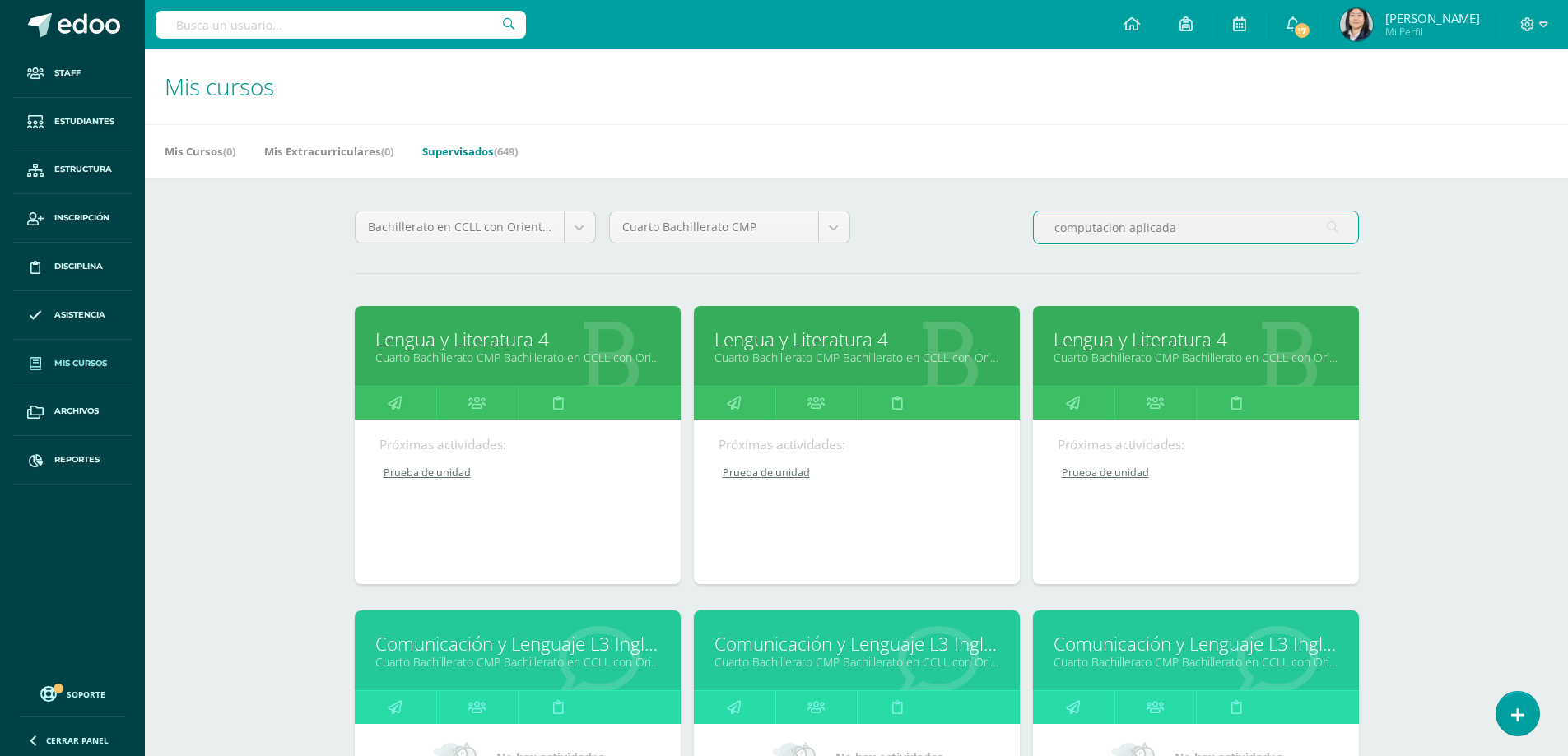
drag, startPoint x: 1199, startPoint y: 232, endPoint x: 838, endPoint y: 206, distance: 361.9
click at [838, 206] on div "Bachillerato en CCLL con Orientación en Computación Todos los niveles Primaria …" at bounding box center [857, 750] width 1070 height 1145
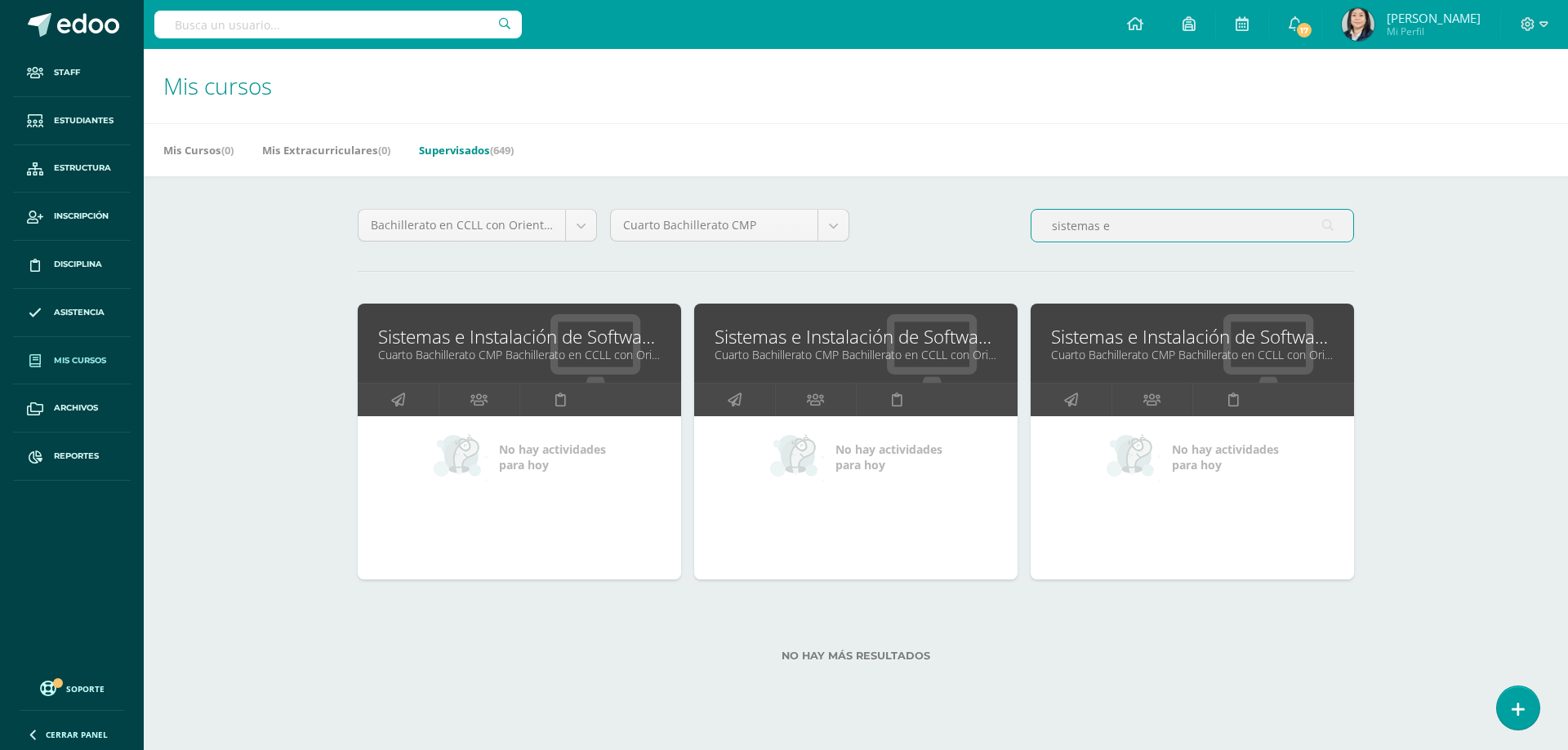
type input "sistemas e"
click at [846, 333] on link "Sistemas e Instalación de Software (Desarrollo de Software)" at bounding box center [856, 336] width 283 height 25
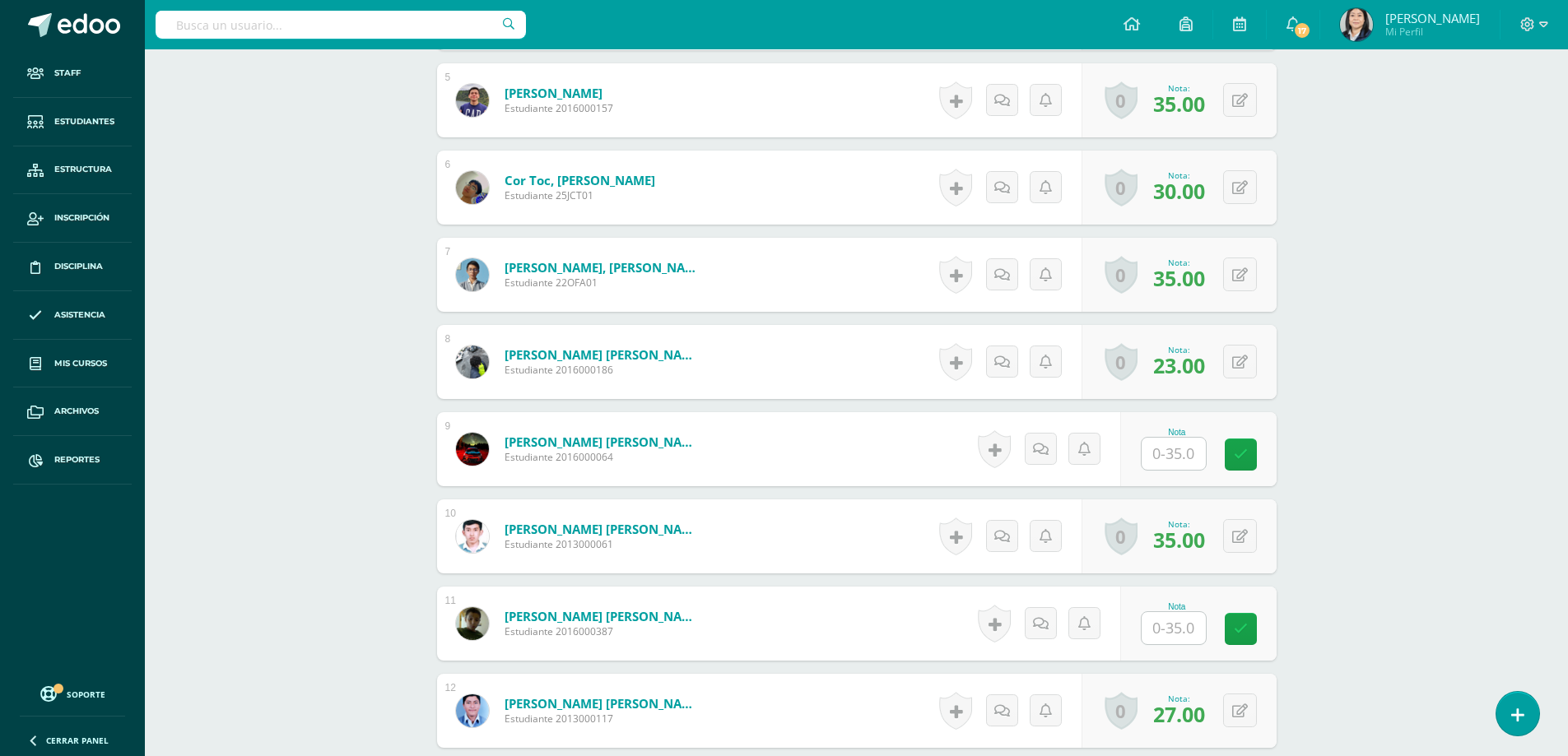
scroll to position [1022, 0]
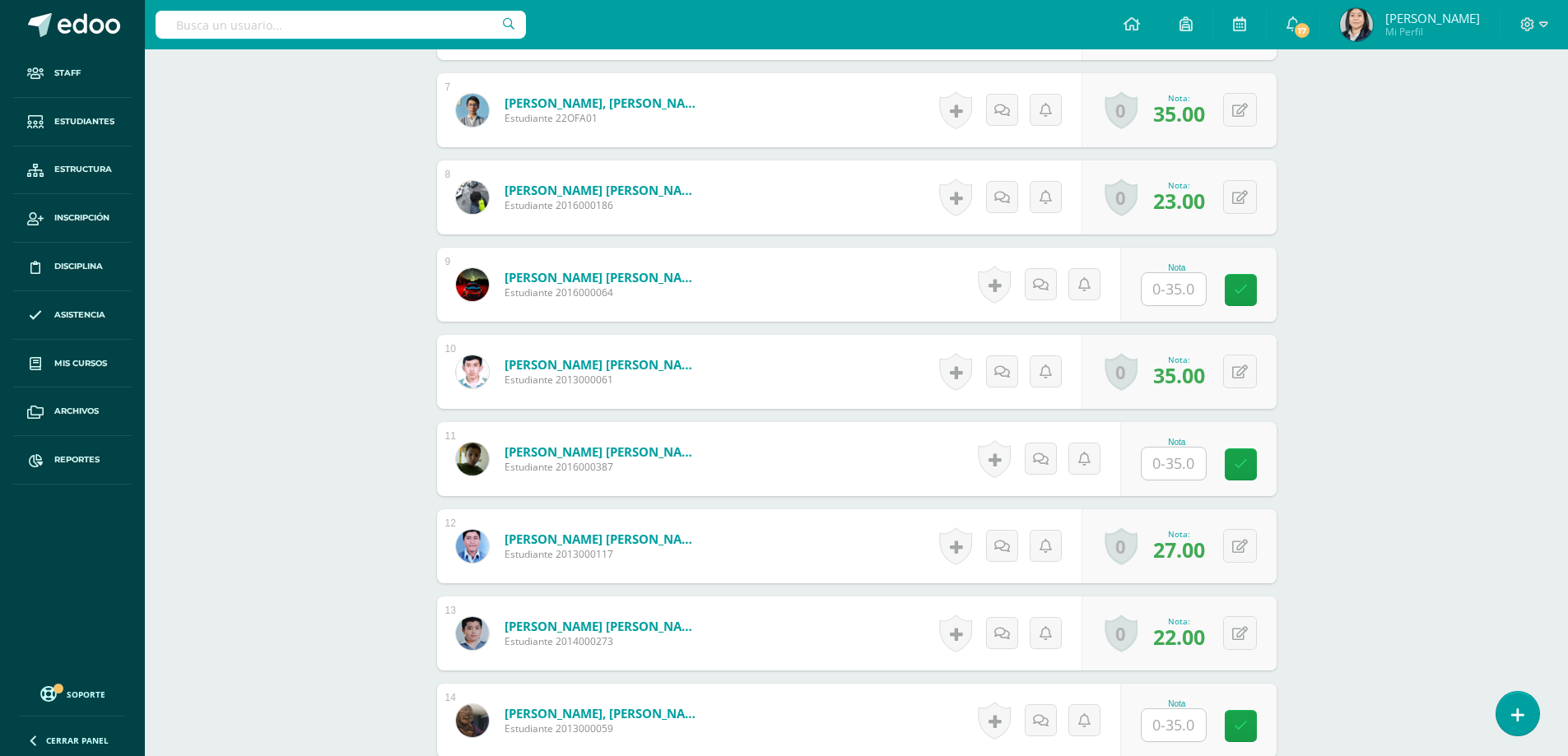
click at [1187, 464] on input "text" at bounding box center [1173, 464] width 64 height 32
type input "35.00"
click at [1245, 462] on icon at bounding box center [1252, 465] width 14 height 14
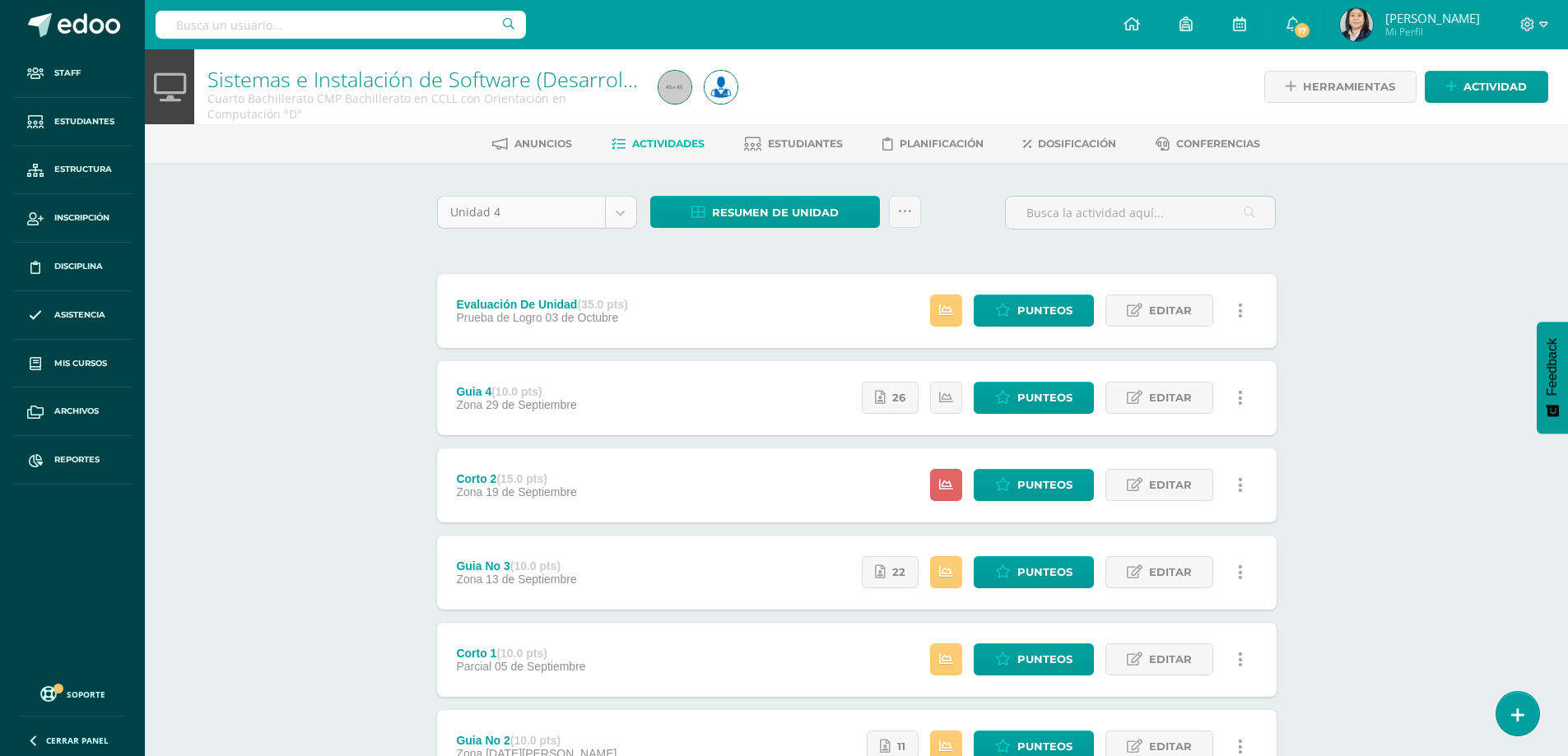
click at [620, 214] on body "Staff Estudiantes Estructura Inscripción Disciplina Asistencia Mis cursos Archi…" at bounding box center [784, 490] width 1568 height 980
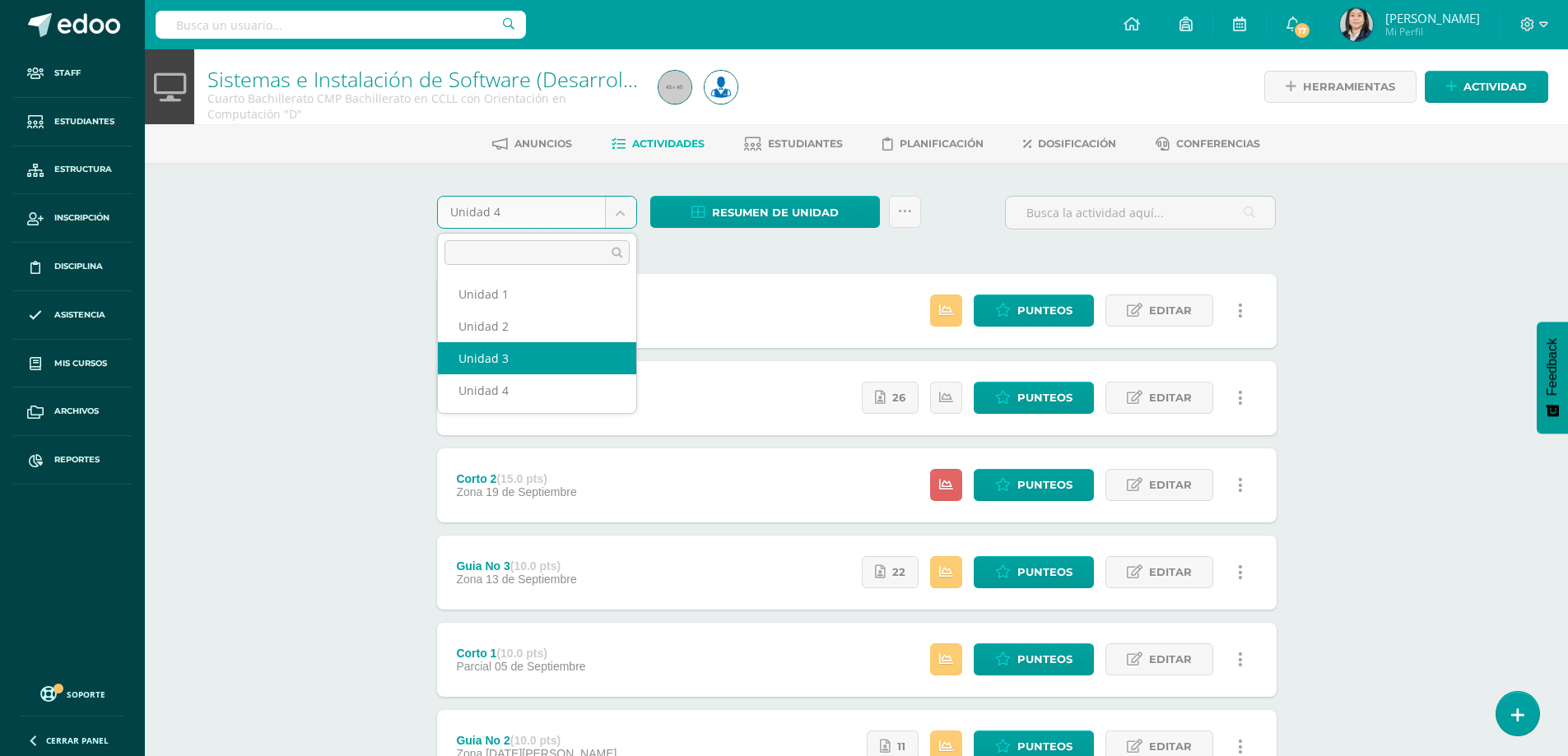
select select "Unidad 3"
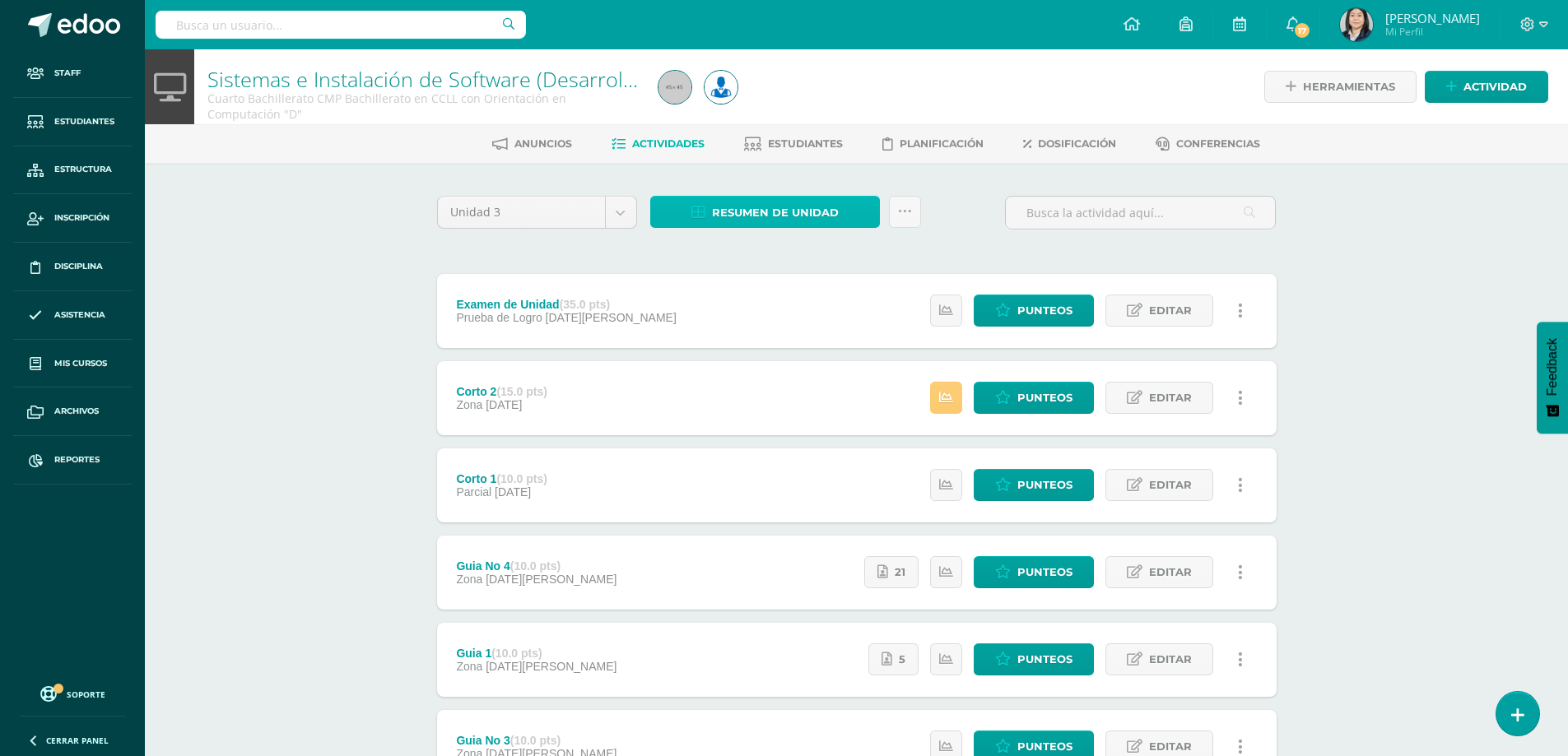
click at [767, 210] on span "Resumen de unidad" at bounding box center [775, 213] width 127 height 31
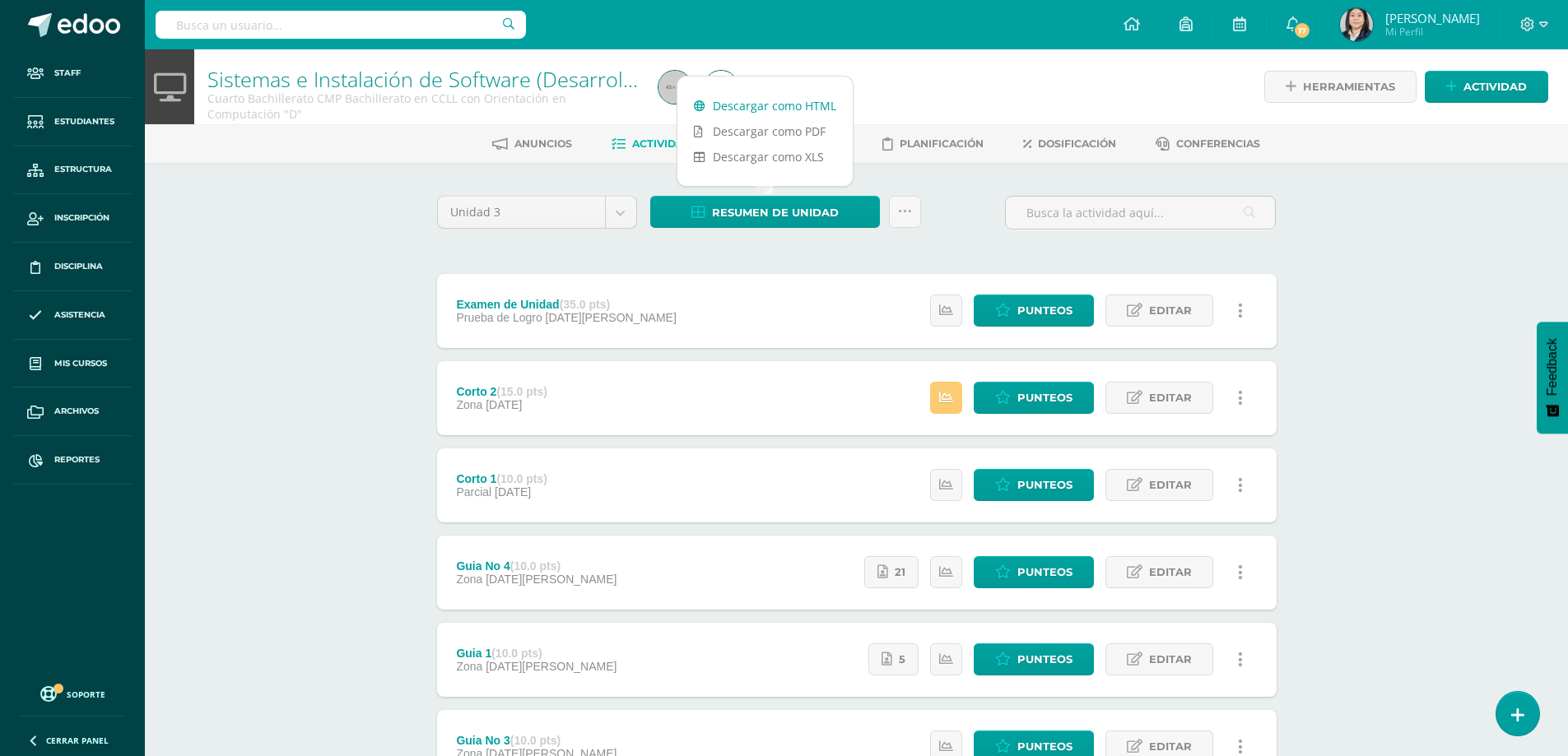
click at [780, 108] on link "Descargar como HTML" at bounding box center [765, 105] width 175 height 25
click at [213, 17] on input "text" at bounding box center [341, 24] width 371 height 28
type input "cerna ovando jose santiago"
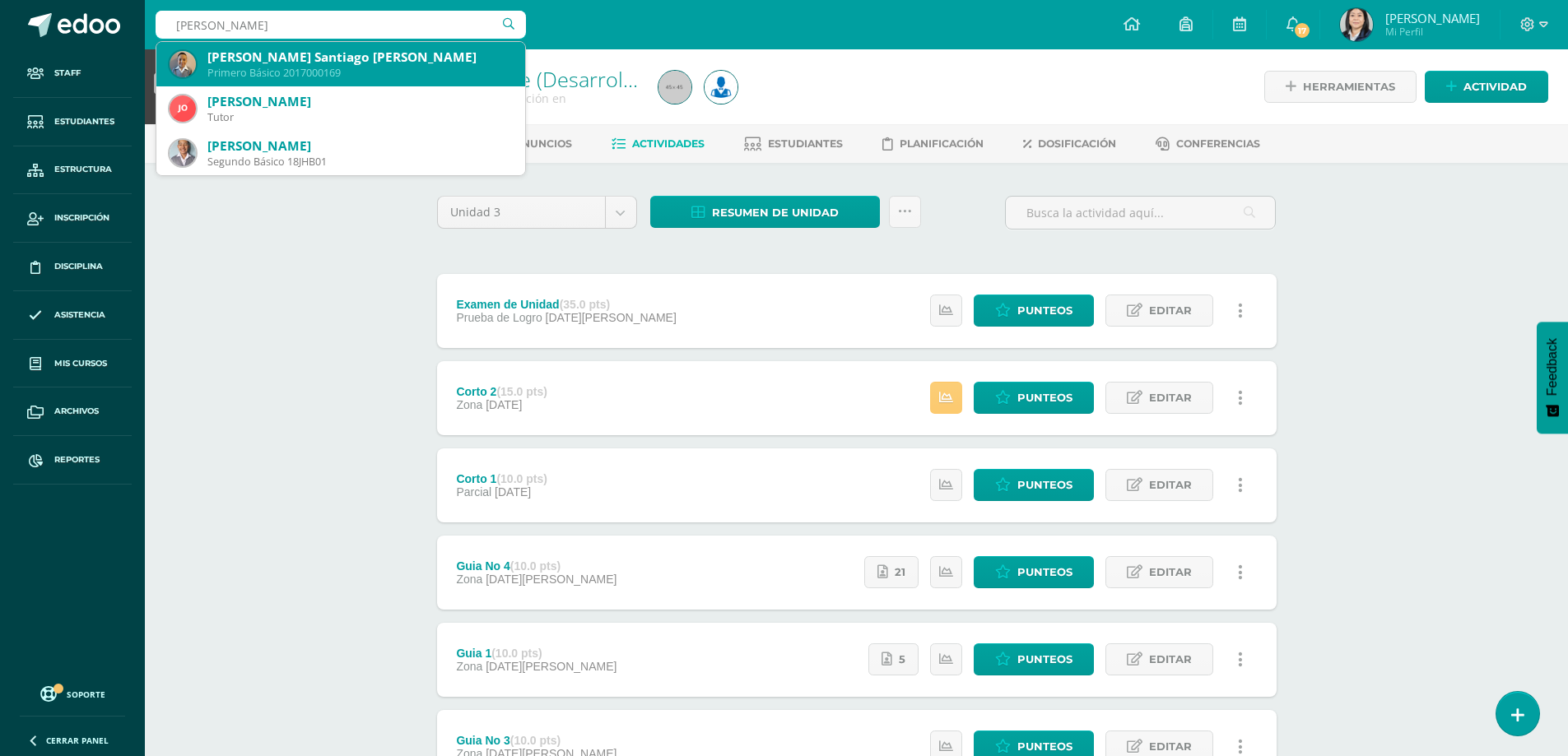
click at [252, 68] on div "Primero Básico 2017000169" at bounding box center [360, 73] width 305 height 14
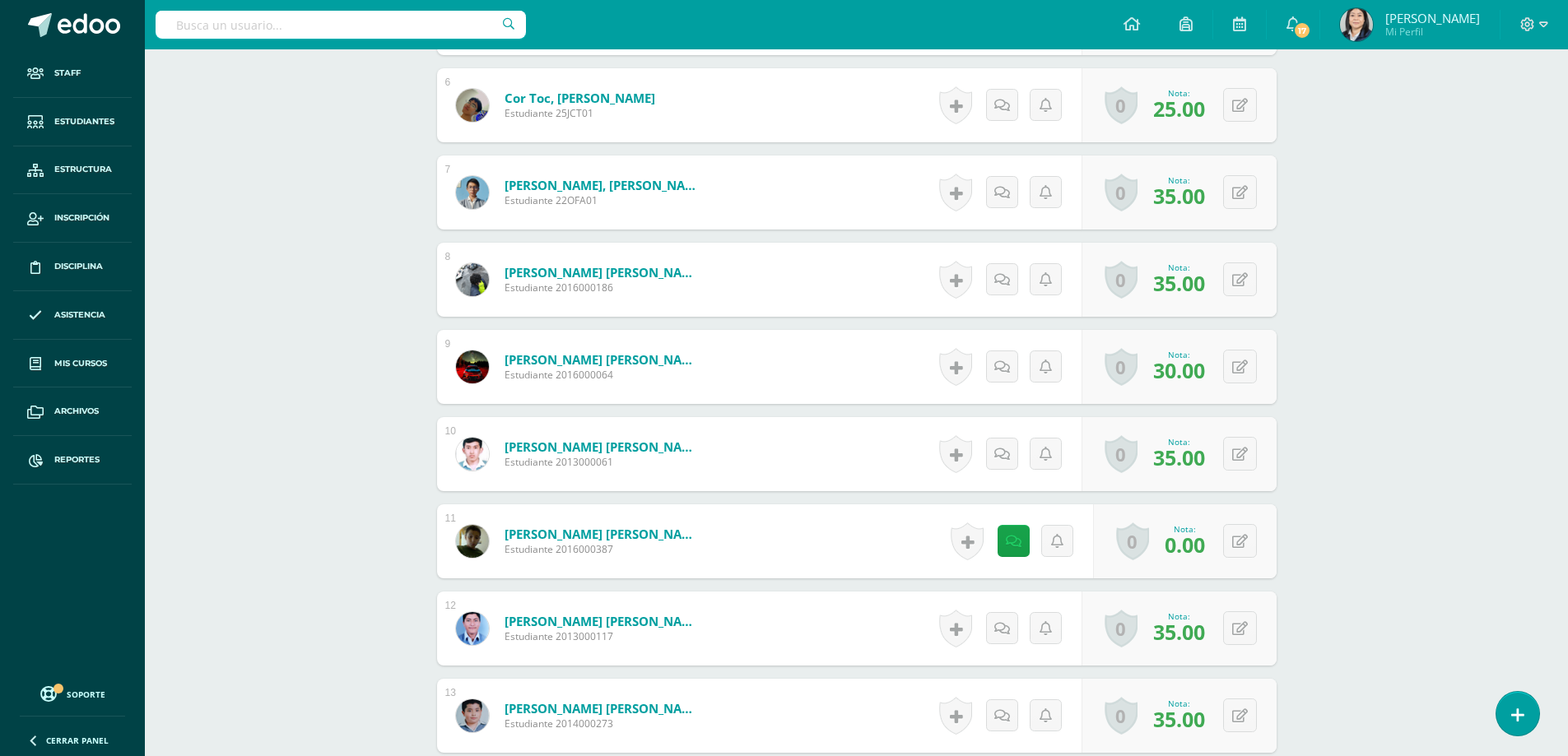
scroll to position [1022, 0]
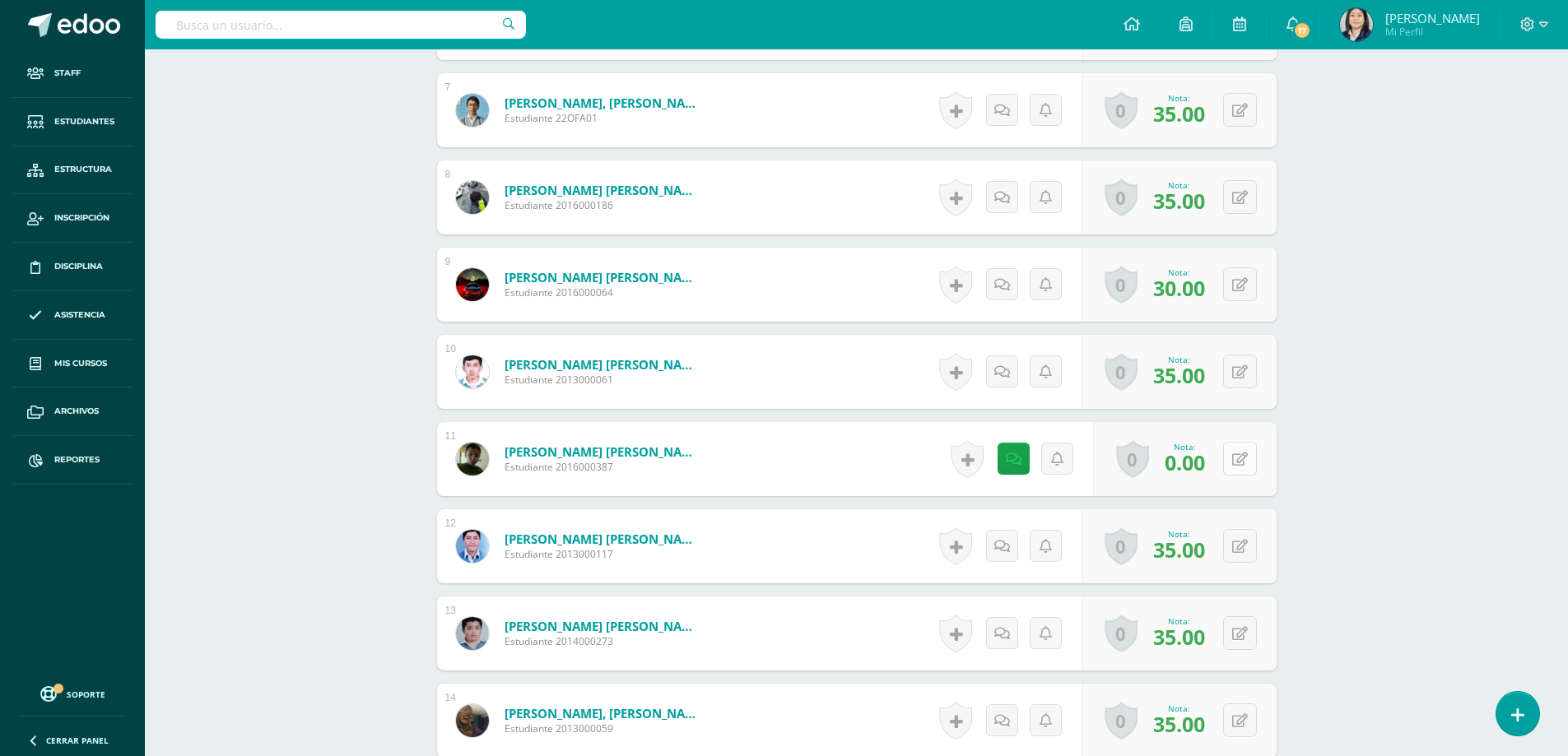
click at [1242, 459] on icon at bounding box center [1240, 460] width 15 height 14
type input "35.00"
click at [1206, 469] on icon at bounding box center [1207, 465] width 14 height 14
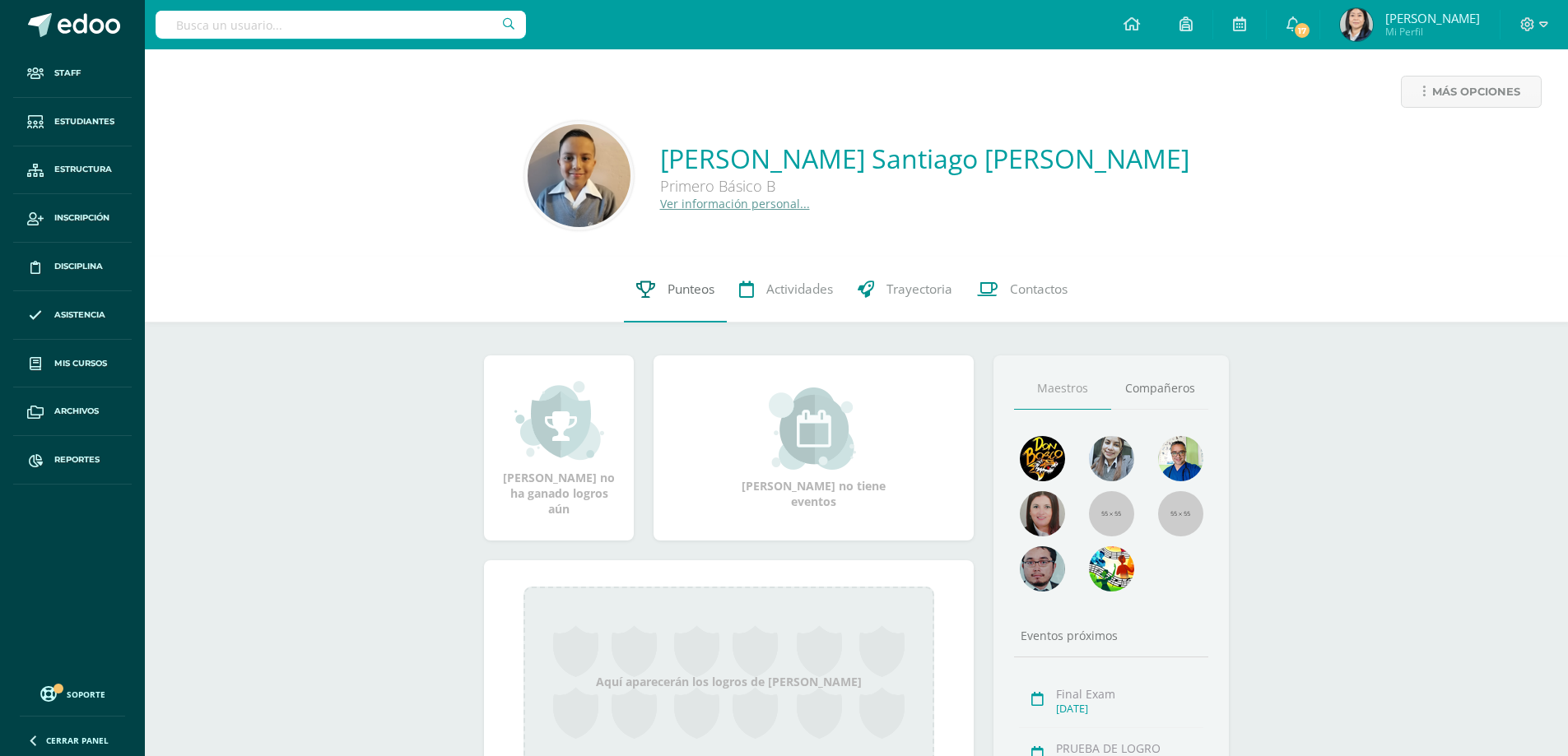
click at [674, 289] on span "Punteos" at bounding box center [691, 288] width 47 height 17
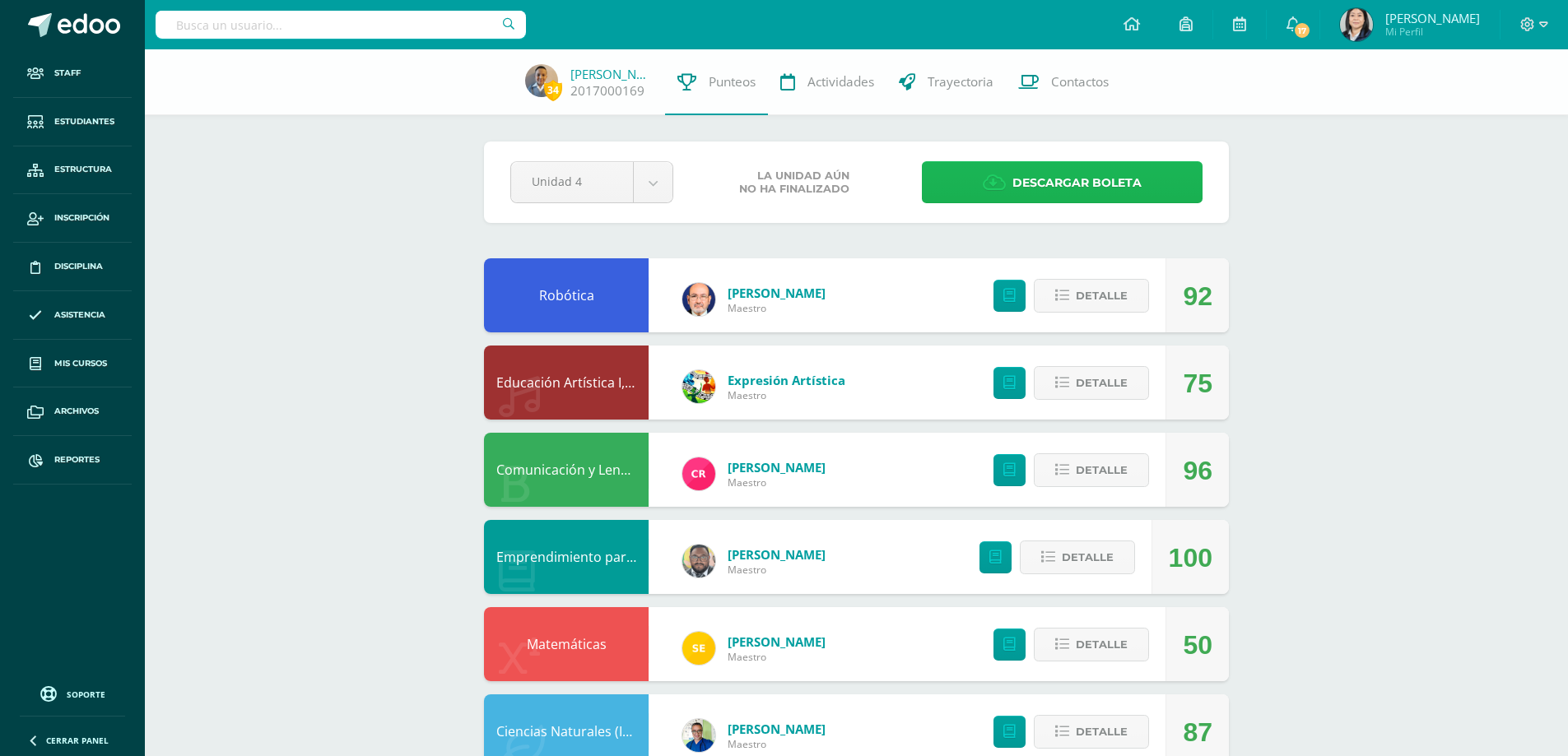
click at [1044, 180] on span "Descargar boleta" at bounding box center [1077, 183] width 129 height 41
click at [75, 363] on span "Mis cursos" at bounding box center [80, 363] width 52 height 14
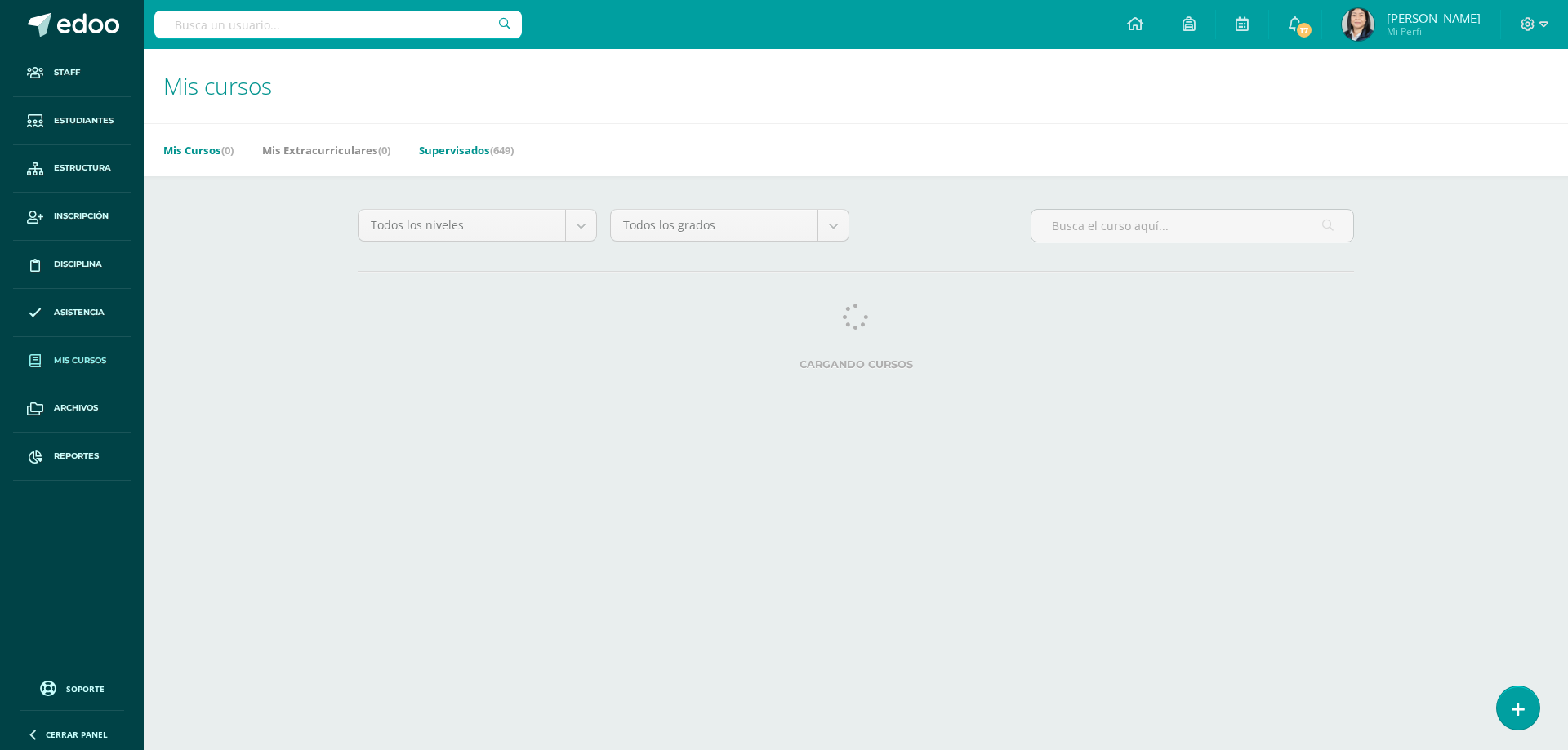
click at [465, 155] on link "Supervisados (649)" at bounding box center [466, 149] width 95 height 26
click at [465, 154] on link "Supervisados (649)" at bounding box center [466, 149] width 95 height 26
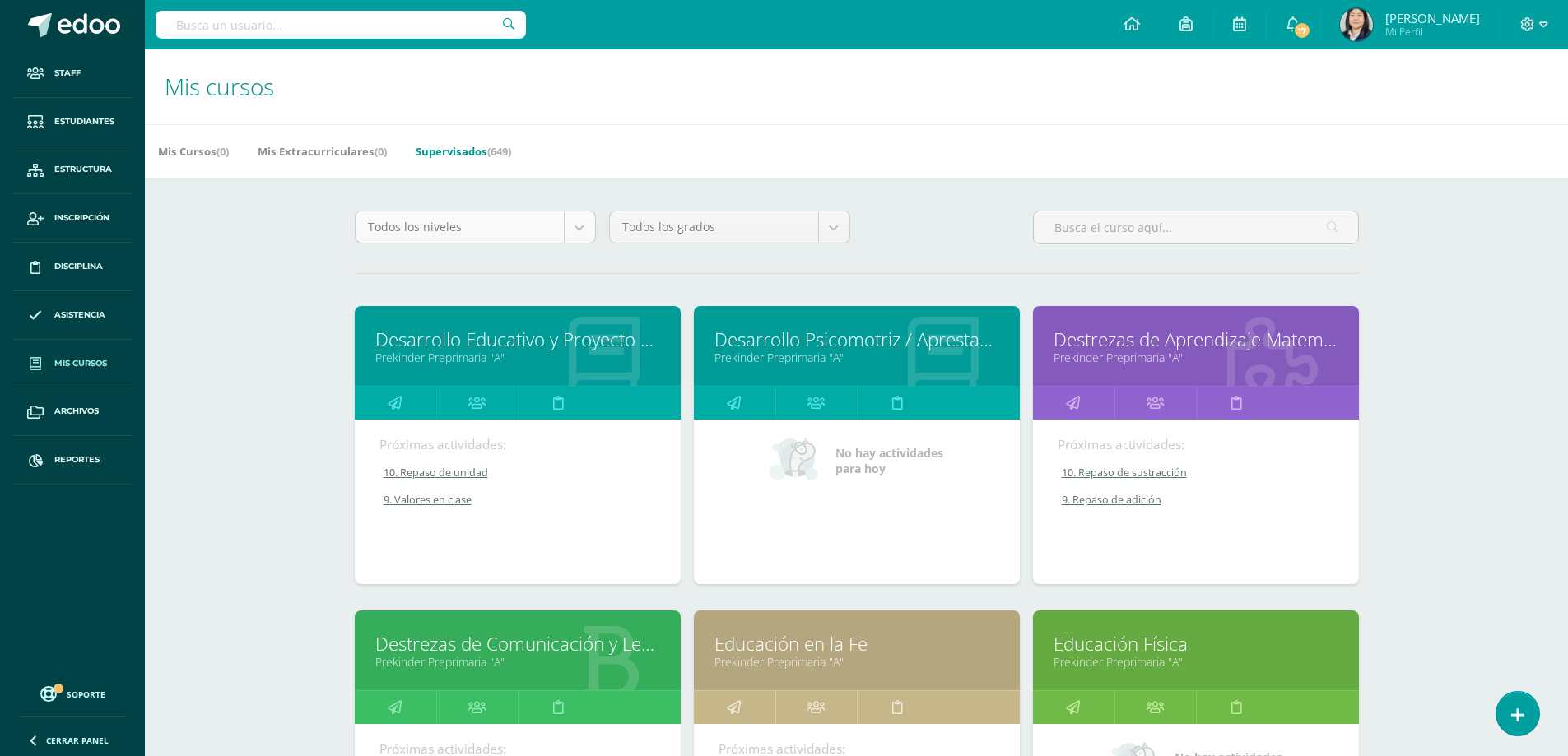
click at [582, 222] on body "Staff Estudiantes Estructura Inscripción Disciplina Asistencia Mis cursos Archi…" at bounding box center [784, 661] width 1568 height 1323
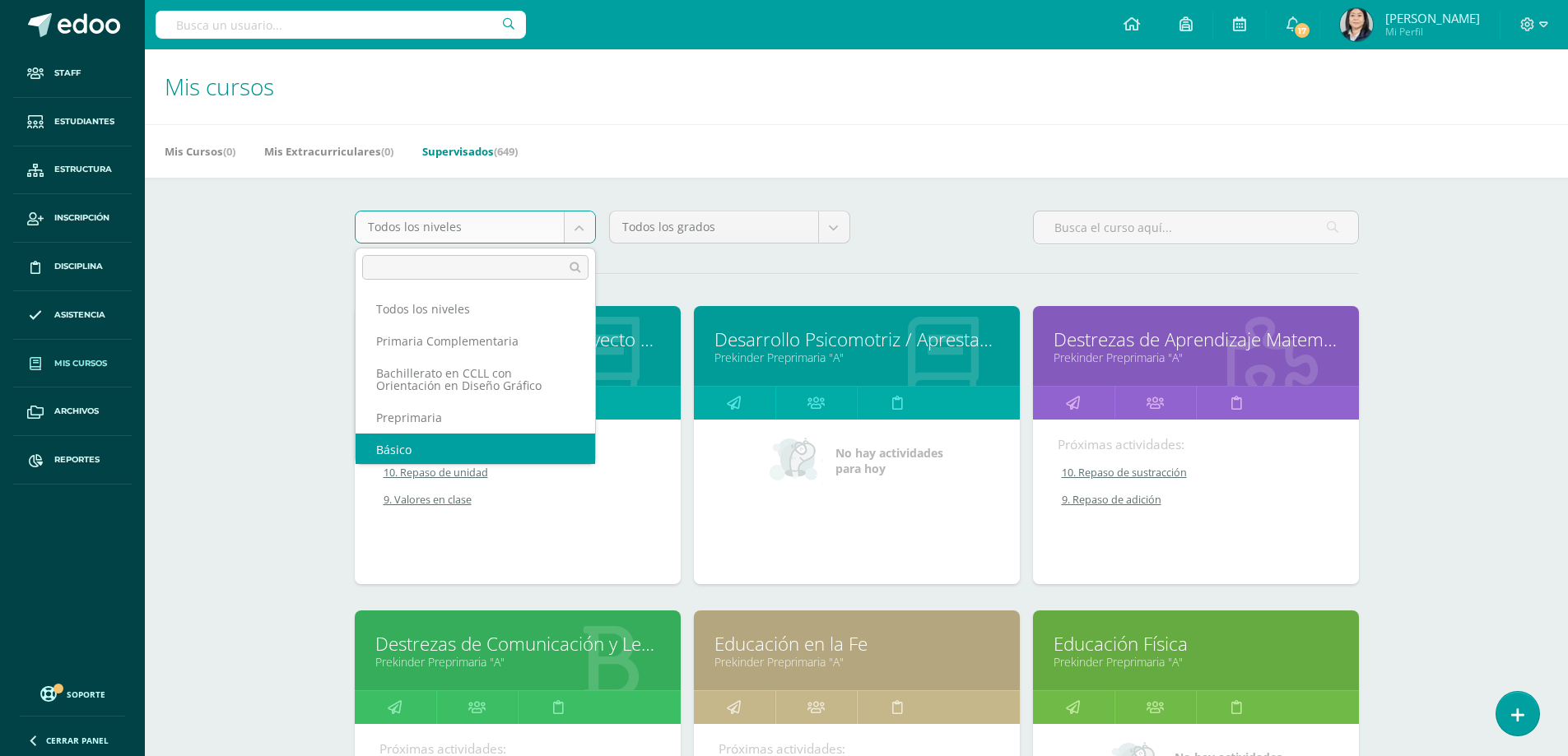
scroll to position [2, 0]
select select "4"
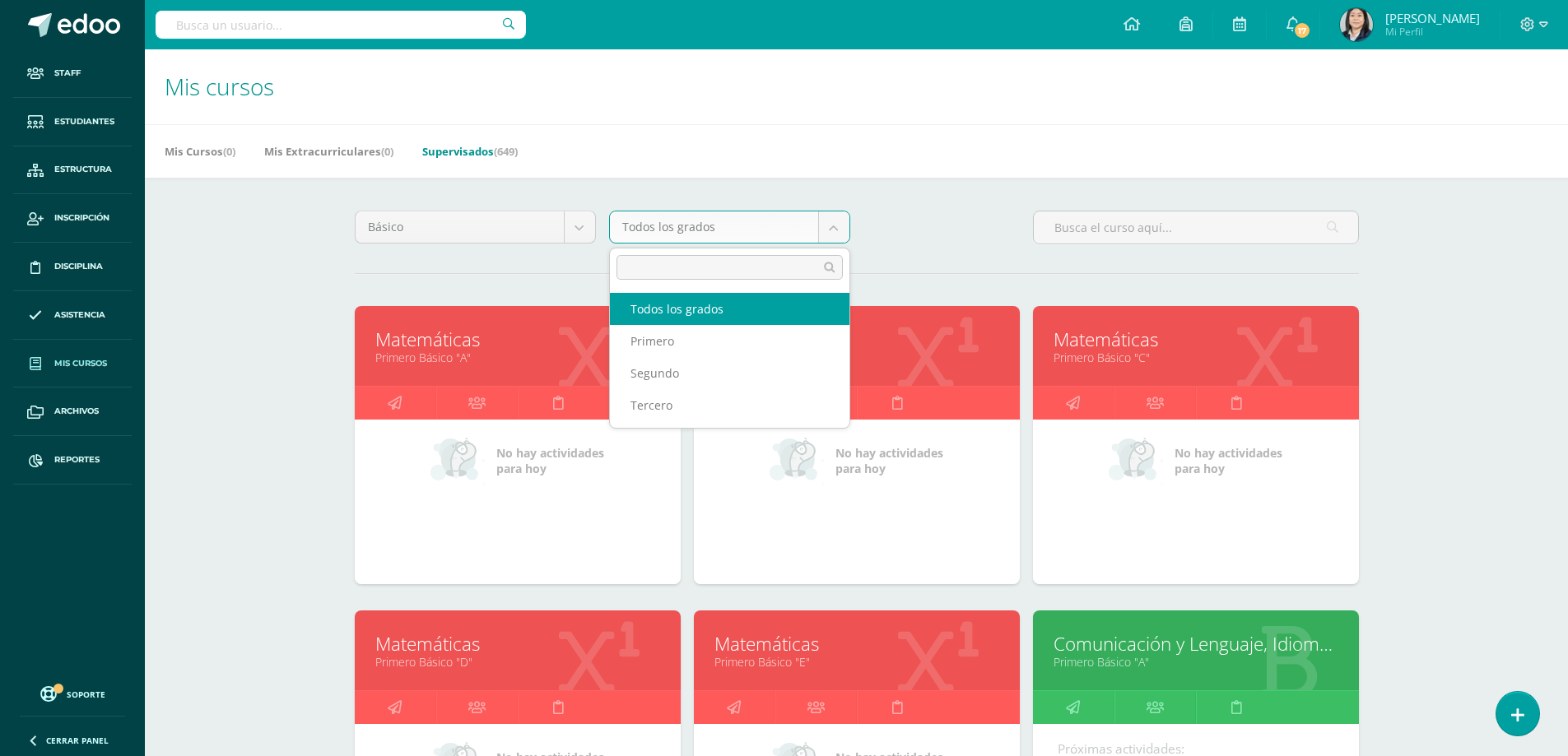
click at [847, 232] on body "Staff Estudiantes Estructura Inscripción Disciplina Asistencia Mis cursos Archi…" at bounding box center [784, 661] width 1568 height 1323
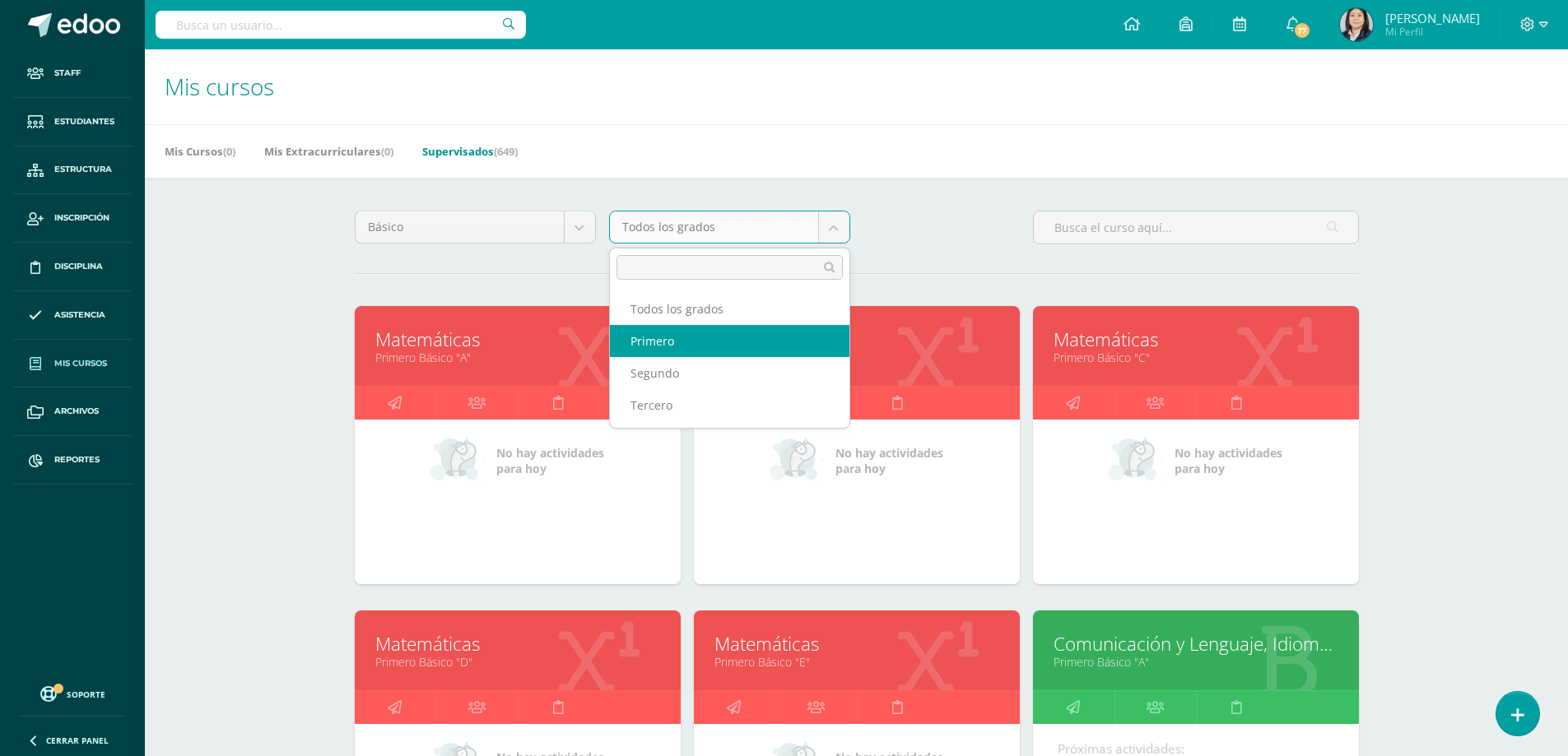
select select "10"
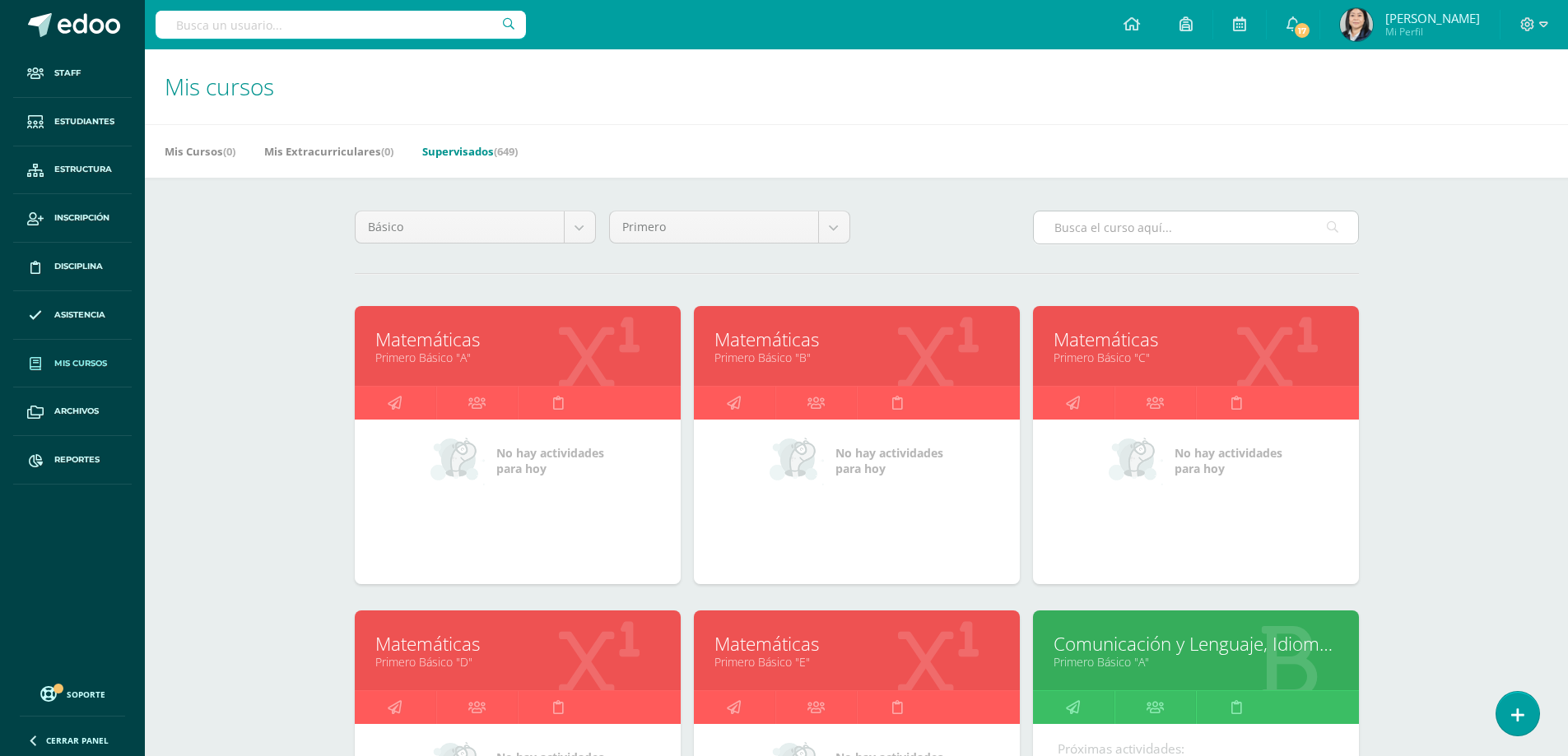
click at [1093, 231] on input "text" at bounding box center [1197, 228] width 325 height 32
click at [1095, 229] on input "text" at bounding box center [1197, 228] width 325 height 32
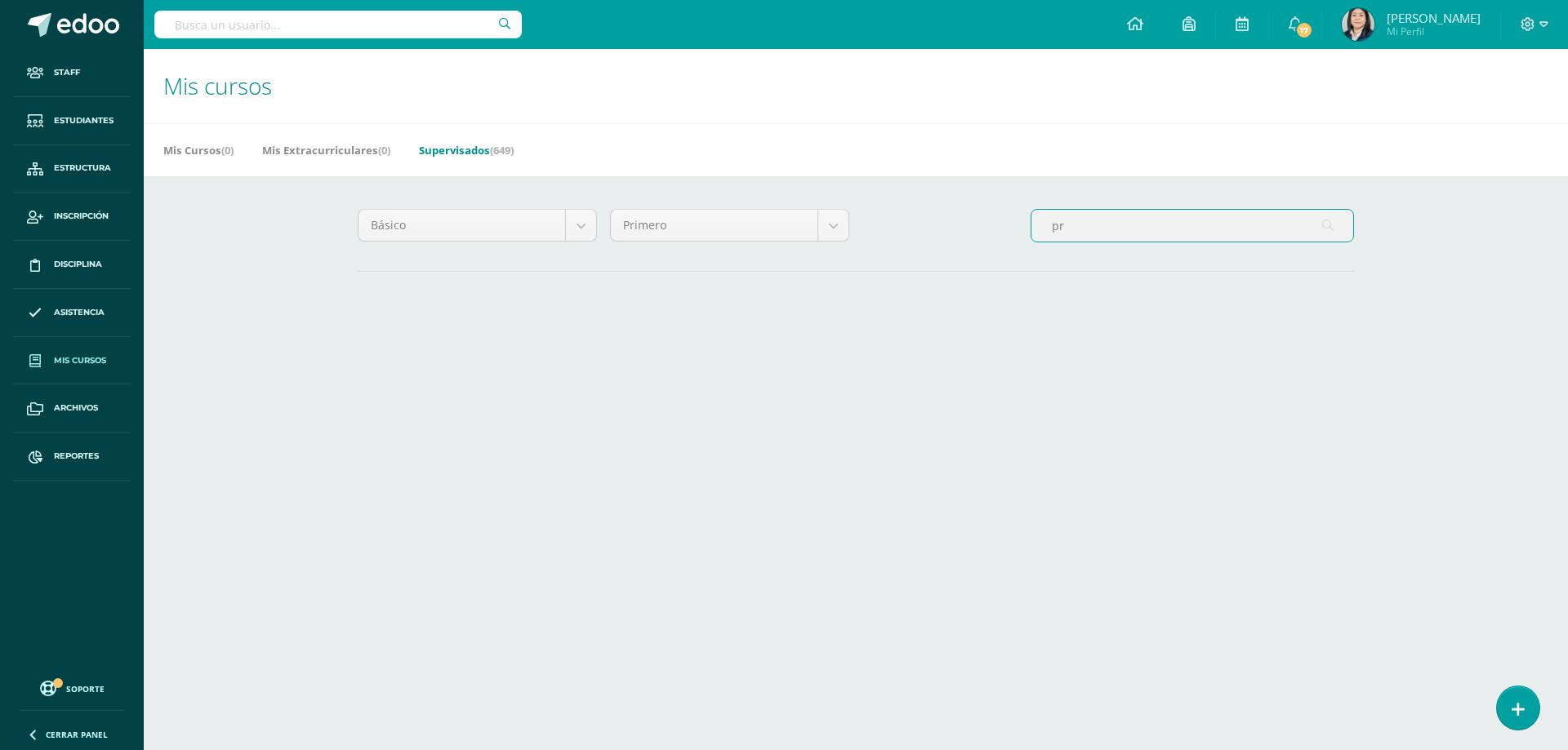
type input "p"
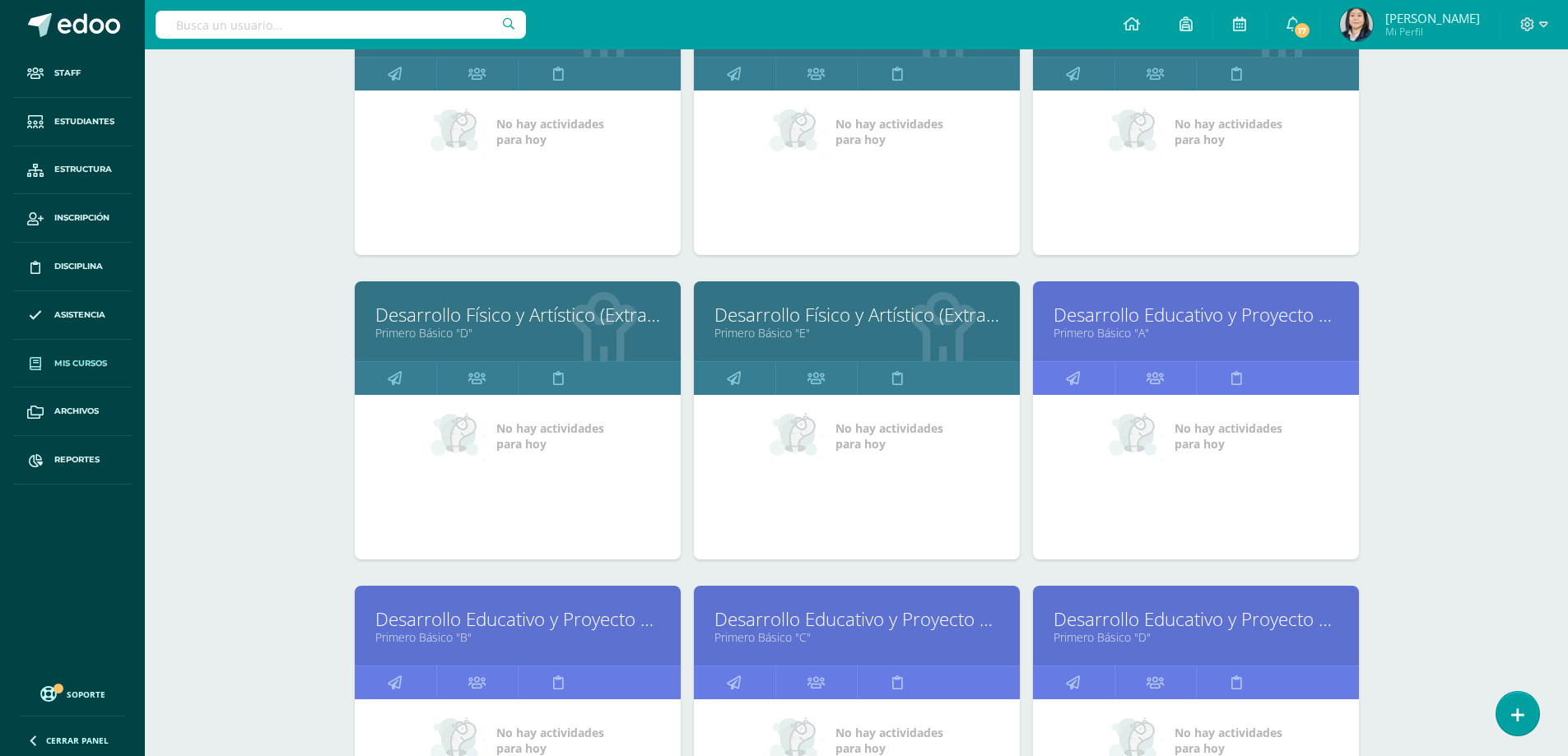
scroll to position [494, 0]
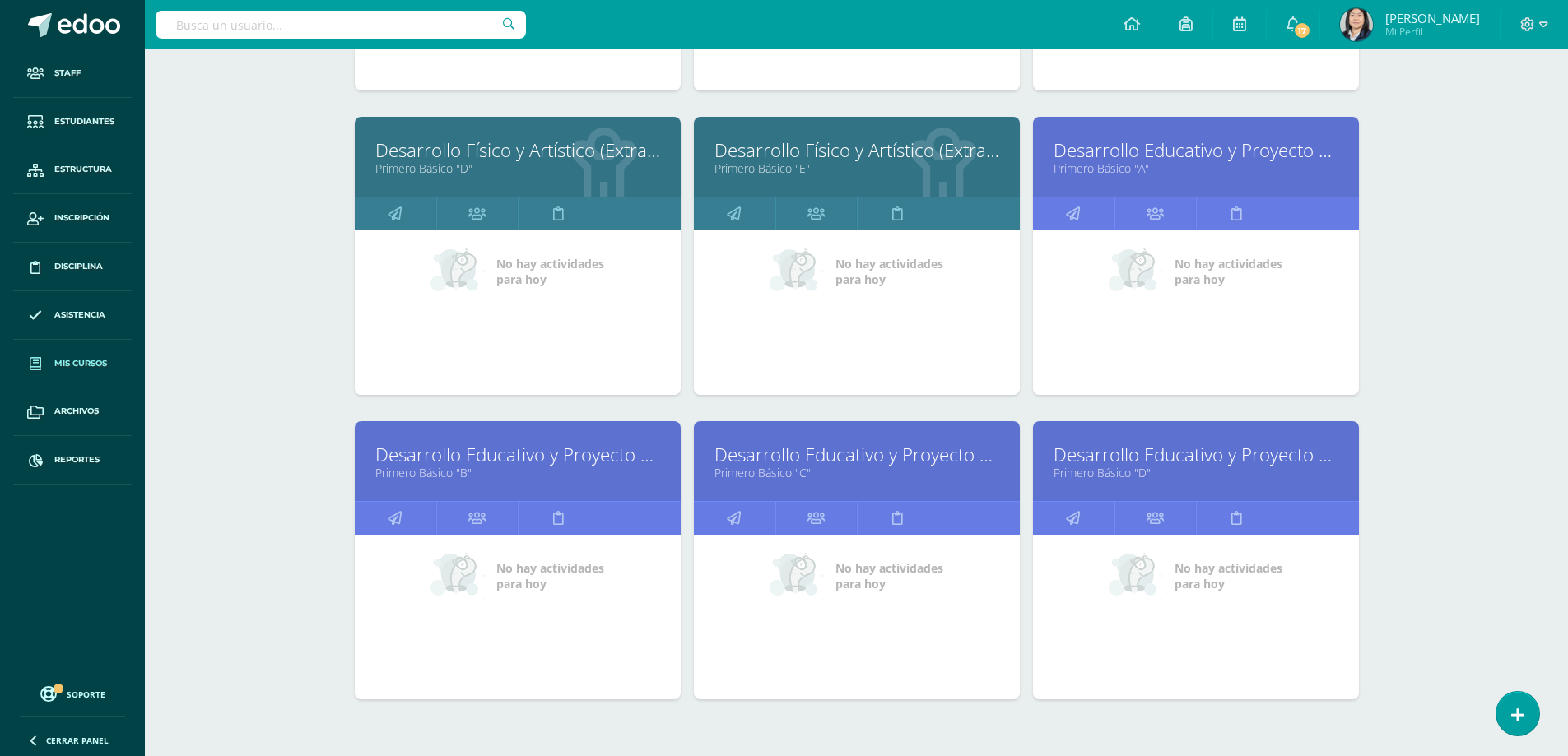
type input "desarrollo"
click at [539, 452] on link "Desarrollo Educativo y Proyecto de Vida" at bounding box center [518, 454] width 285 height 25
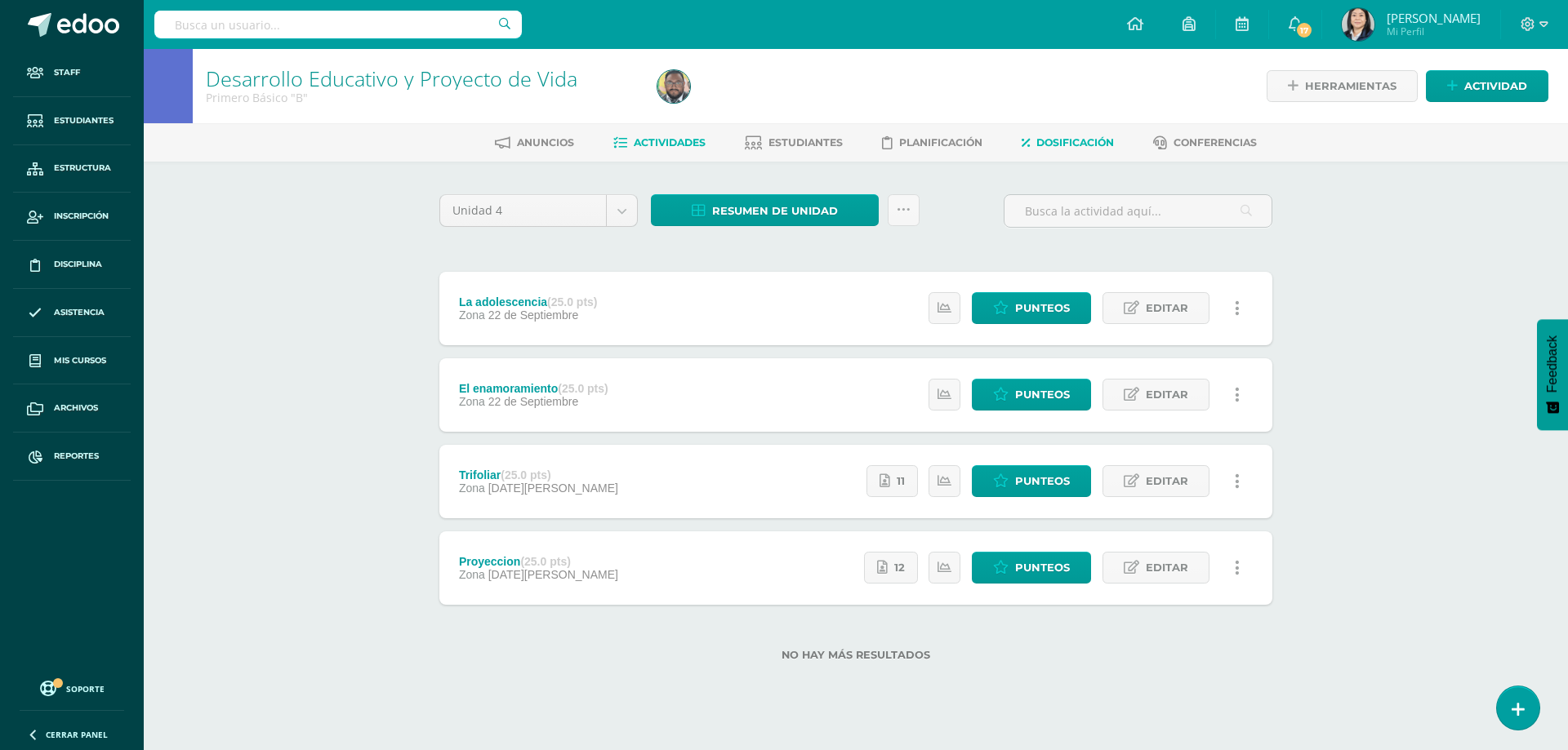
click at [1079, 142] on span "Dosificación" at bounding box center [1075, 142] width 78 height 13
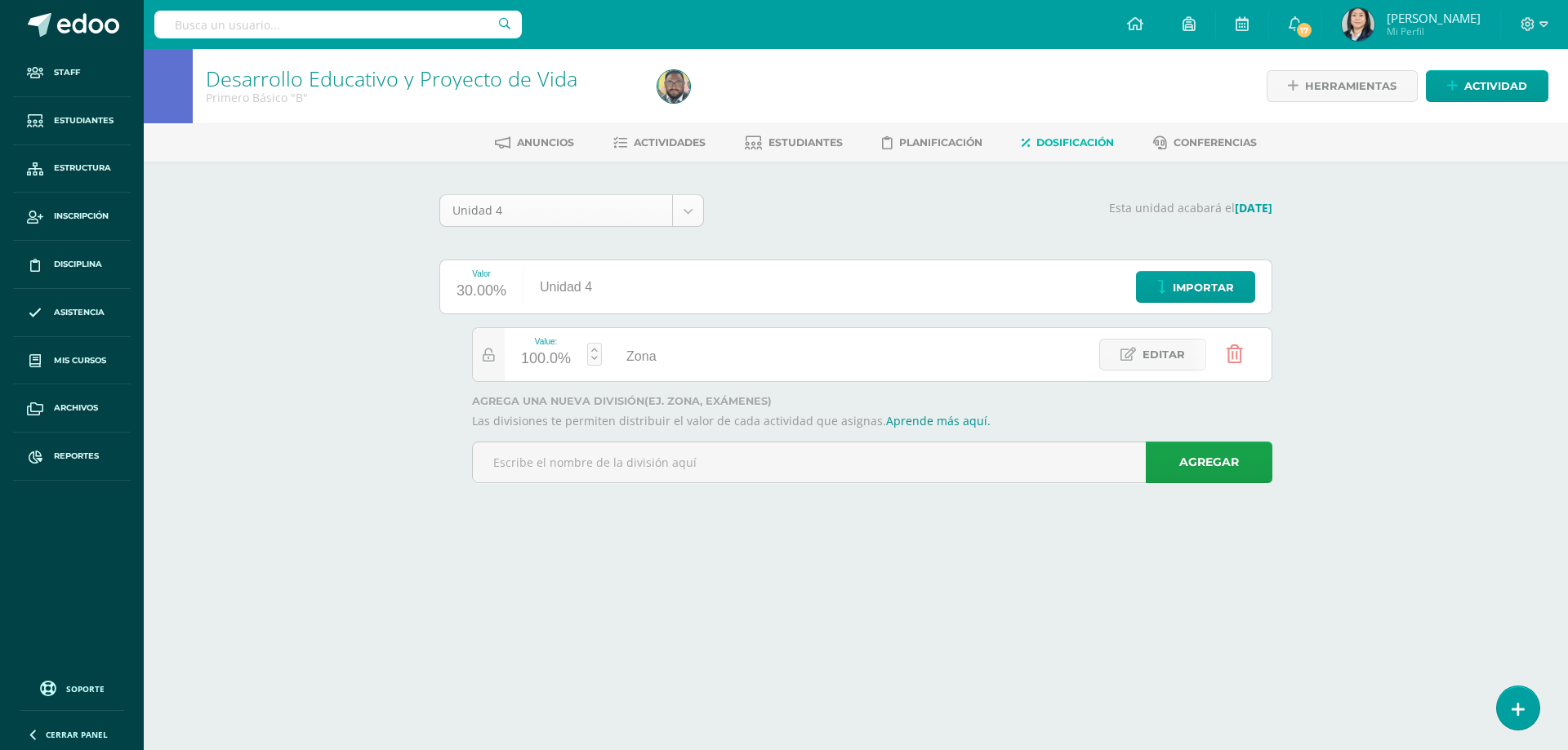
click at [686, 216] on body "Staff Estudiantes Estructura Inscripción Disciplina Asistencia Mis cursos Archi…" at bounding box center [784, 265] width 1568 height 529
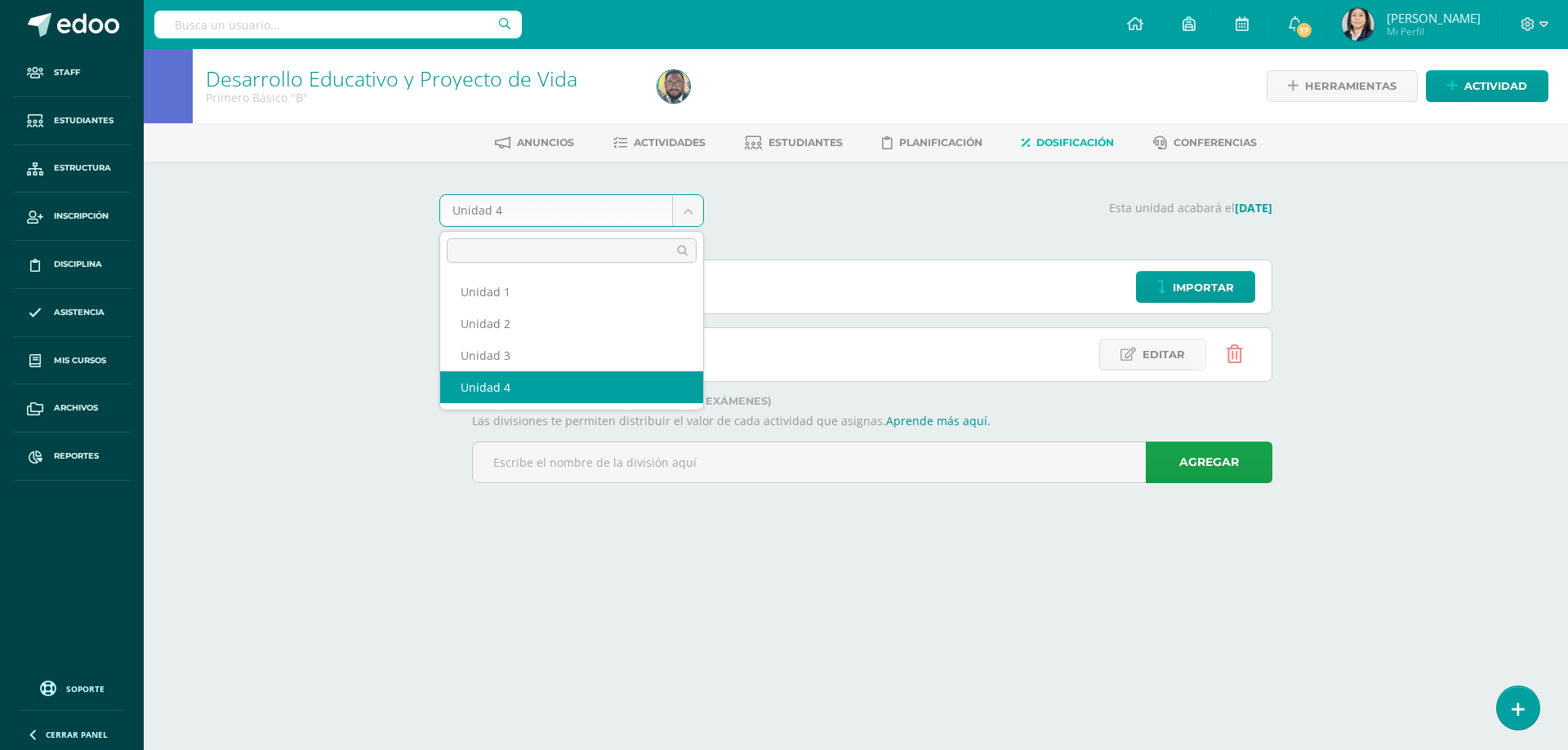
click at [686, 216] on body "Staff Estudiantes Estructura Inscripción Disciplina Asistencia Mis cursos Archi…" at bounding box center [784, 265] width 1568 height 529
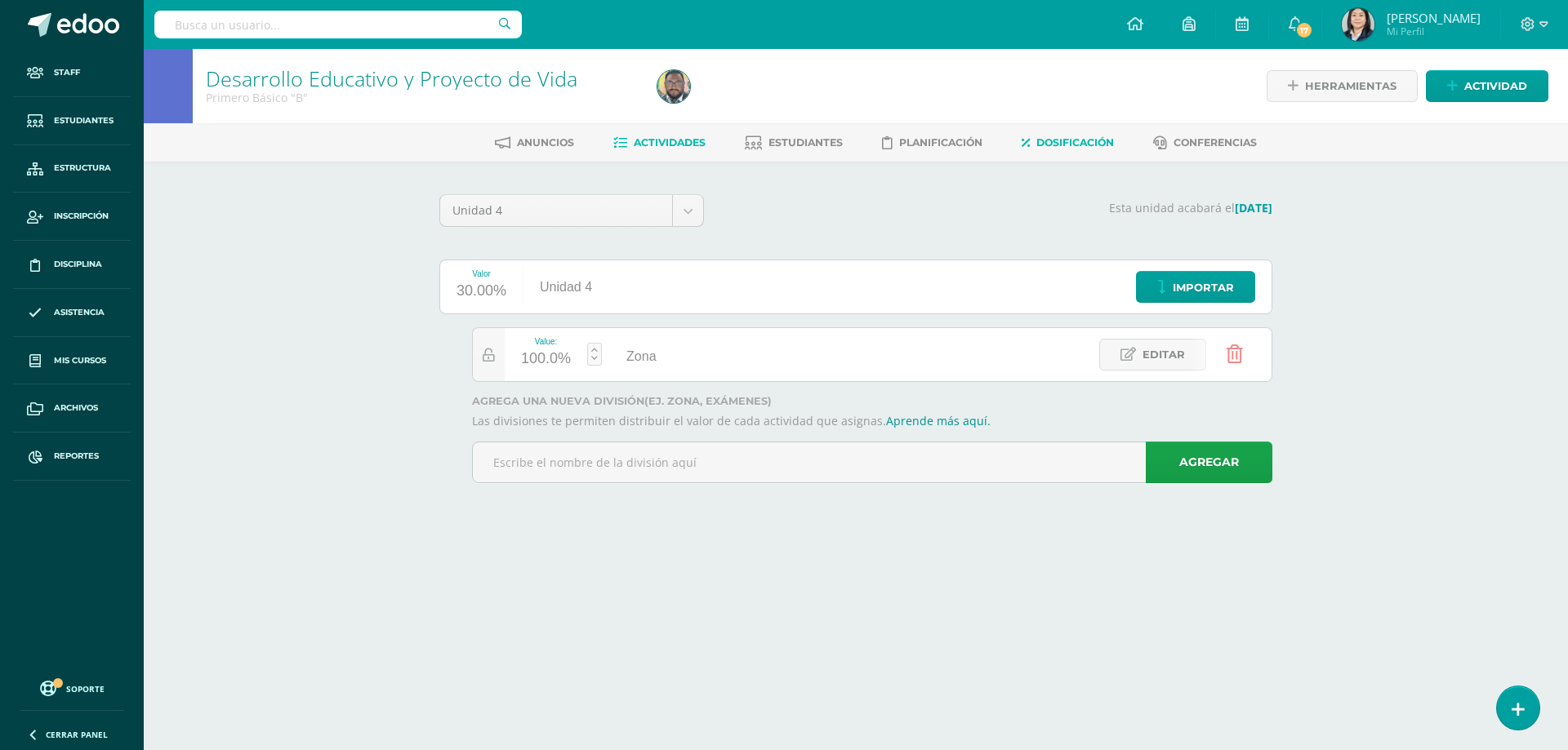
click at [640, 140] on span "Actividades" at bounding box center [670, 142] width 72 height 13
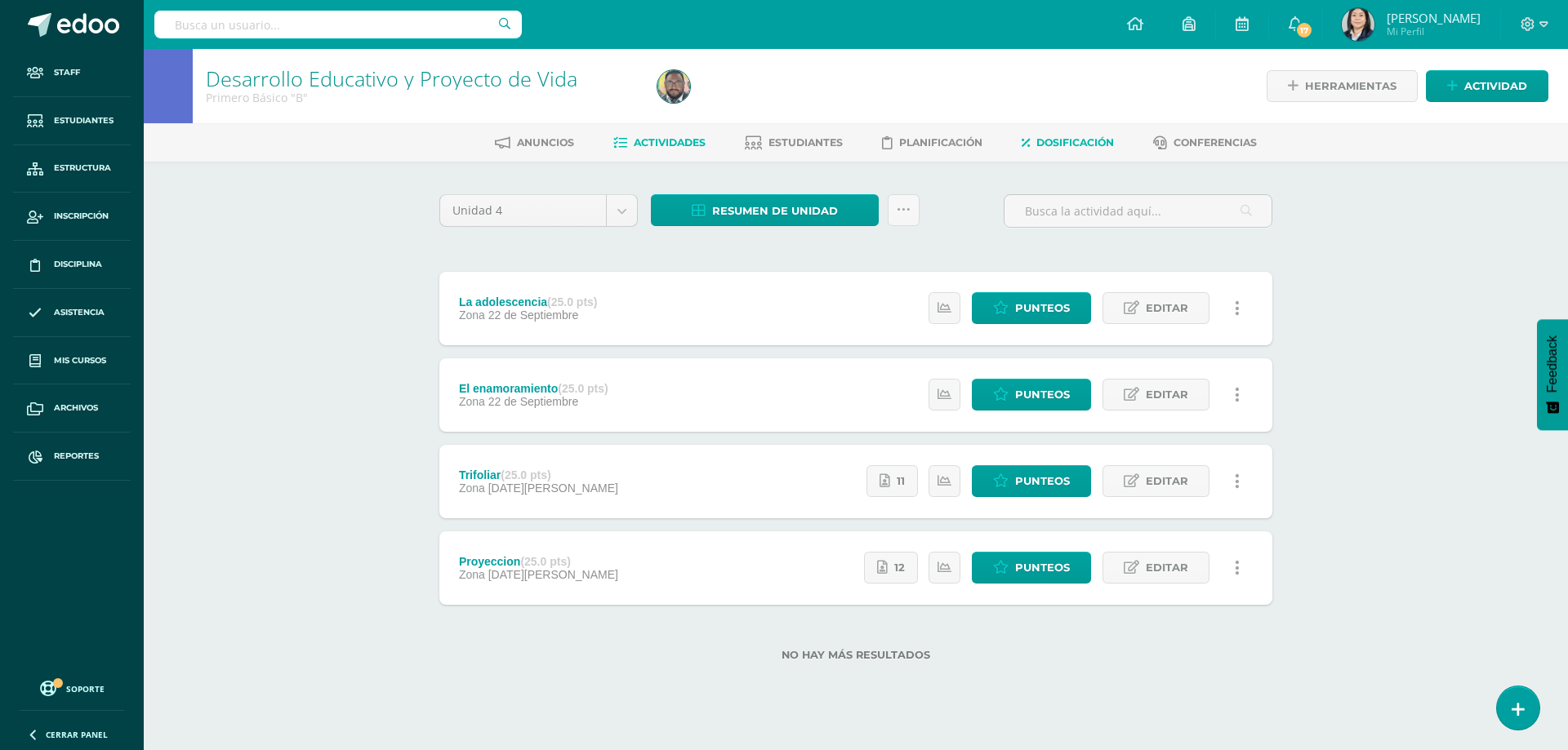
click at [1084, 141] on span "Dosificación" at bounding box center [1075, 142] width 78 height 13
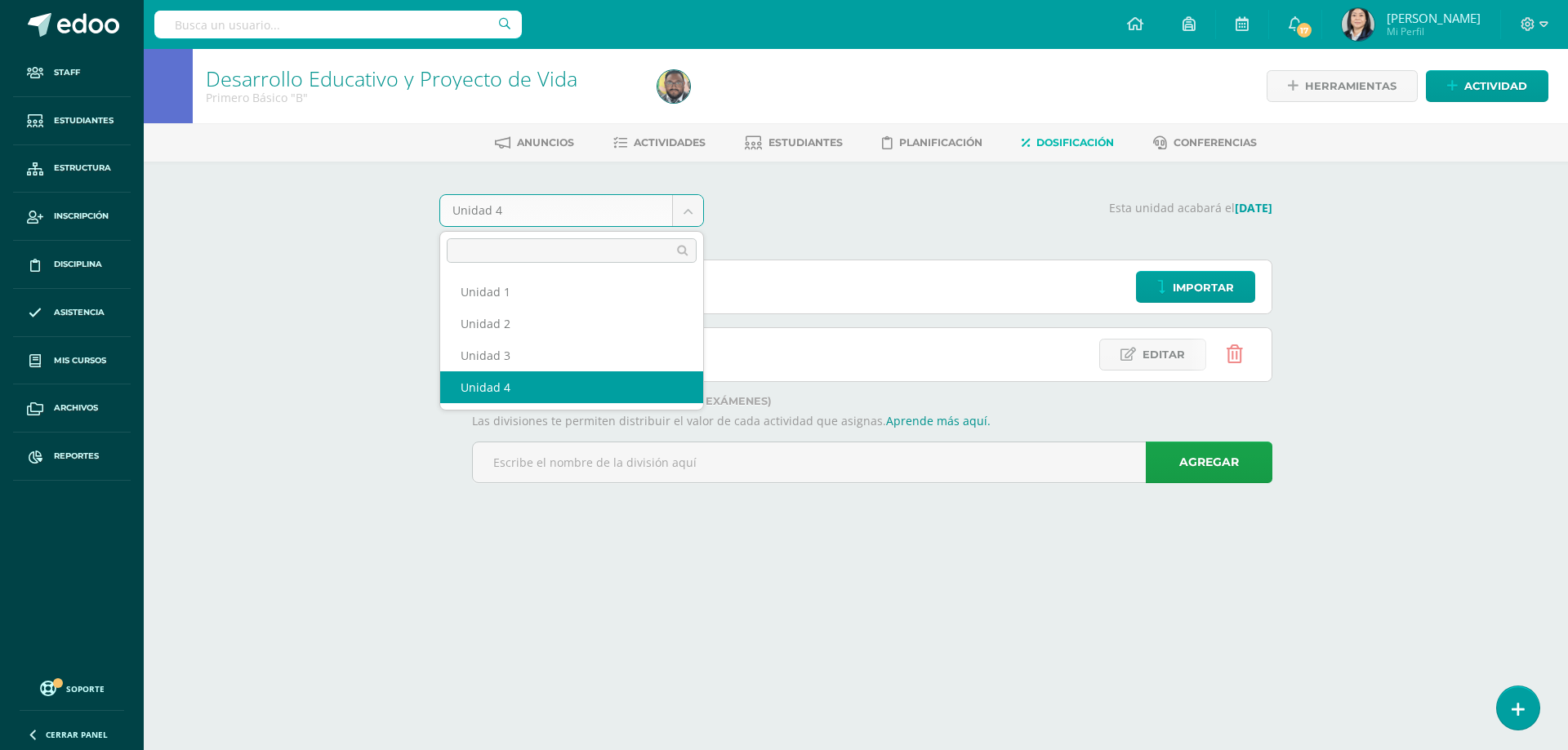
click at [692, 200] on body "Staff Estudiantes Estructura Inscripción Disciplina Asistencia Mis cursos Archi…" at bounding box center [784, 265] width 1568 height 529
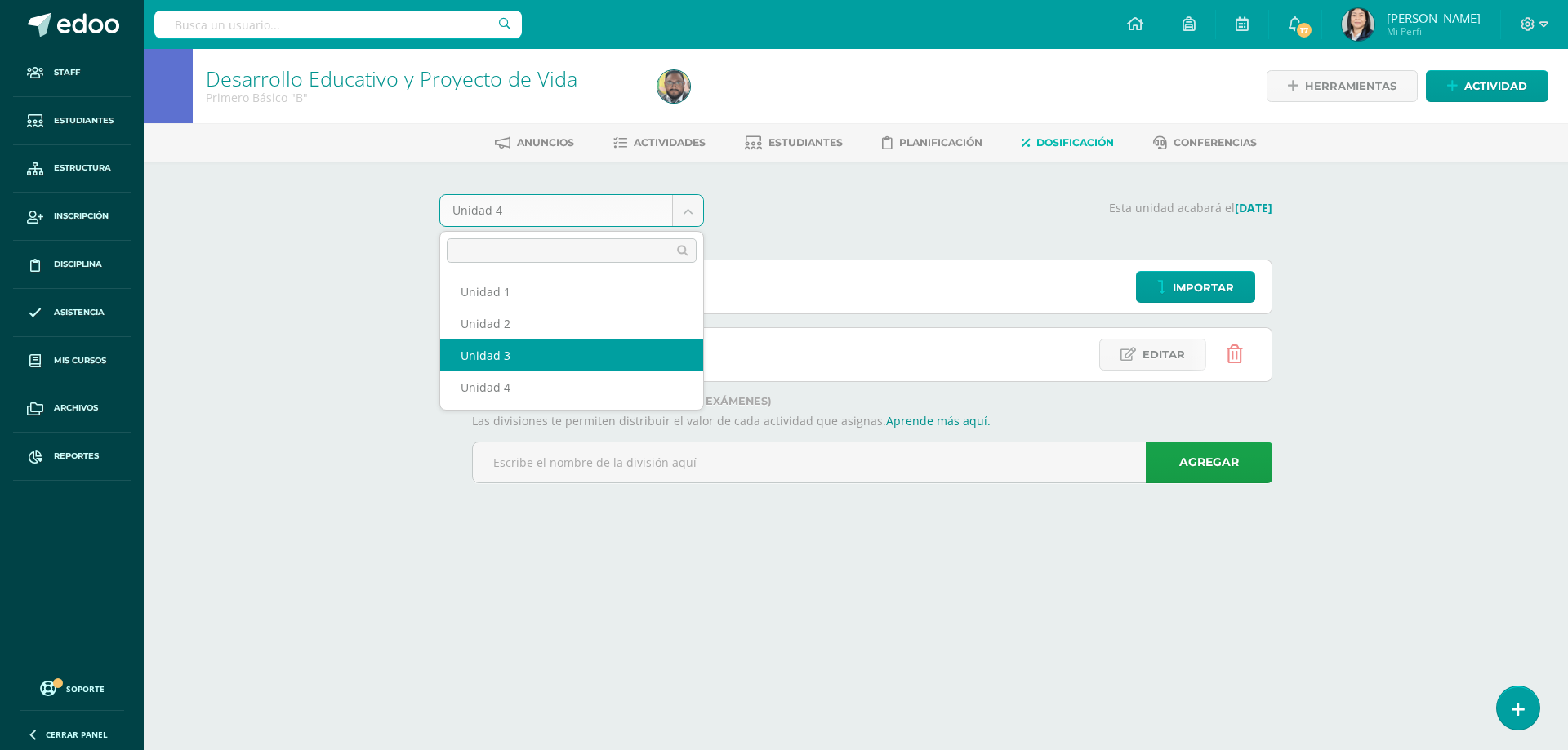
select select "Unidad 3"
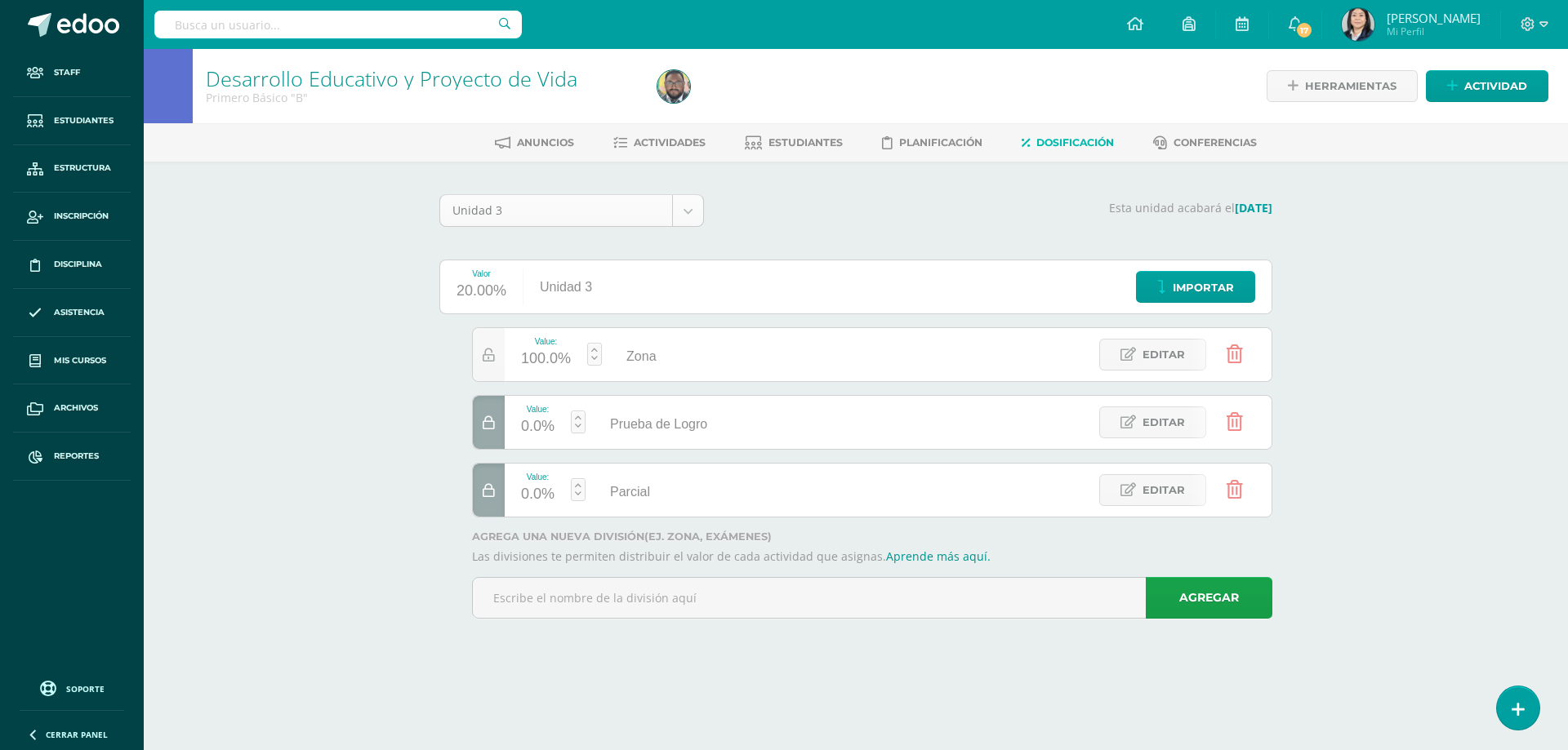
click at [691, 209] on body "Staff Estudiantes Estructura Inscripción Disciplina Asistencia Mis cursos Archi…" at bounding box center [784, 332] width 1568 height 664
select select "Unidad 2"
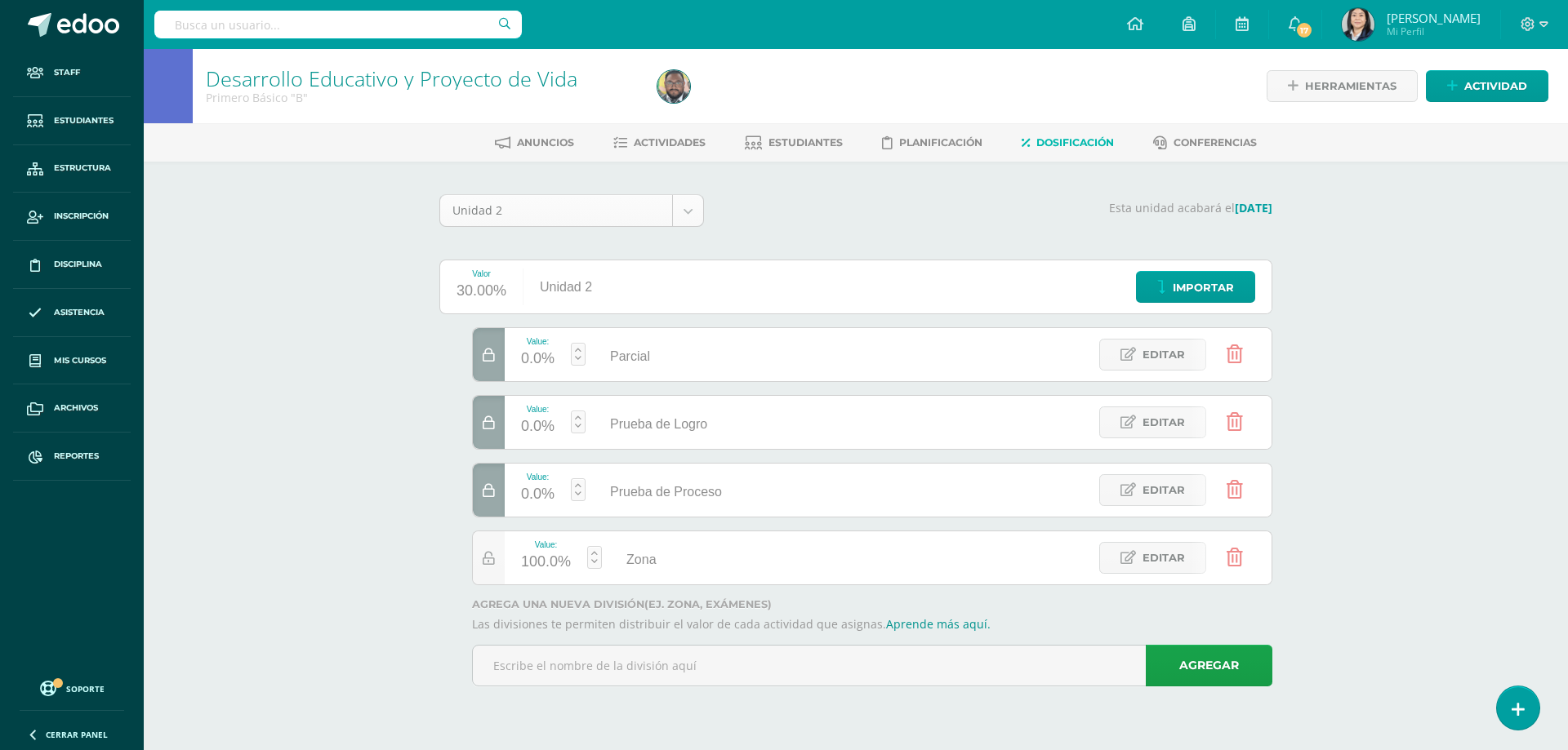
click at [693, 216] on body "Staff Estudiantes Estructura Inscripción Disciplina Asistencia Mis cursos Archi…" at bounding box center [784, 366] width 1568 height 732
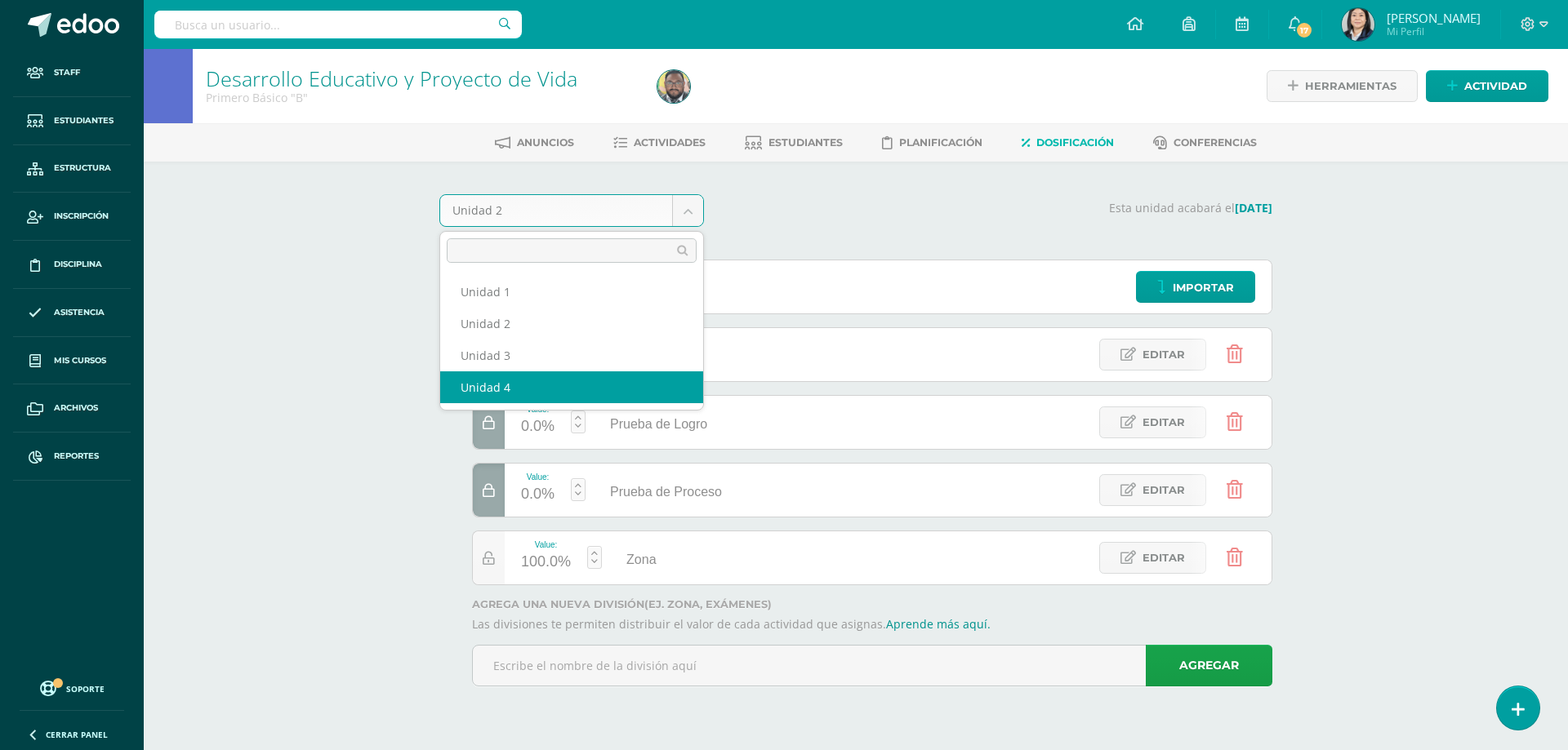
select select "Unidad 4"
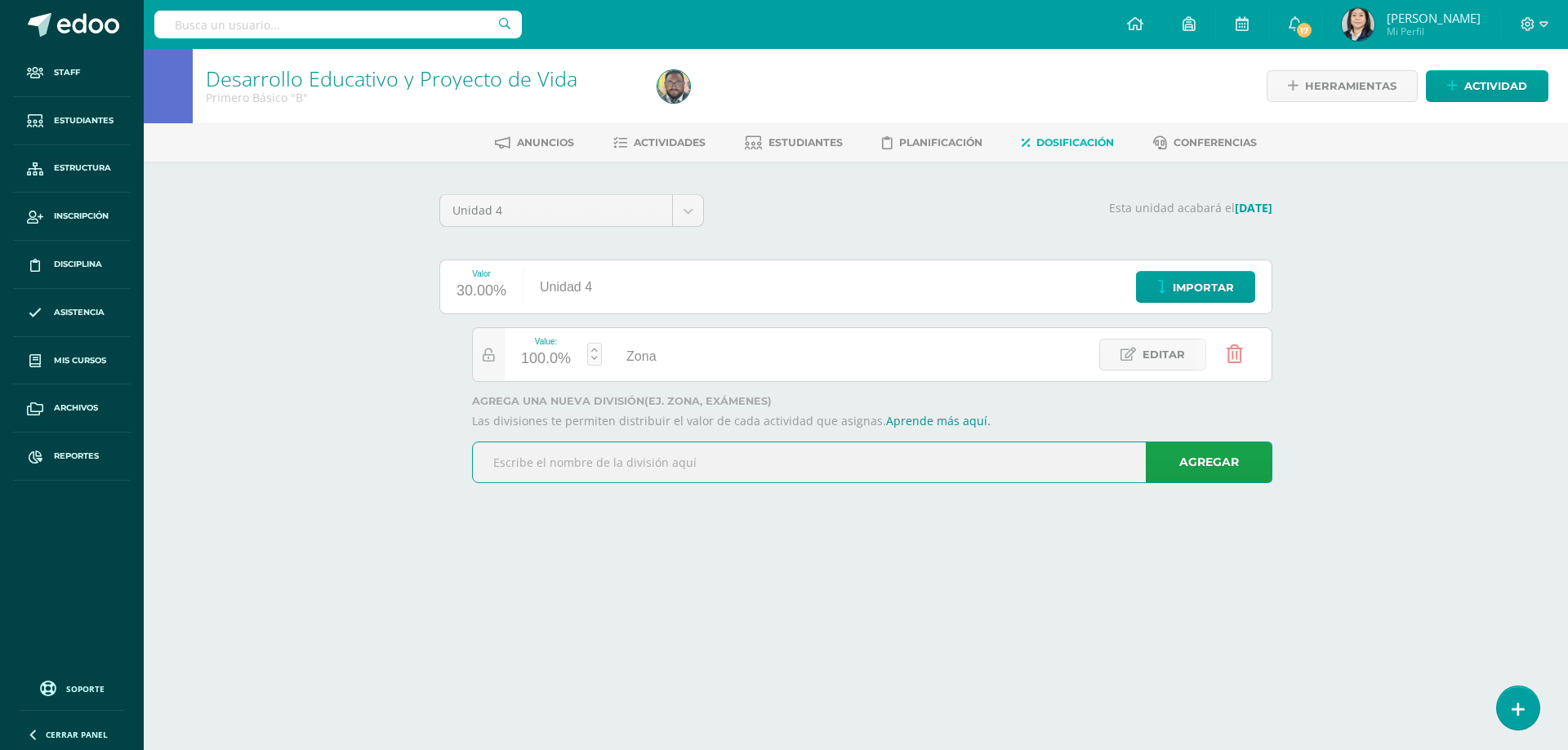
click at [665, 465] on input "text" at bounding box center [872, 462] width 799 height 40
type input "Parcial"
click at [1218, 461] on link "Agregar" at bounding box center [1209, 462] width 127 height 42
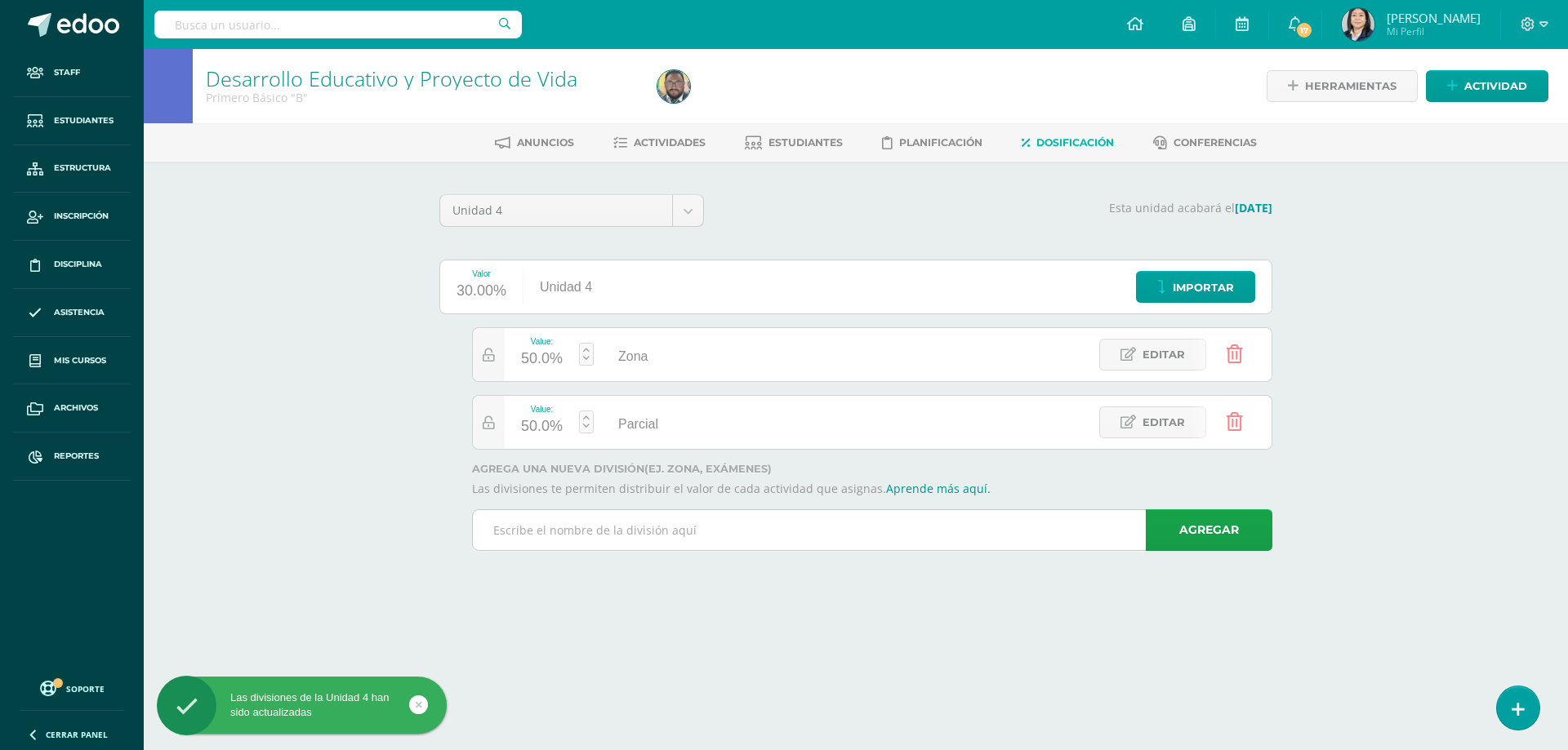
click at [599, 528] on input "text" at bounding box center [872, 530] width 799 height 40
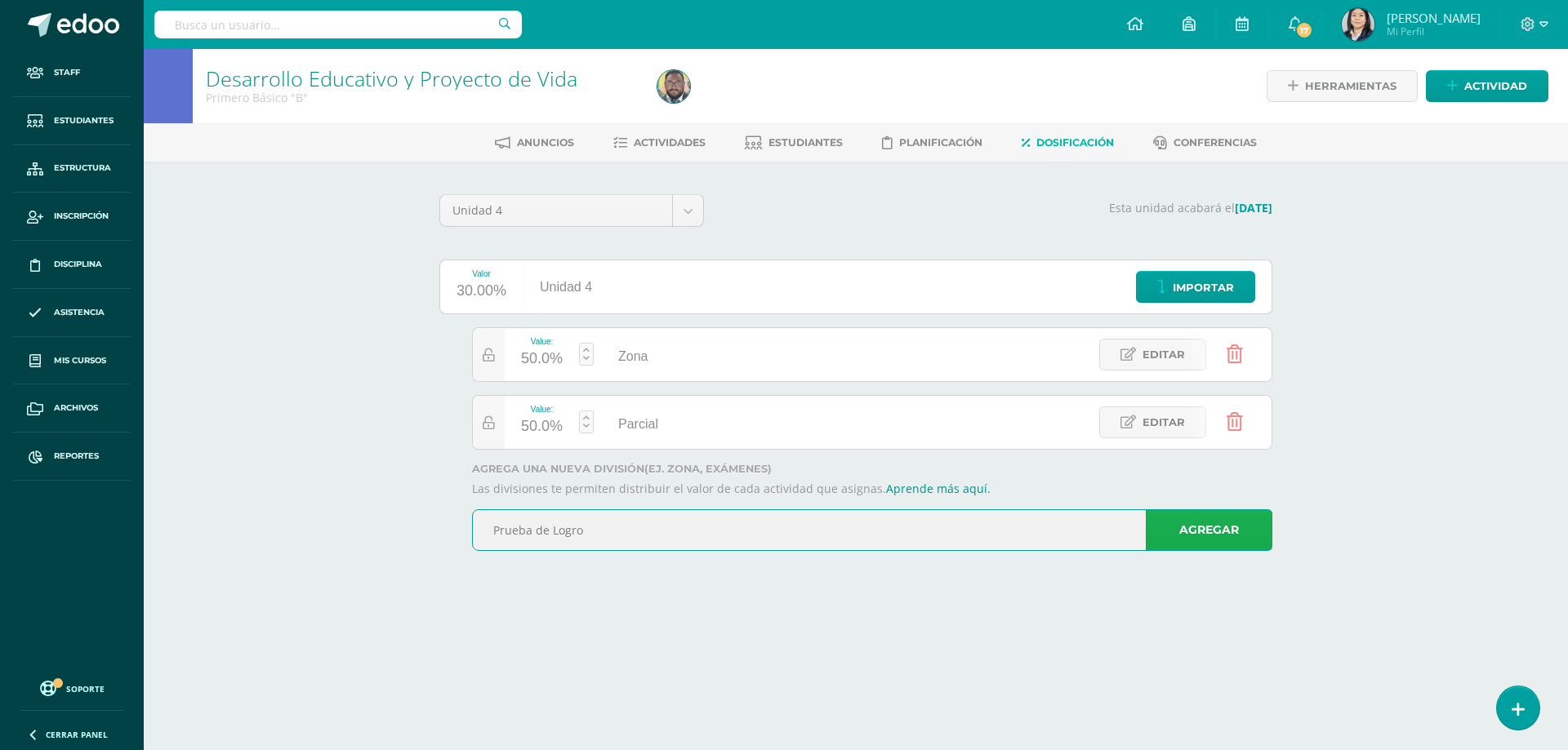
type input "Prueba de Logro"
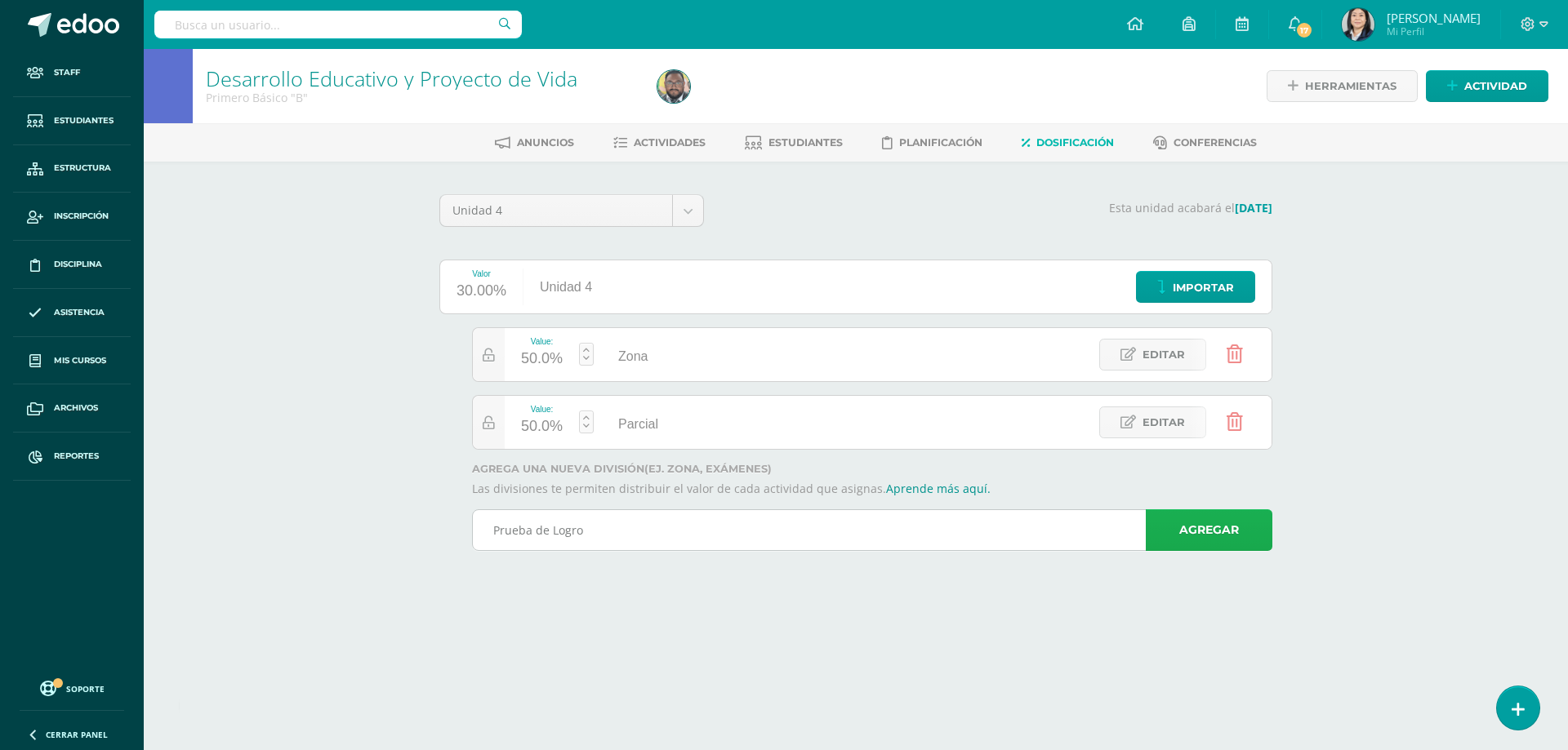
click at [1174, 521] on link "Agregar" at bounding box center [1209, 530] width 127 height 42
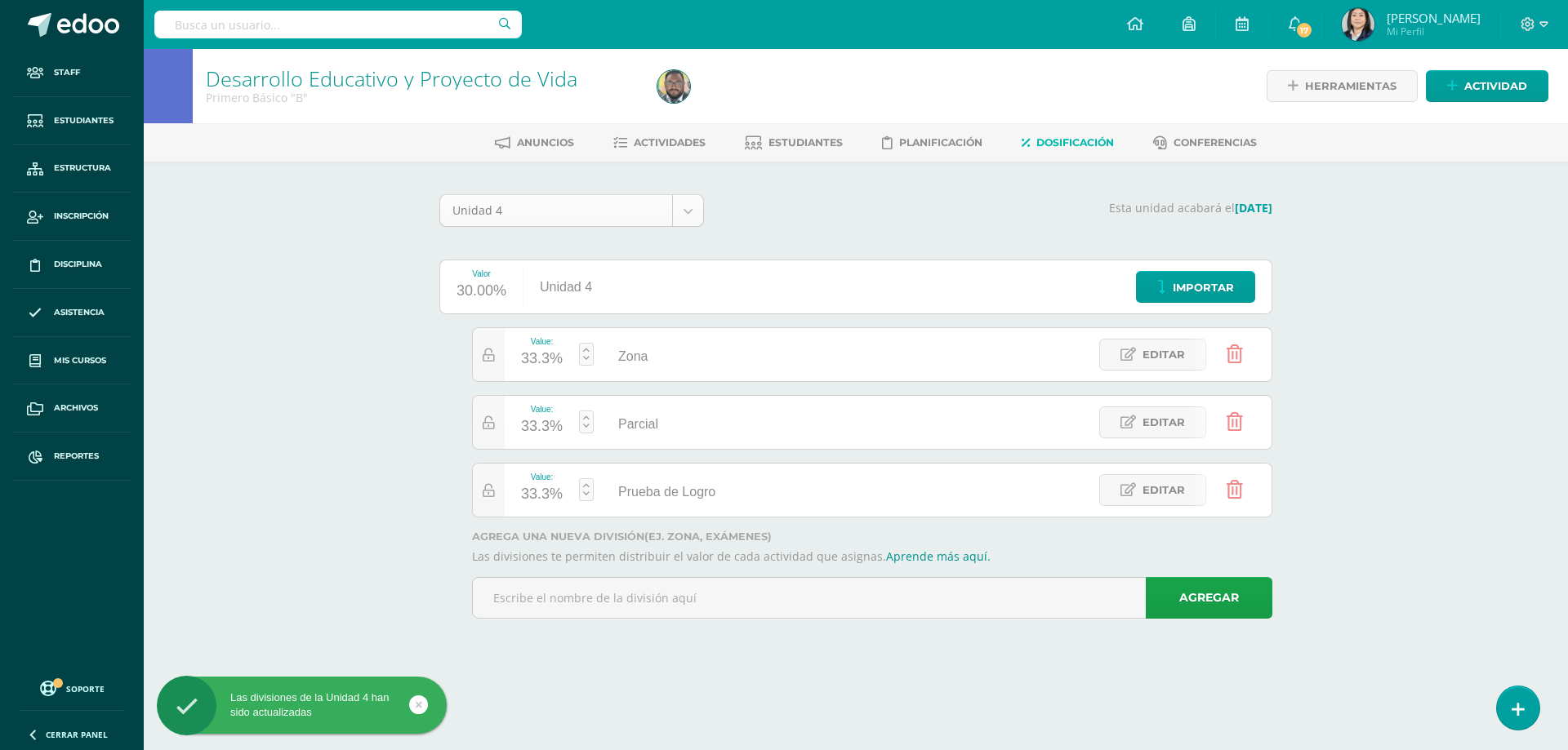
click at [687, 214] on body "Las divisiones de la Unidad 4 han sido actualizadas Las divisiones de la Unidad…" at bounding box center [784, 332] width 1568 height 664
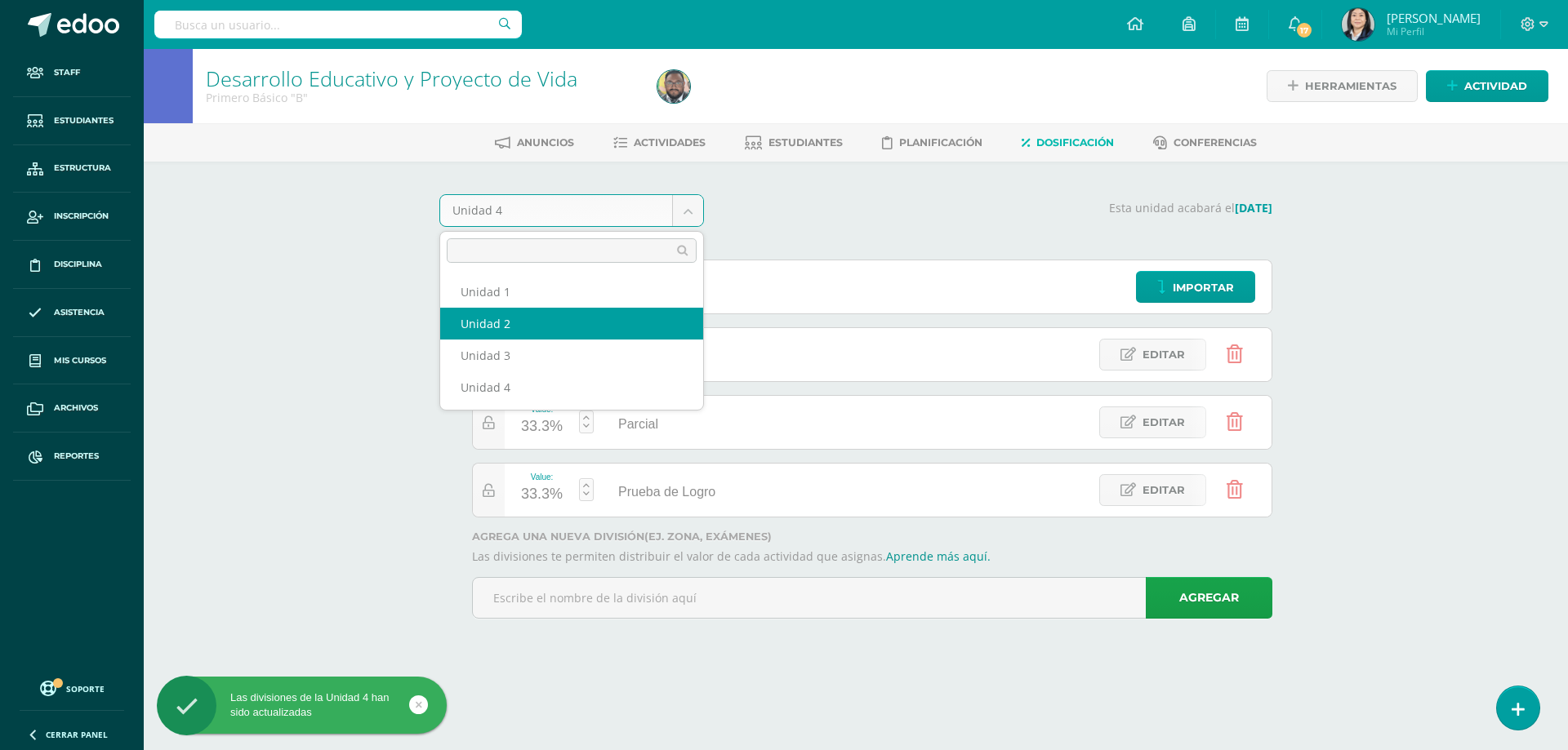
select select "Unidad 2"
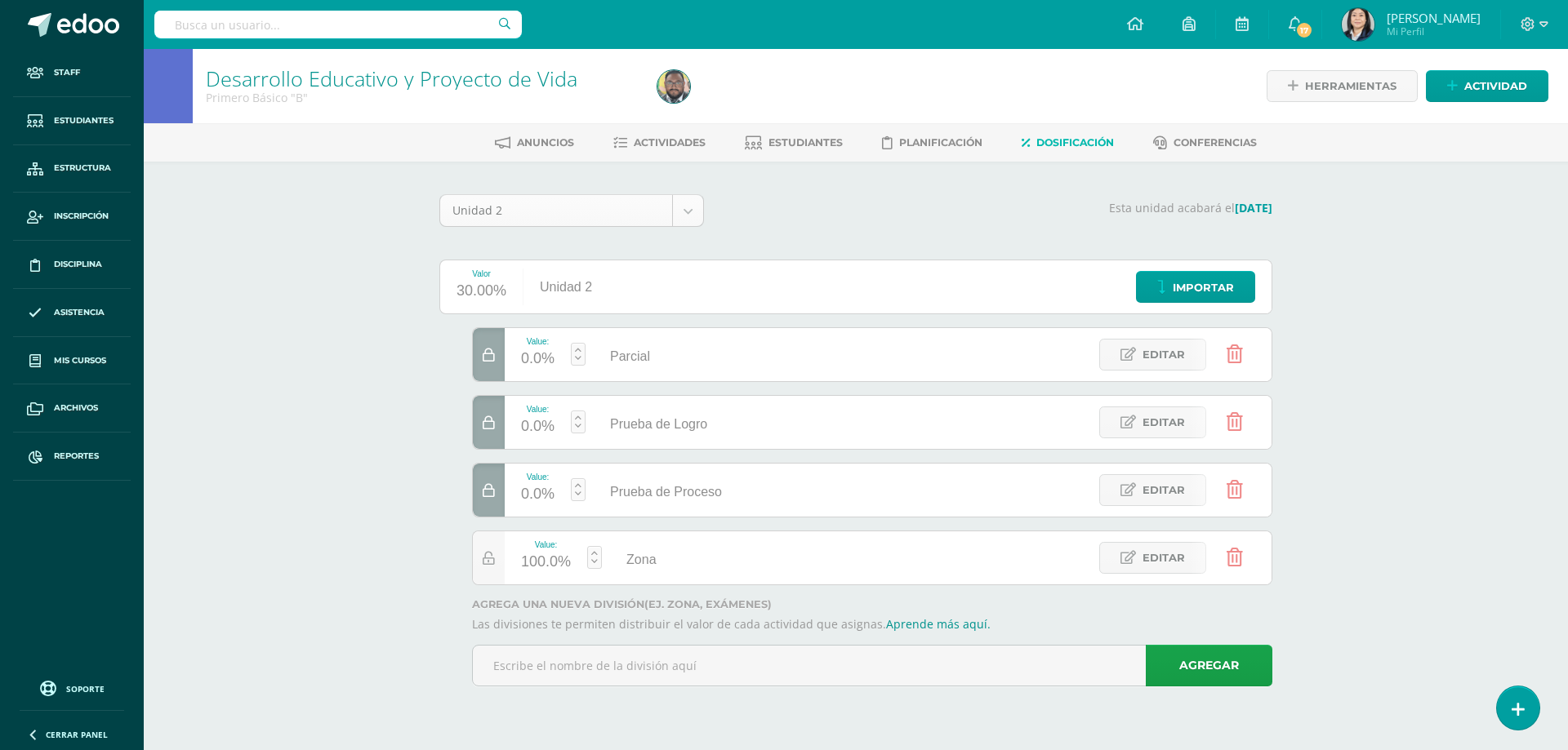
click at [683, 216] on body "Staff Estudiantes Estructura Inscripción Disciplina Asistencia Mis cursos Archi…" at bounding box center [784, 366] width 1568 height 732
select select "Unidad 4"
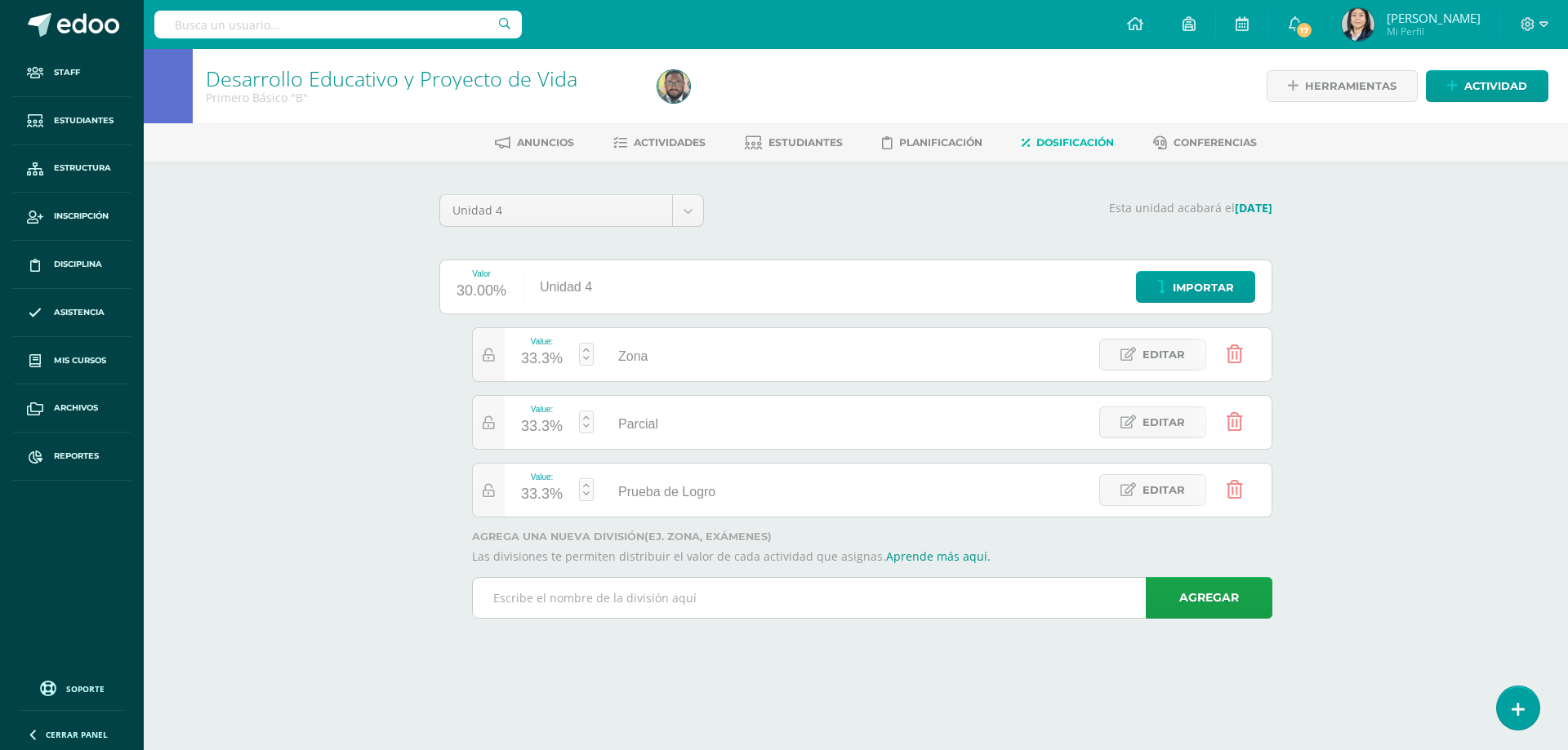
click at [657, 592] on input "text" at bounding box center [872, 597] width 799 height 40
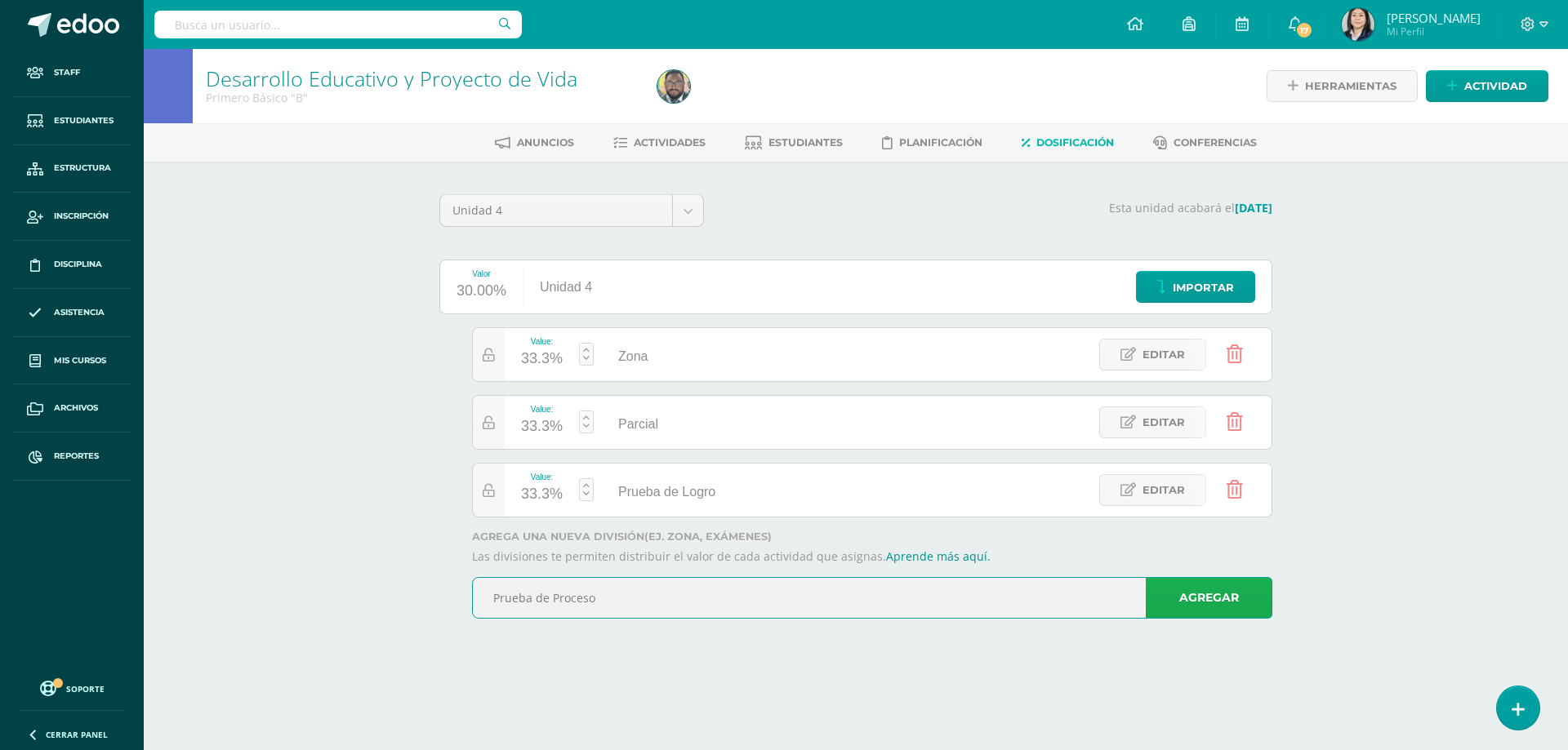
type input "Prueba de Proceso"
click at [1191, 591] on link "Agregar" at bounding box center [1209, 598] width 127 height 42
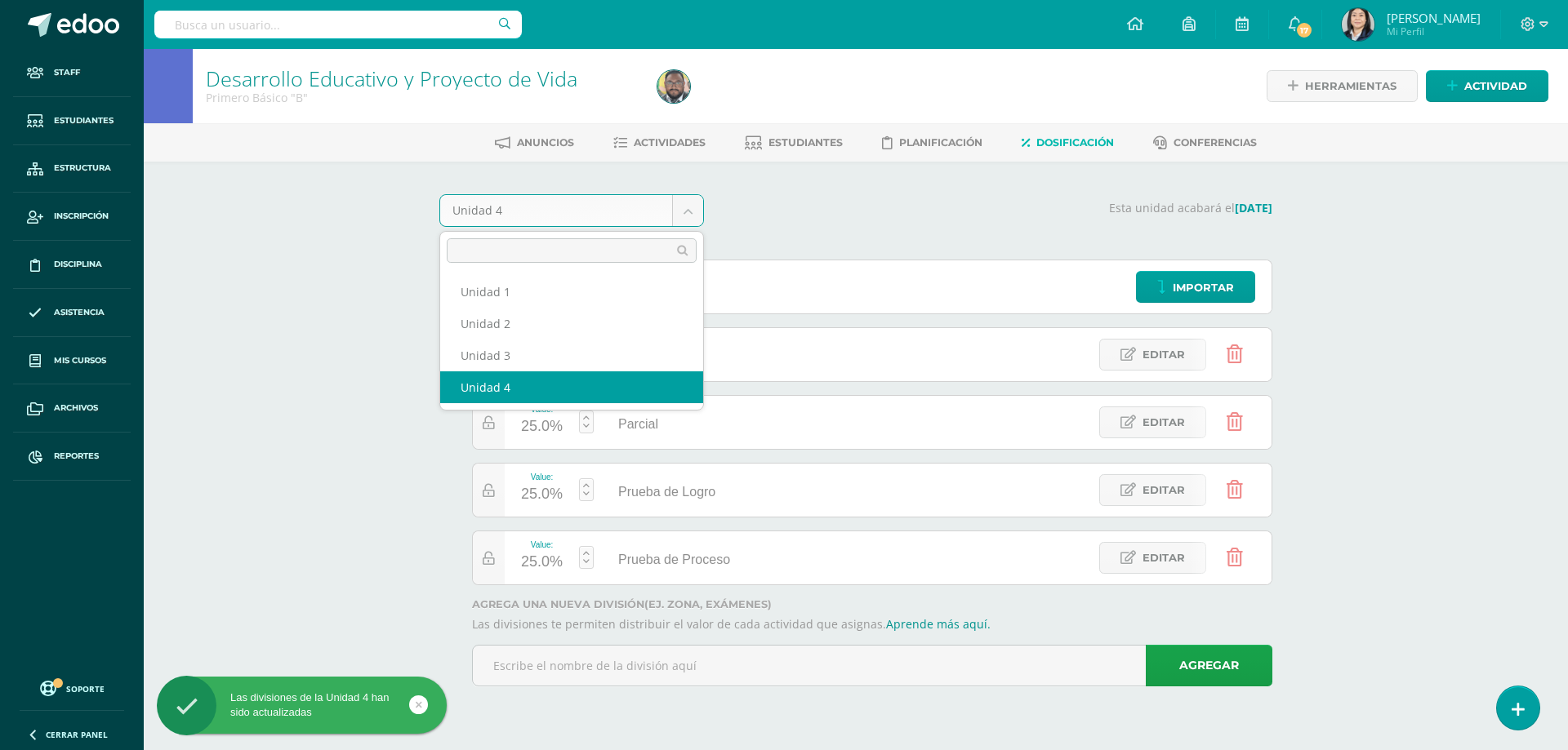
click at [688, 215] on body "Las divisiones de la Unidad 4 han sido actualizadas Staff Estudiantes Estructur…" at bounding box center [784, 366] width 1568 height 732
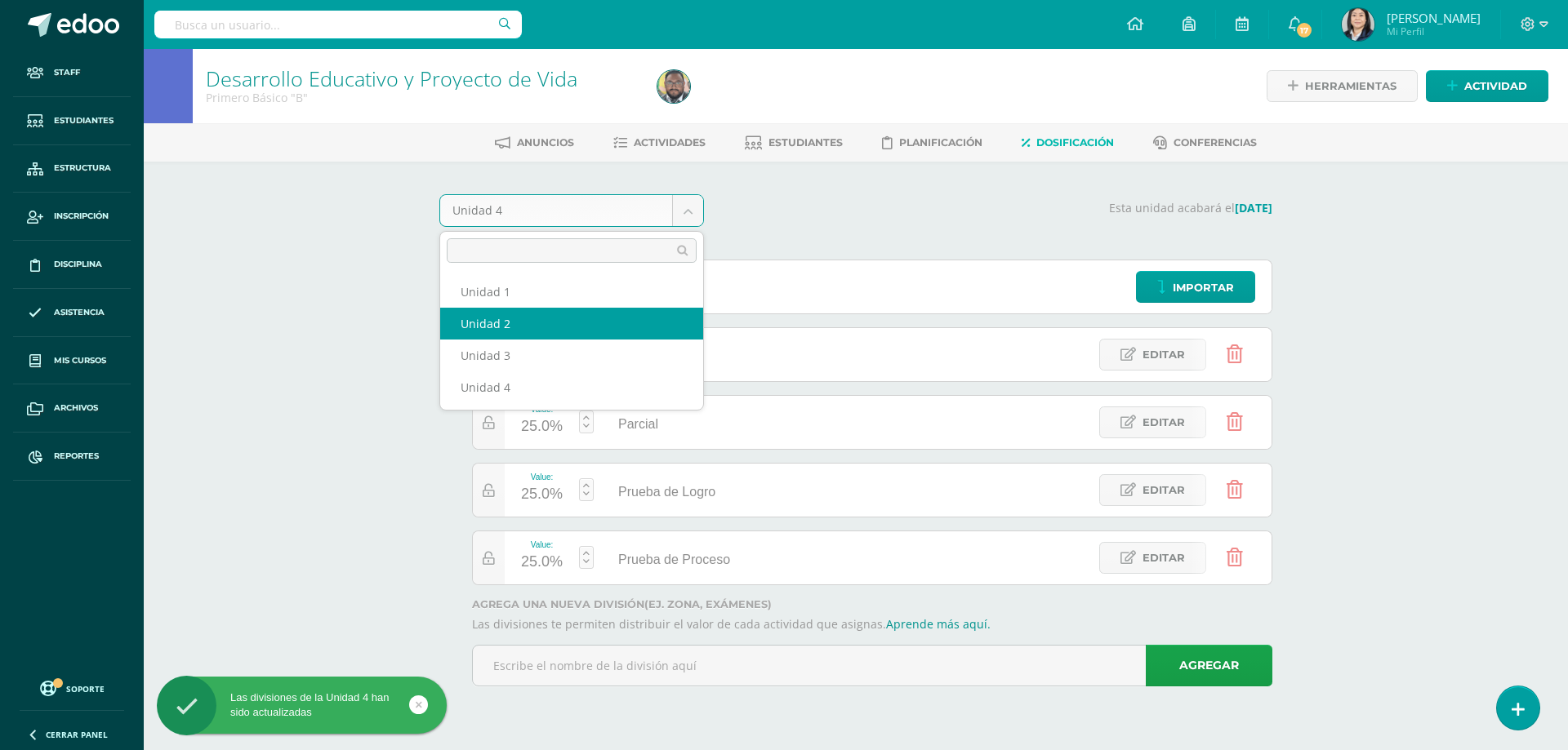
select select "Unidad 2"
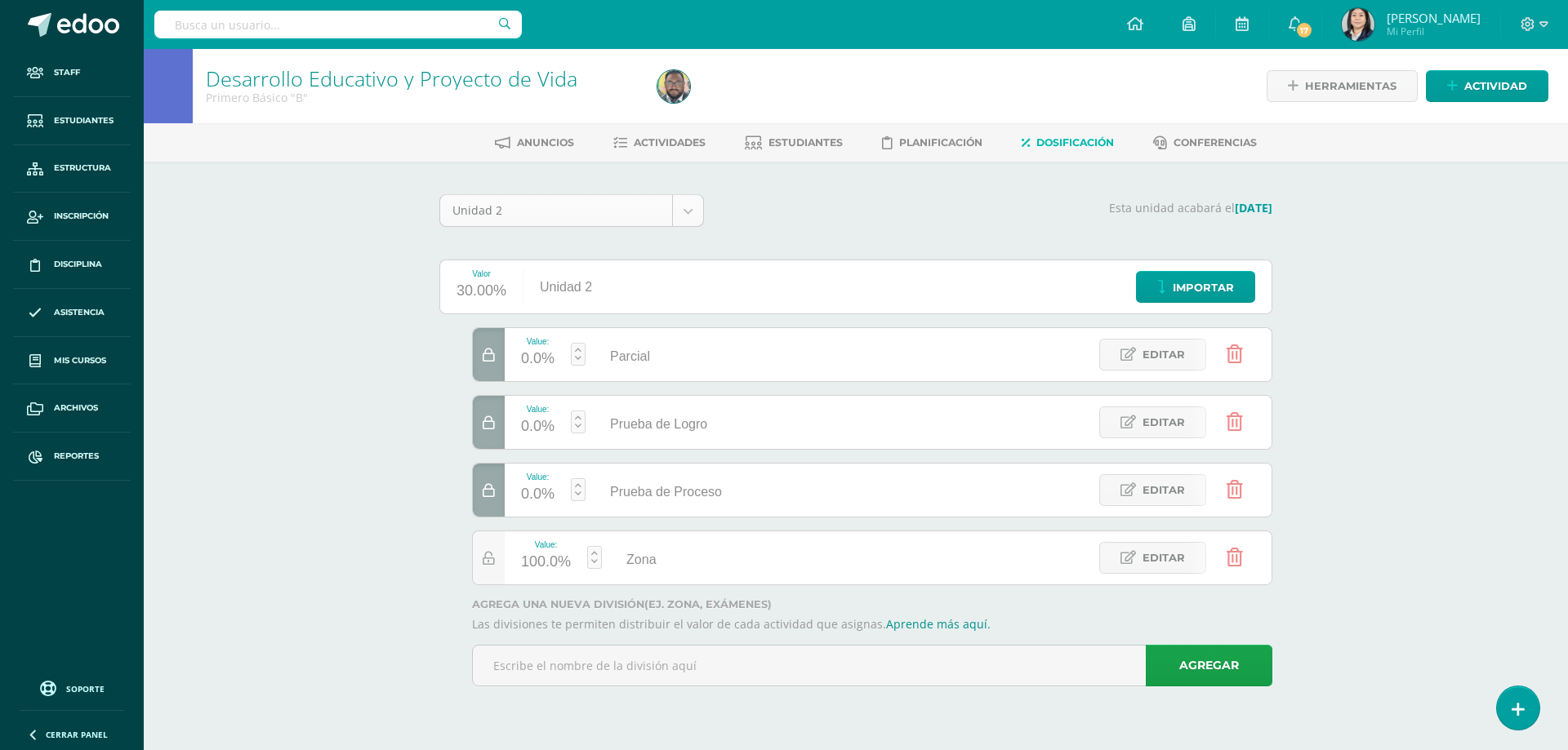
click at [679, 206] on body "Staff Estudiantes Estructura Inscripción Disciplina Asistencia Mis cursos Archi…" at bounding box center [784, 366] width 1568 height 732
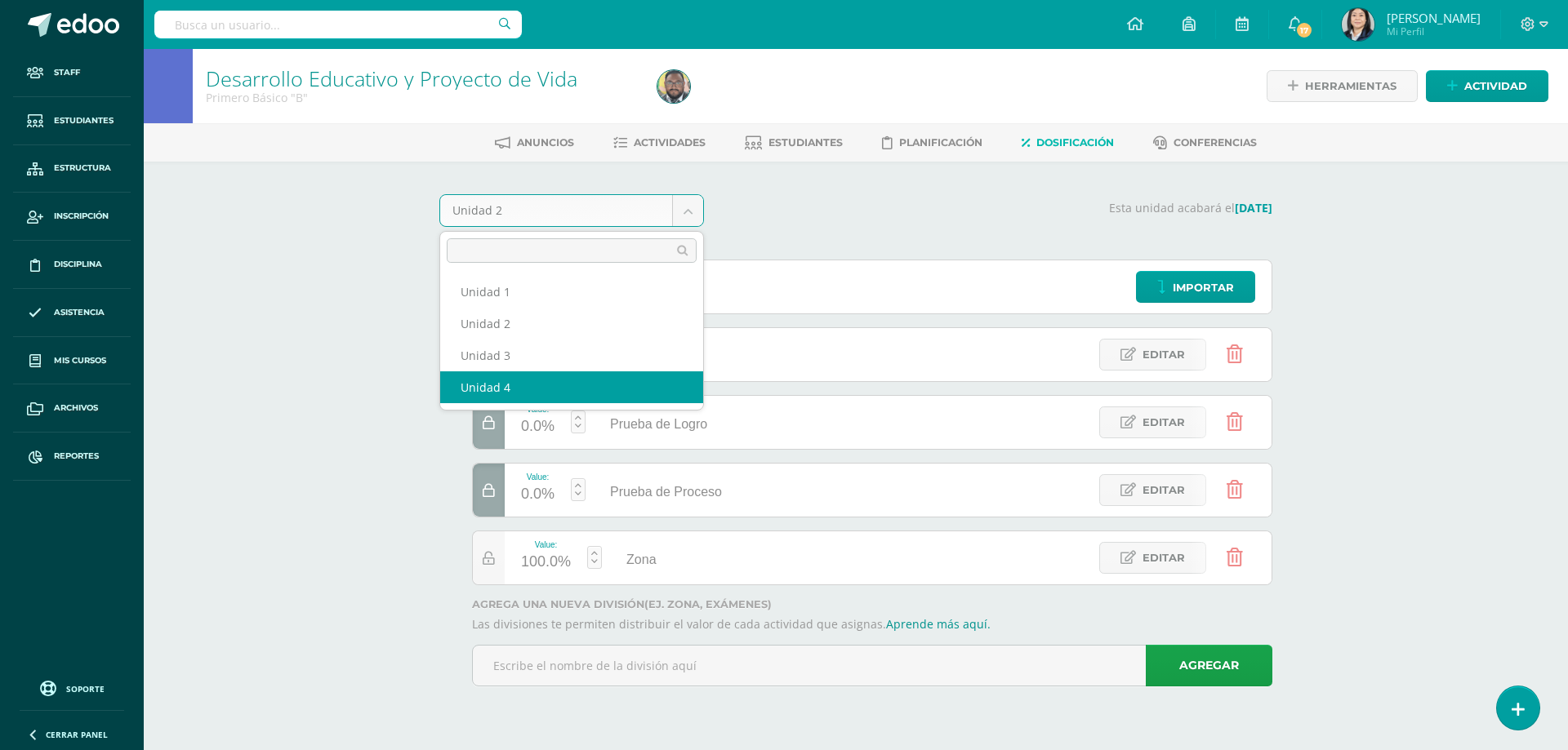
select select "Unidad 4"
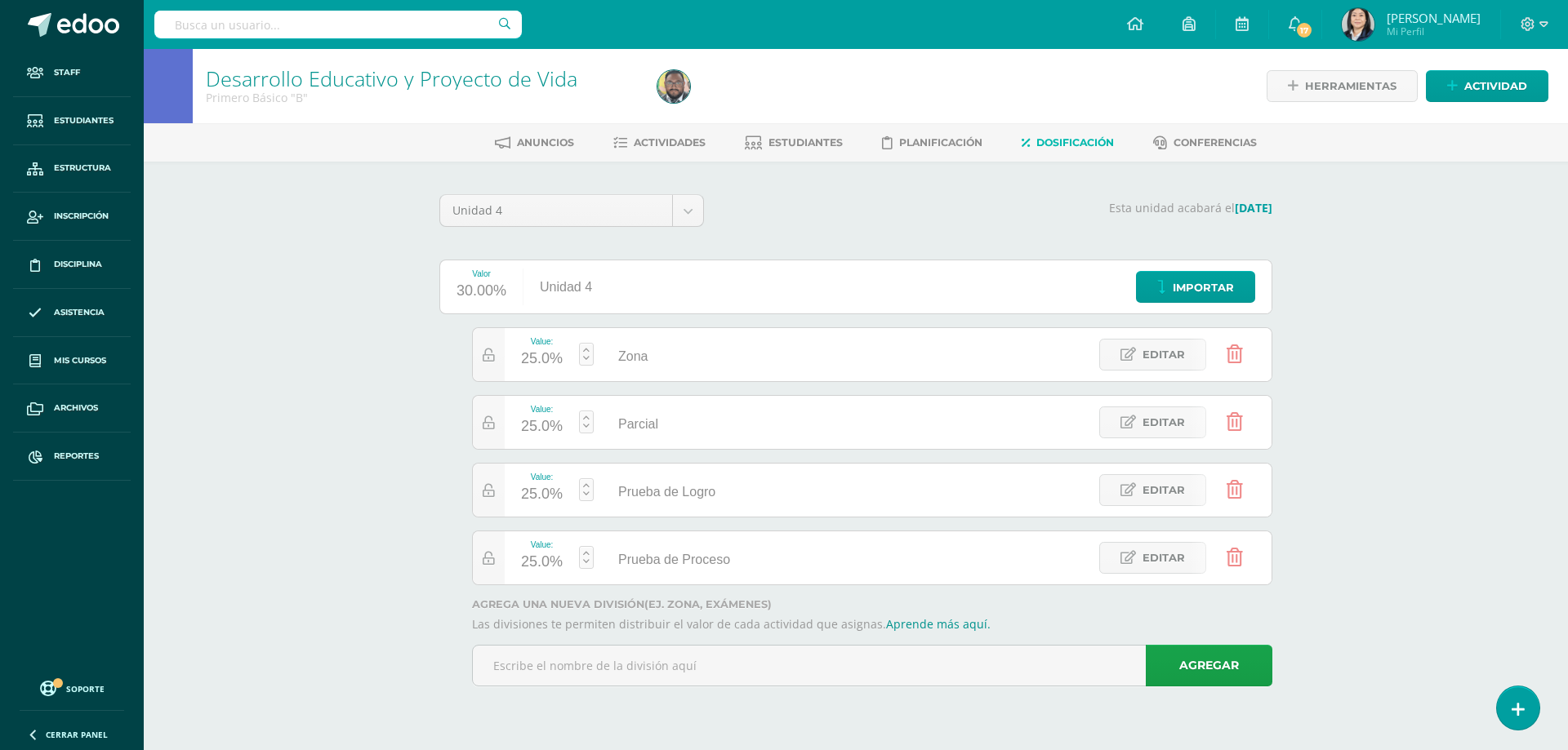
click at [535, 358] on div "25.0%" at bounding box center [542, 358] width 42 height 26
click at [542, 436] on div "25.0%" at bounding box center [542, 426] width 42 height 26
click at [539, 432] on input "25" at bounding box center [547, 418] width 43 height 34
drag, startPoint x: 561, startPoint y: 424, endPoint x: 523, endPoint y: 429, distance: 38.3
click at [529, 425] on input "25" at bounding box center [547, 418] width 43 height 34
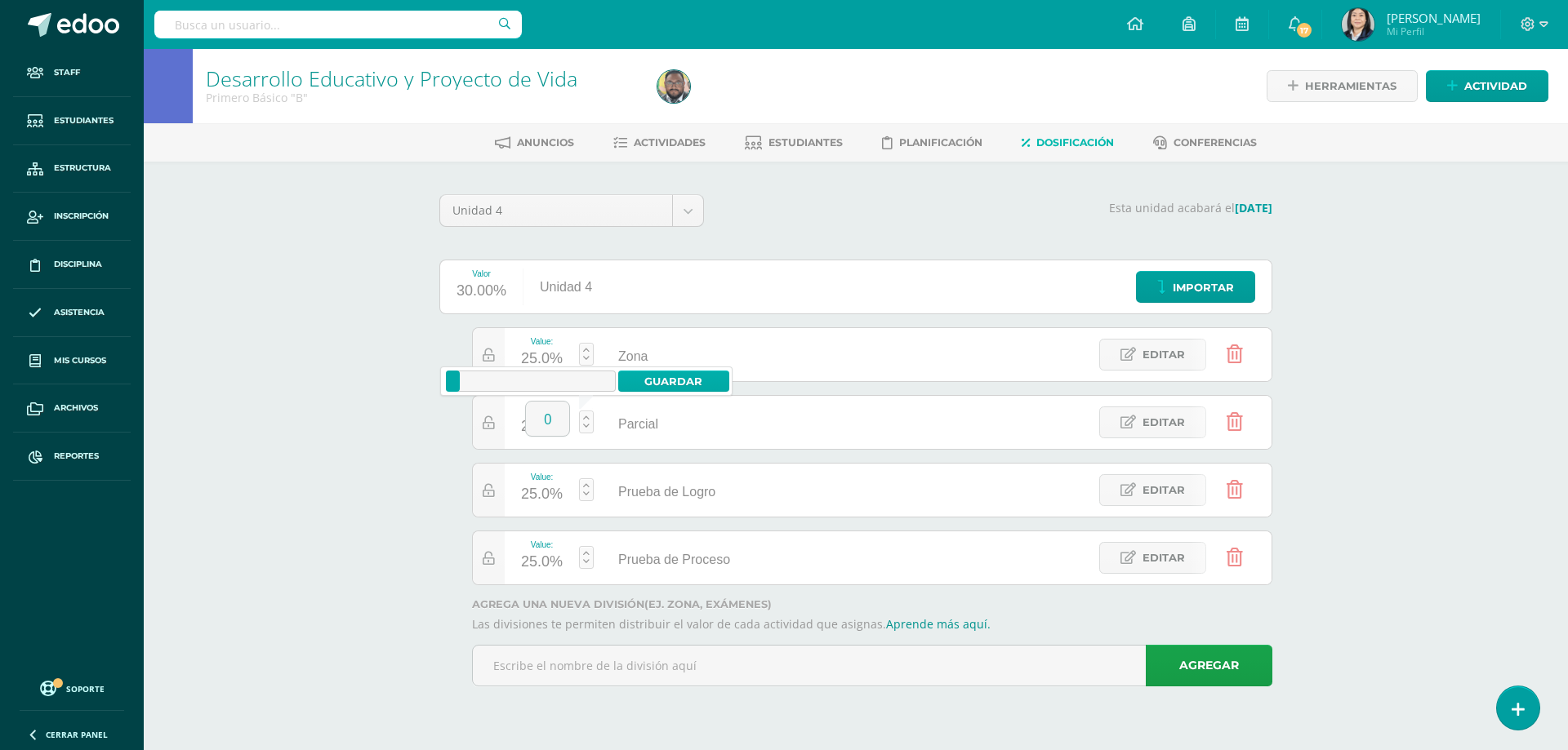
type input "0"
click at [672, 374] on link "Guardar" at bounding box center [674, 382] width 112 height 21
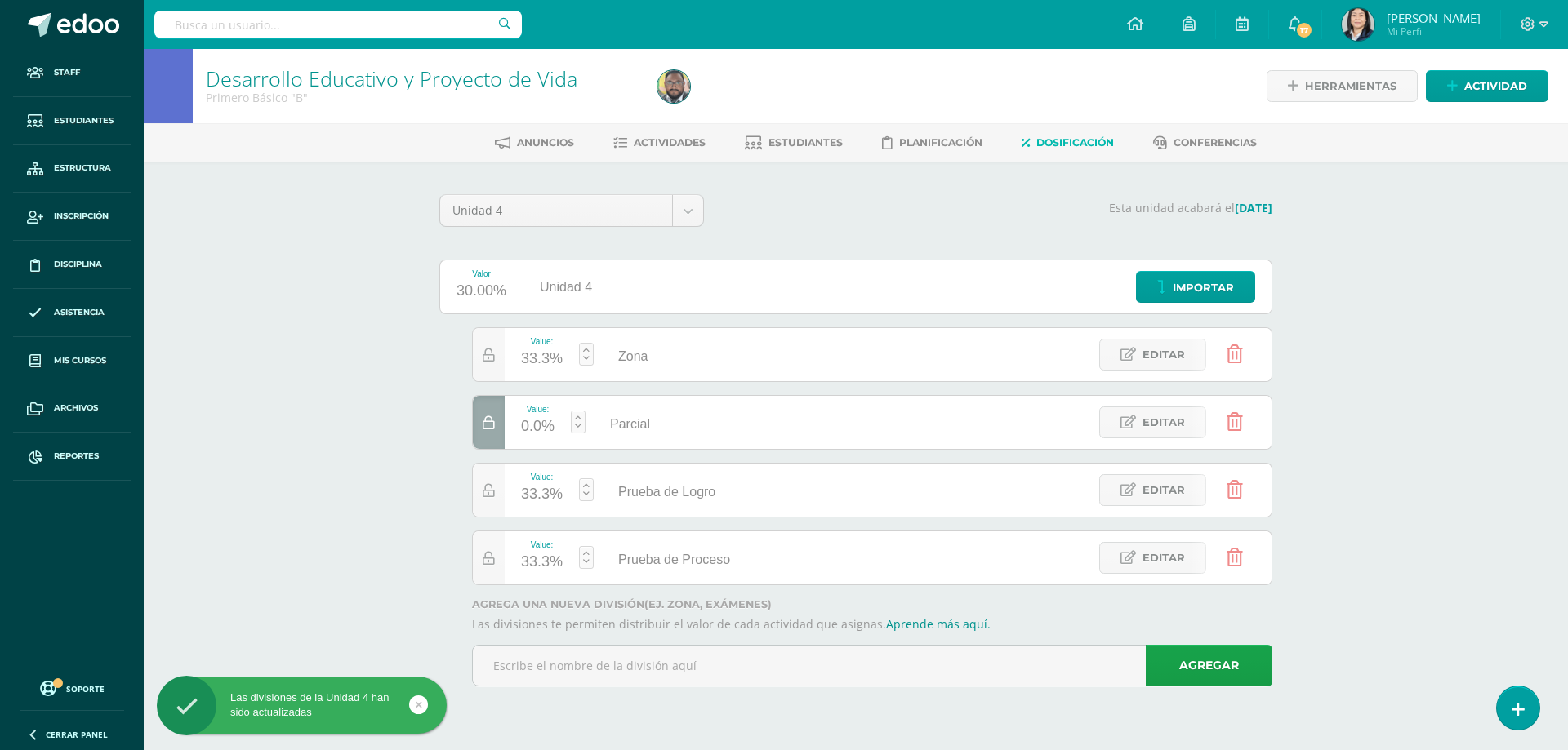
click at [539, 500] on div "33.3%" at bounding box center [542, 494] width 42 height 26
type input "0"
click at [646, 446] on link "Guardar" at bounding box center [674, 449] width 112 height 21
click at [530, 561] on div "50.0%" at bounding box center [542, 561] width 42 height 26
type input "0"
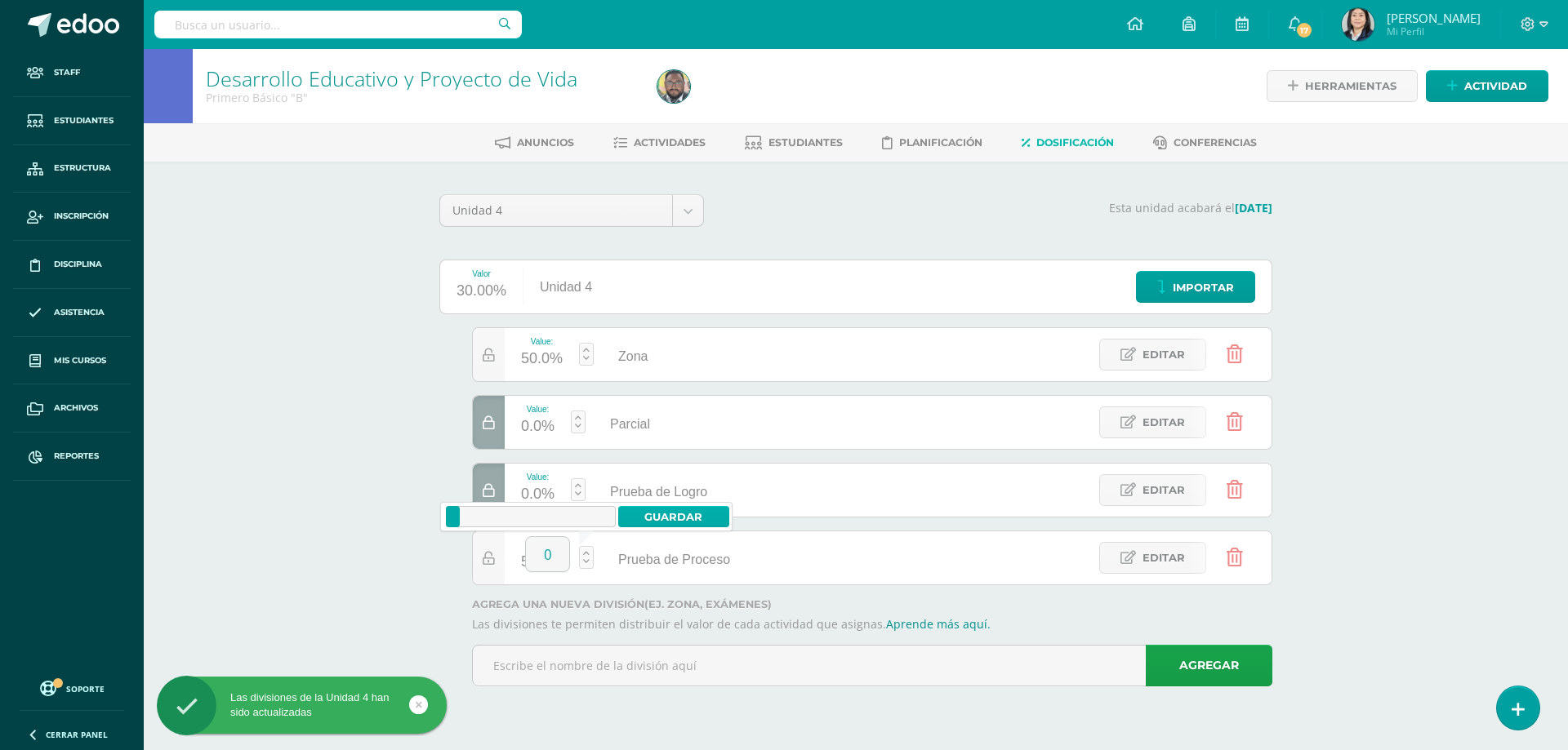
click at [655, 520] on link "Guardar" at bounding box center [674, 517] width 112 height 21
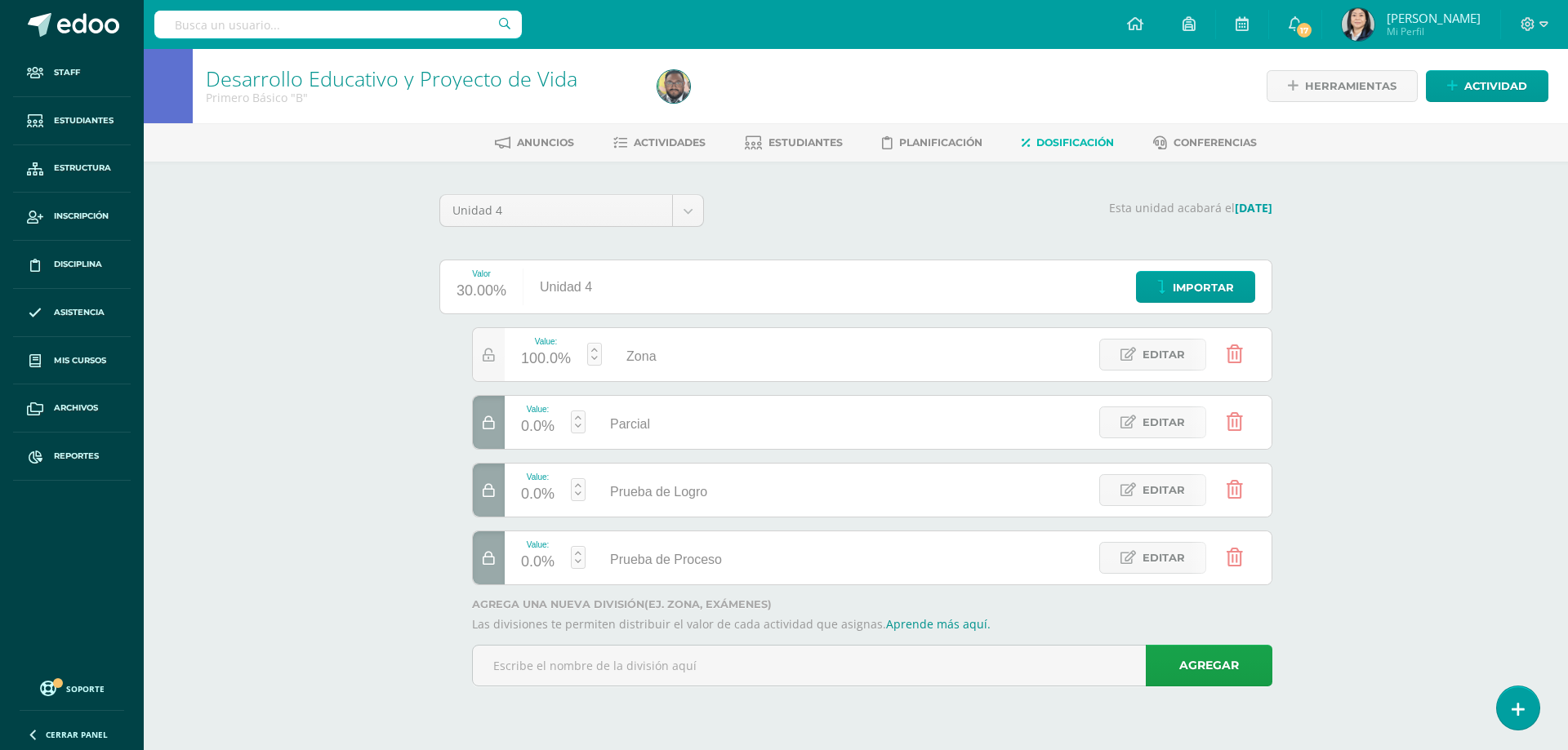
click at [326, 20] on input "text" at bounding box center [338, 24] width 368 height 28
